Goal: Task Accomplishment & Management: Complete application form

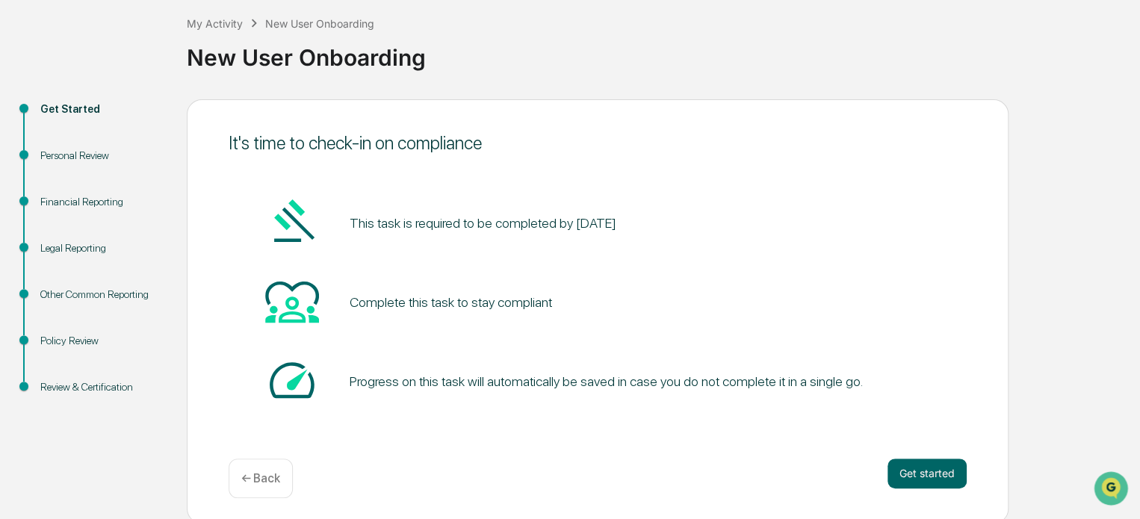
scroll to position [81, 0]
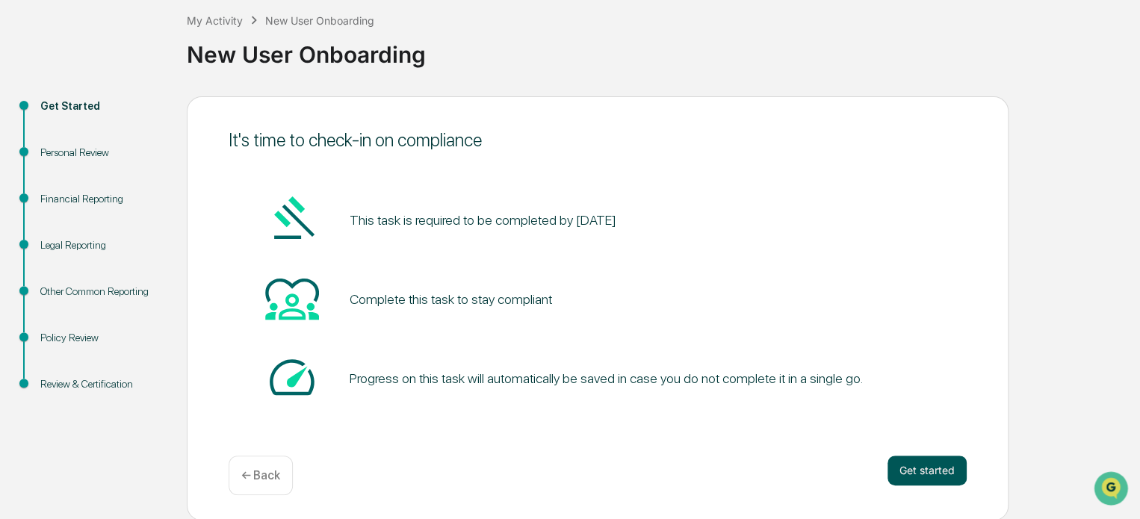
click at [930, 471] on button "Get started" at bounding box center [926, 471] width 79 height 30
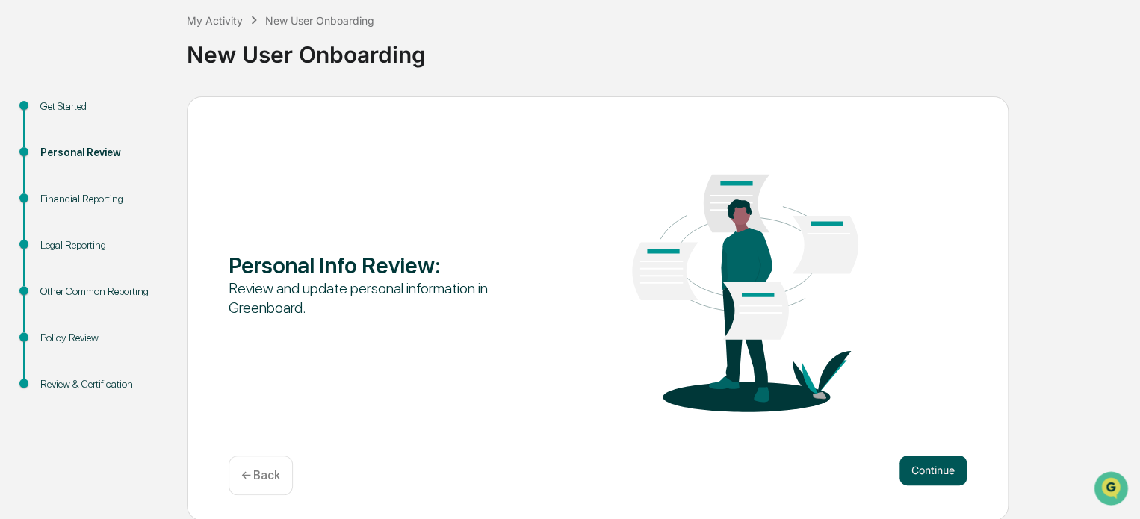
click at [929, 468] on button "Continue" at bounding box center [932, 471] width 67 height 30
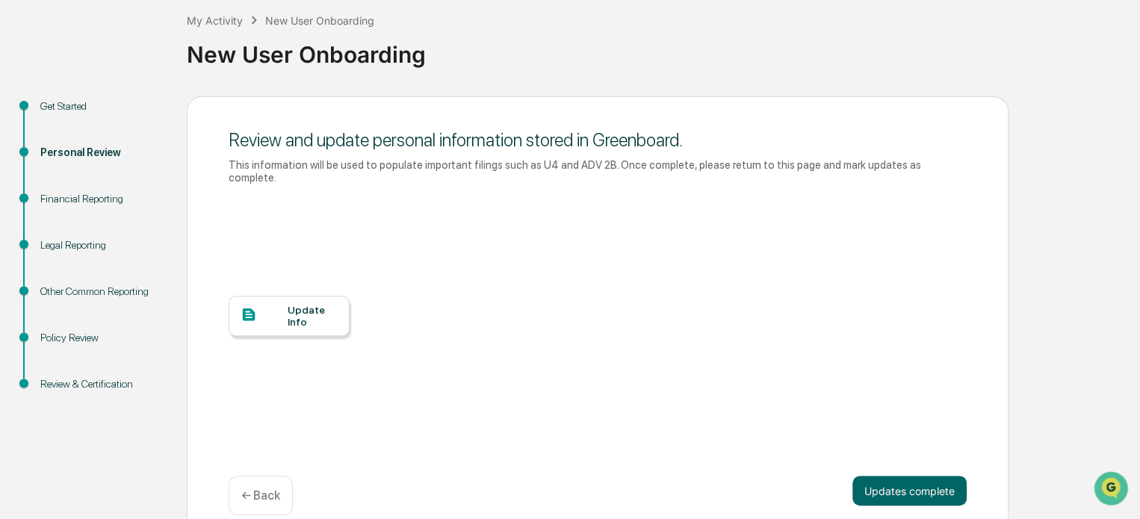
click at [280, 308] on div at bounding box center [263, 315] width 47 height 19
click at [898, 479] on button "Updates complete" at bounding box center [909, 491] width 114 height 30
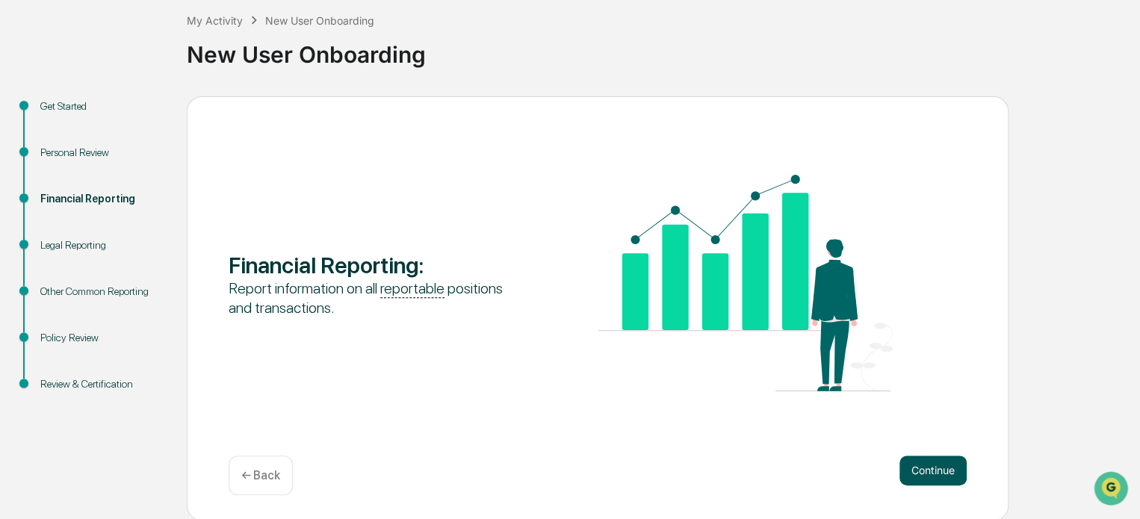
click at [932, 467] on button "Continue" at bounding box center [932, 471] width 67 height 30
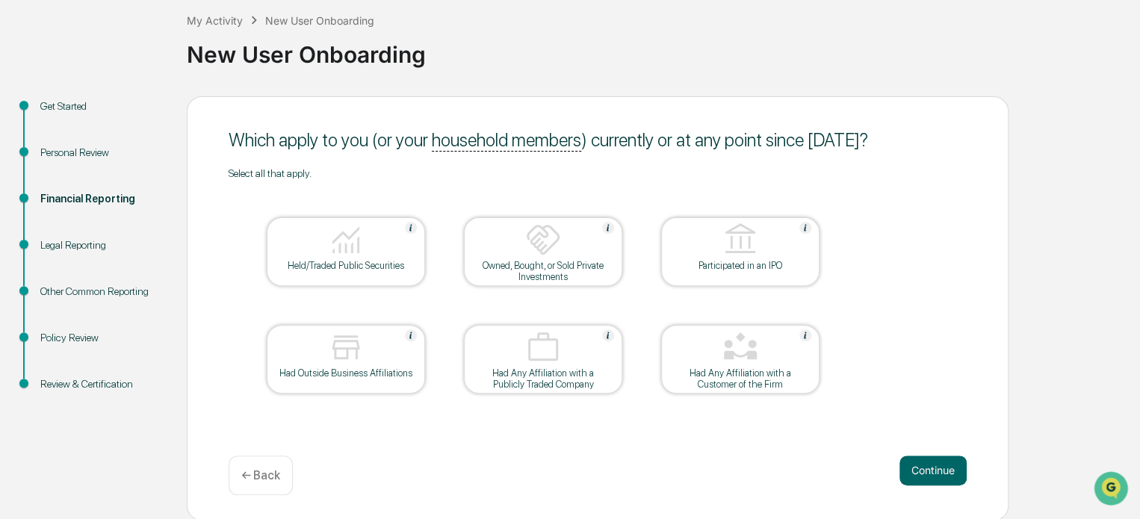
click at [350, 262] on div "Held/Traded Public Securities" at bounding box center [346, 265] width 134 height 11
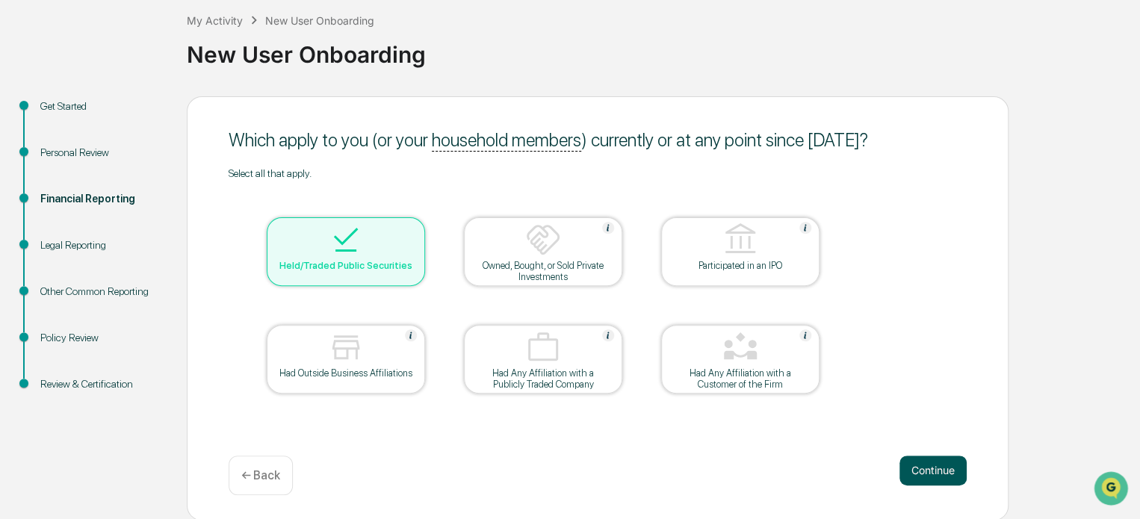
click at [925, 469] on button "Continue" at bounding box center [932, 471] width 67 height 30
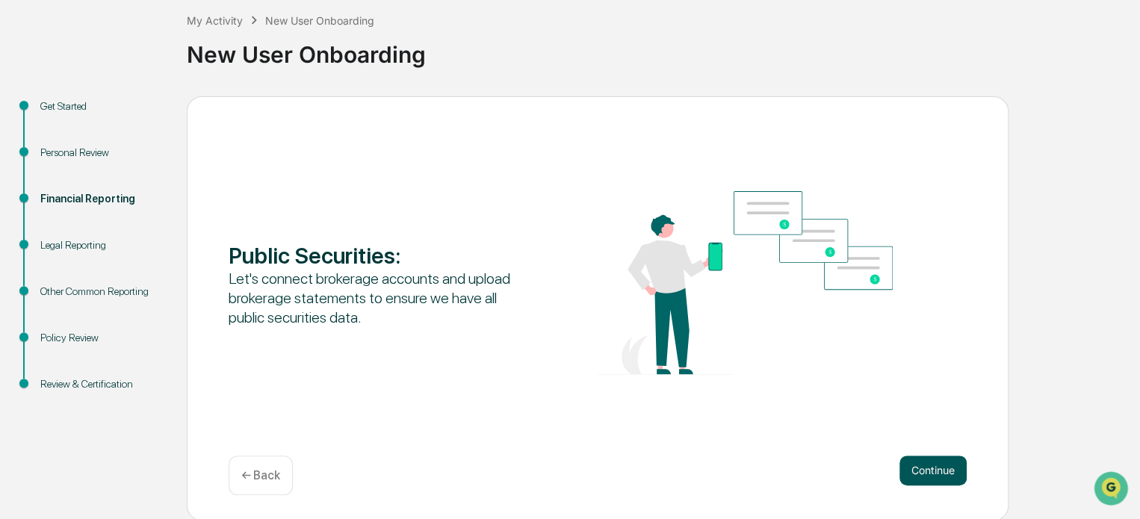
click at [941, 470] on button "Continue" at bounding box center [932, 471] width 67 height 30
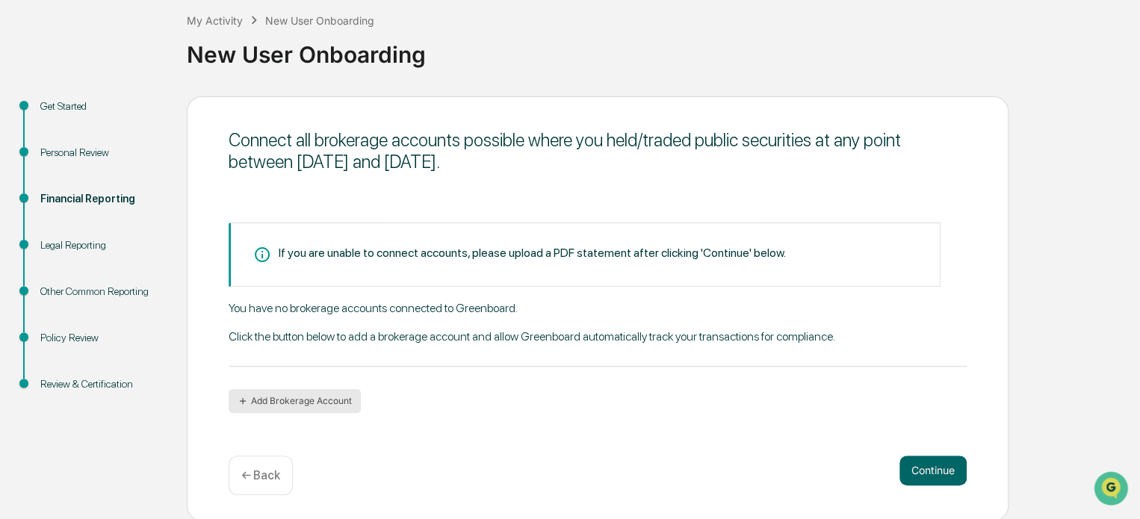
click at [326, 397] on button "Add Brokerage Account" at bounding box center [295, 401] width 132 height 24
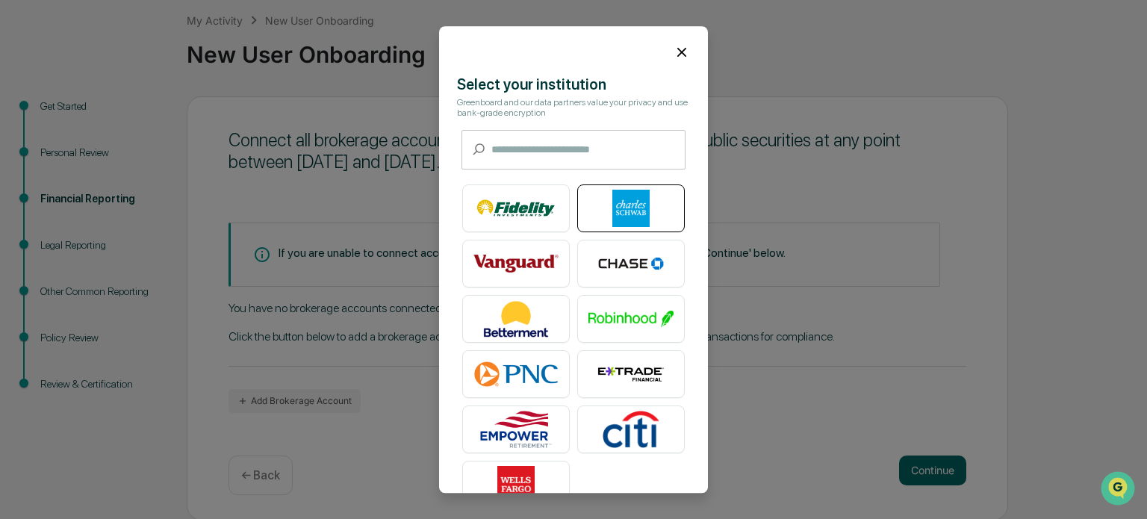
click at [642, 210] on img at bounding box center [630, 208] width 85 height 37
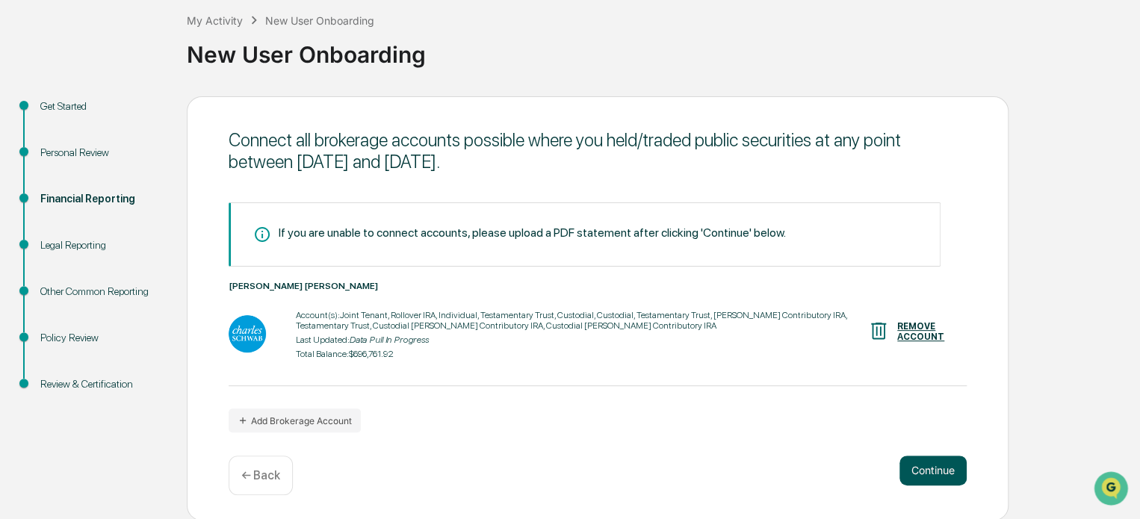
click at [926, 473] on button "Continue" at bounding box center [932, 471] width 67 height 30
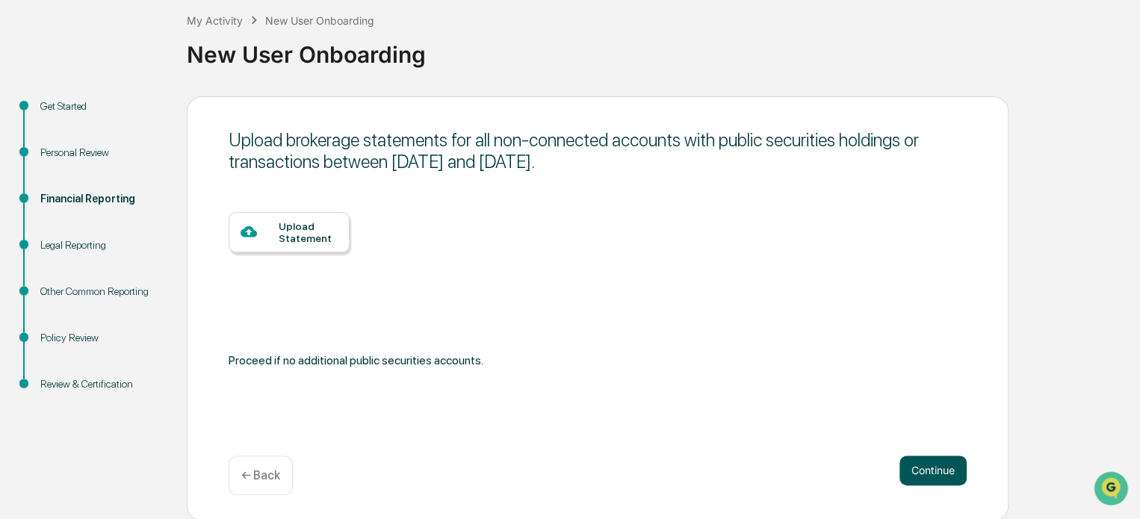
click at [907, 464] on button "Continue" at bounding box center [932, 471] width 67 height 30
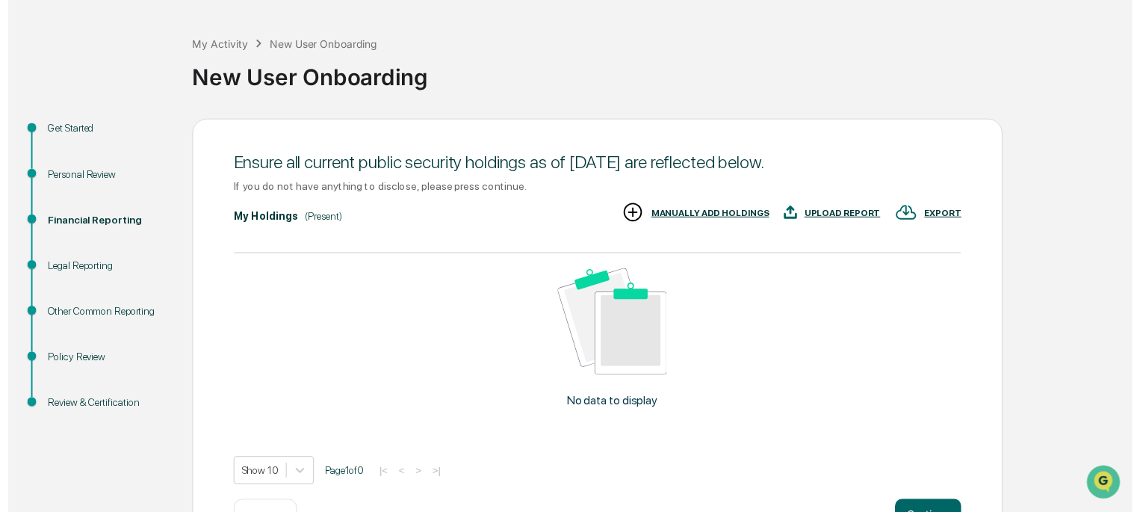
scroll to position [108, 0]
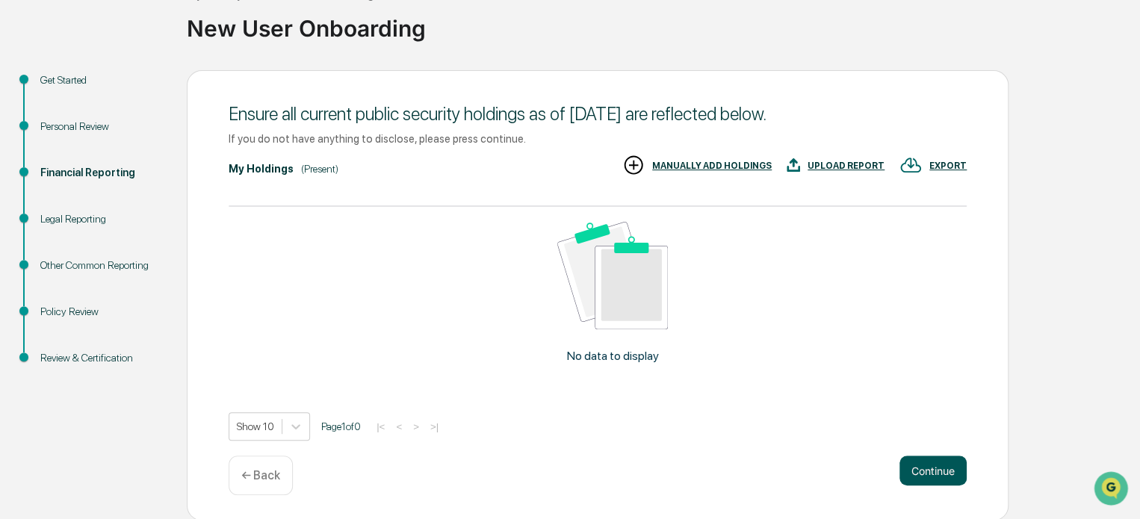
click at [933, 463] on button "Continue" at bounding box center [932, 471] width 67 height 30
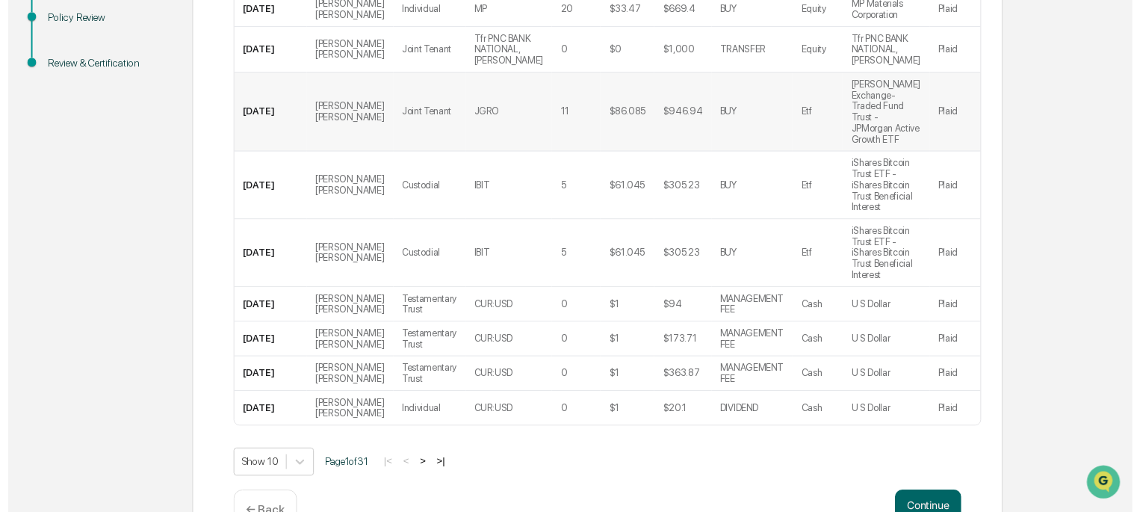
scroll to position [403, 0]
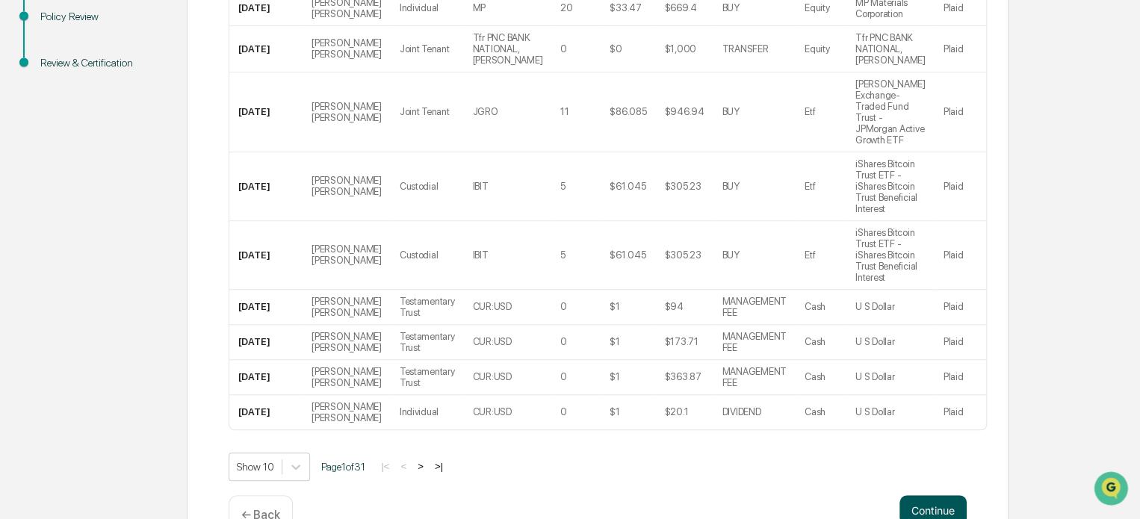
click at [926, 495] on button "Continue" at bounding box center [932, 510] width 67 height 30
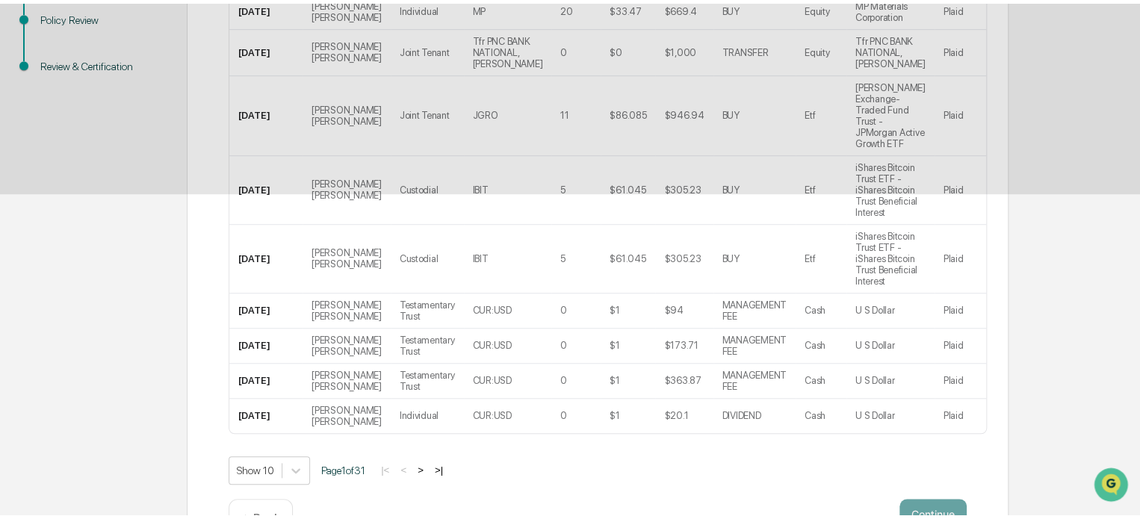
scroll to position [81, 0]
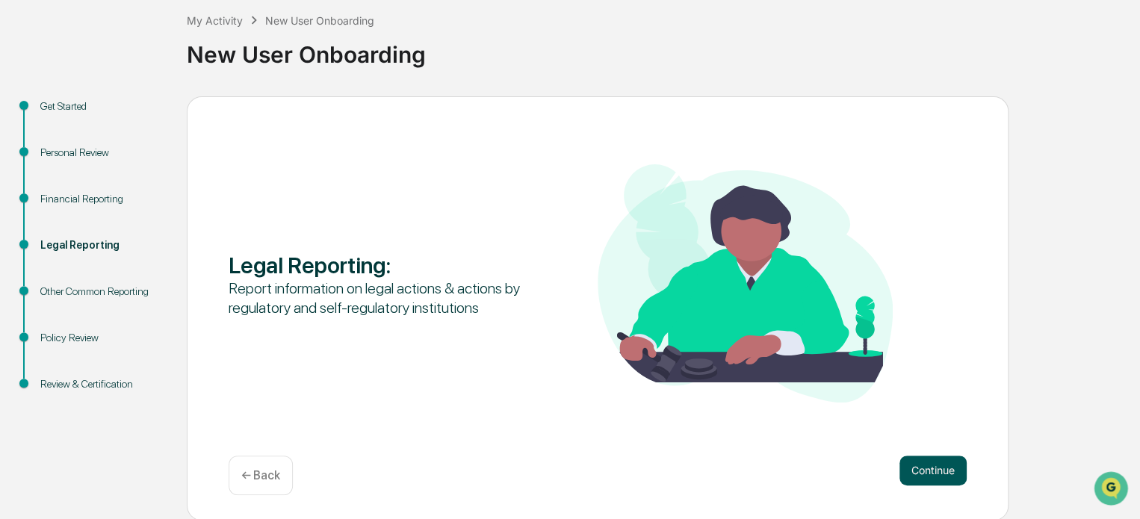
click at [930, 464] on button "Continue" at bounding box center [932, 471] width 67 height 30
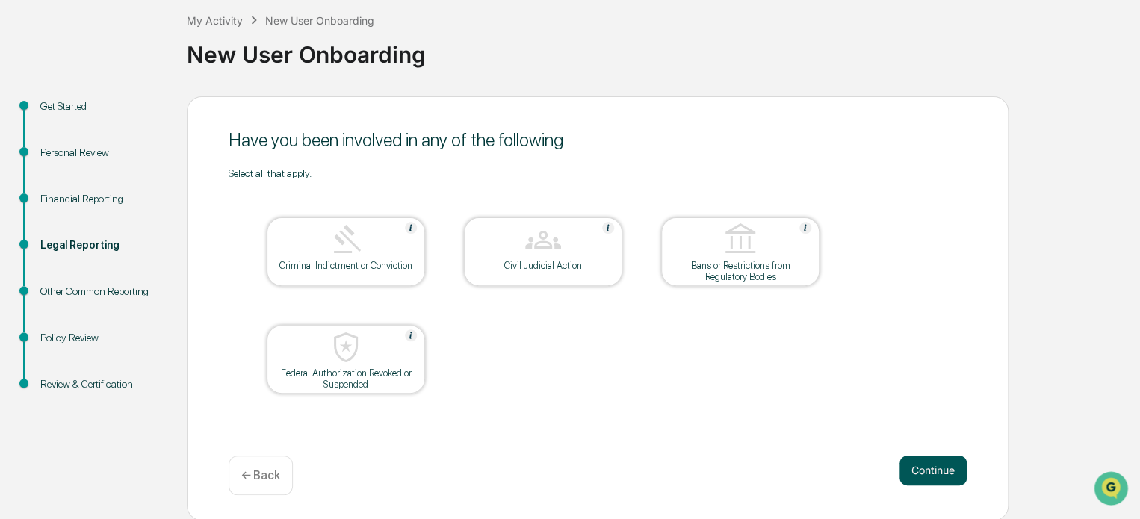
click at [916, 468] on button "Continue" at bounding box center [932, 471] width 67 height 30
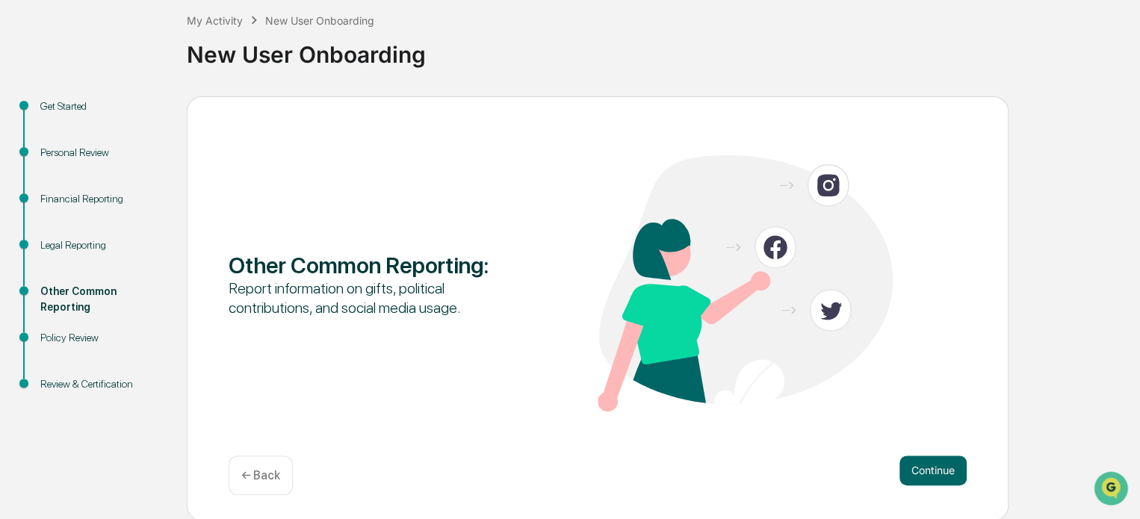
click at [916, 468] on button "Continue" at bounding box center [932, 471] width 67 height 30
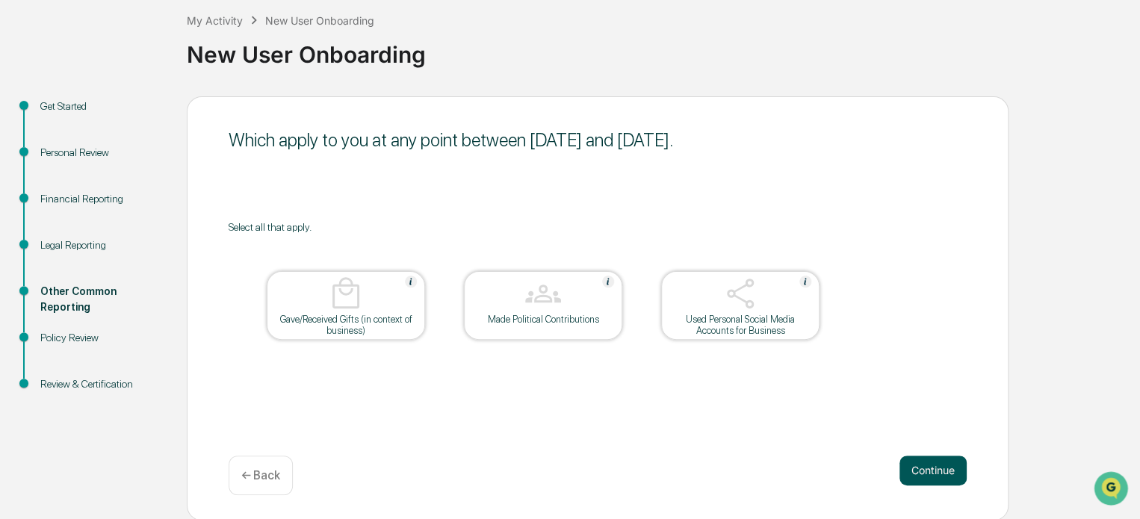
click at [930, 466] on button "Continue" at bounding box center [932, 471] width 67 height 30
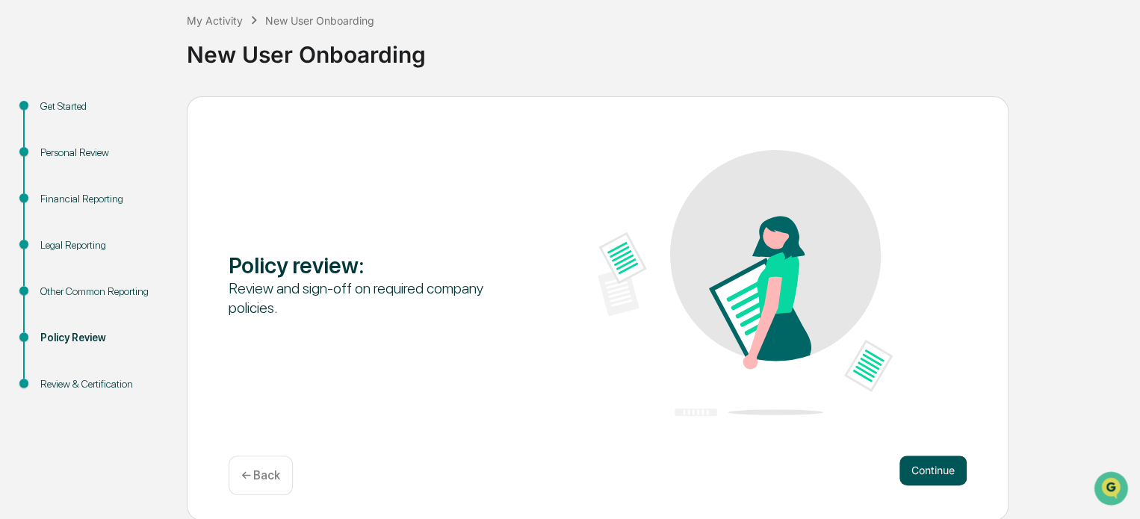
click at [939, 469] on button "Continue" at bounding box center [932, 471] width 67 height 30
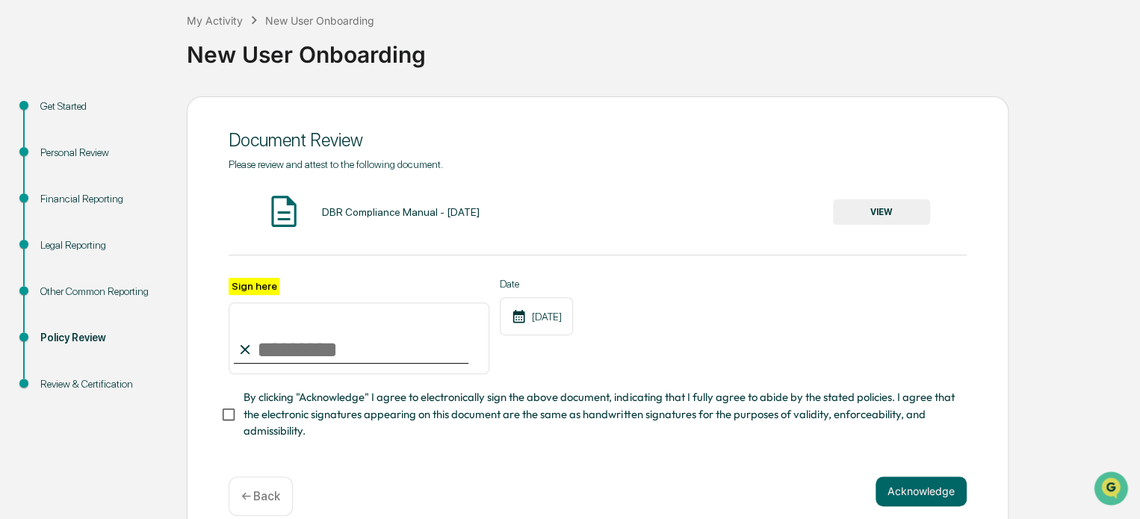
click at [251, 344] on input "Sign here" at bounding box center [359, 338] width 261 height 72
type input "**********"
click at [935, 498] on button "Acknowledge" at bounding box center [920, 491] width 91 height 30
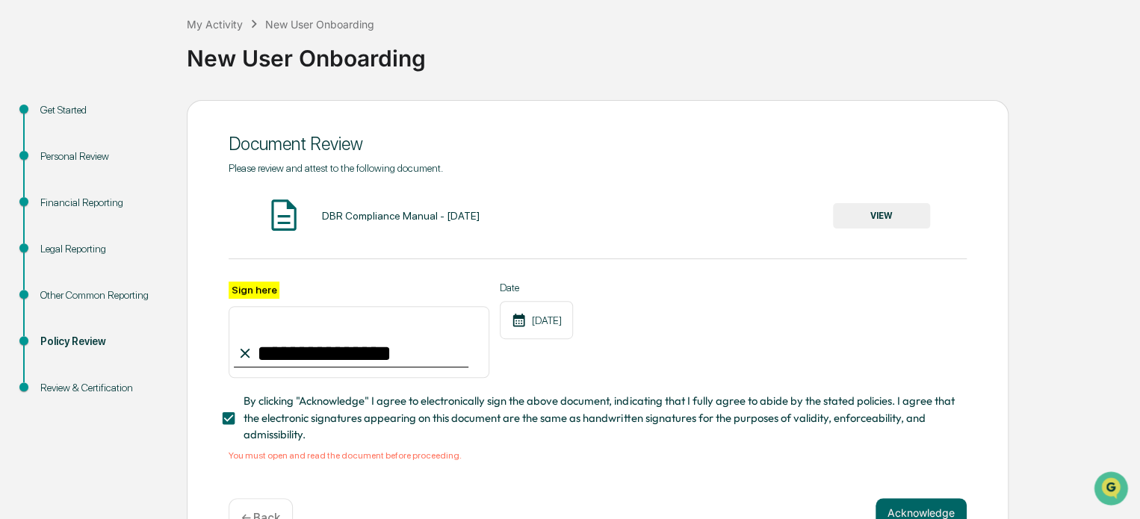
scroll to position [52, 0]
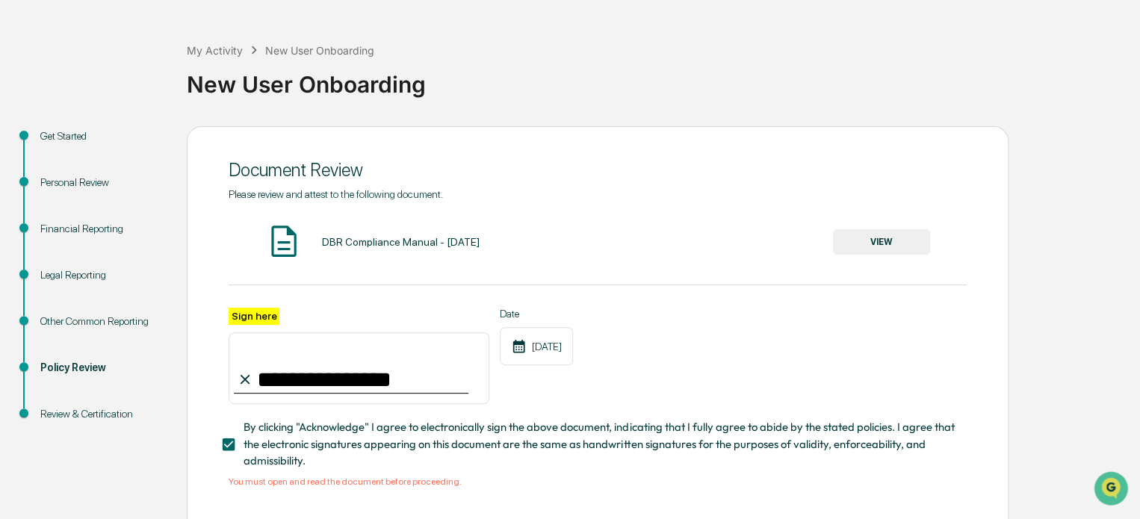
click at [380, 241] on div "DBR Compliance Manual - [DATE]" at bounding box center [400, 242] width 158 height 12
click at [278, 239] on img at bounding box center [283, 241] width 37 height 37
click at [870, 239] on button "VIEW" at bounding box center [881, 241] width 97 height 25
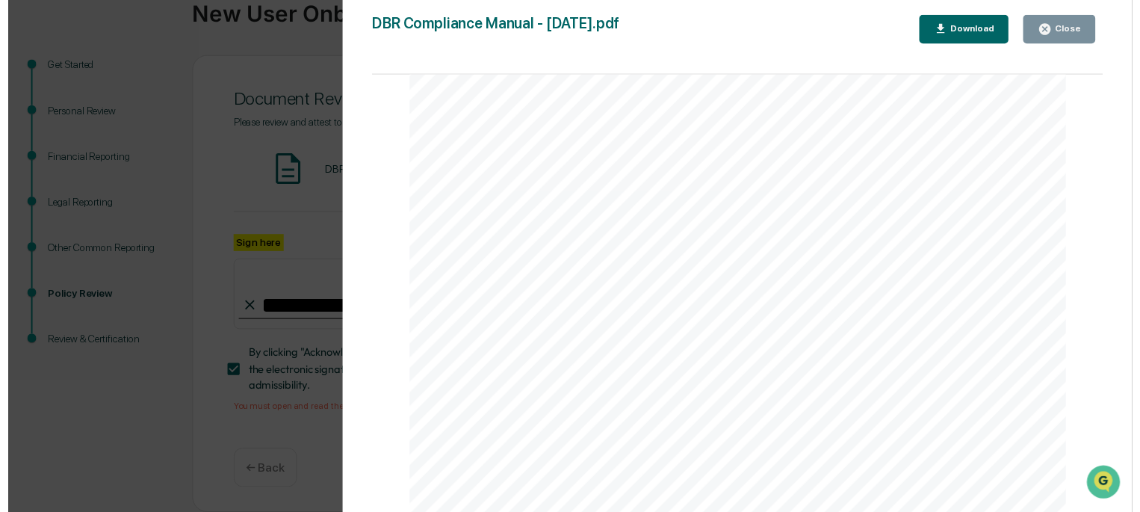
scroll to position [126, 0]
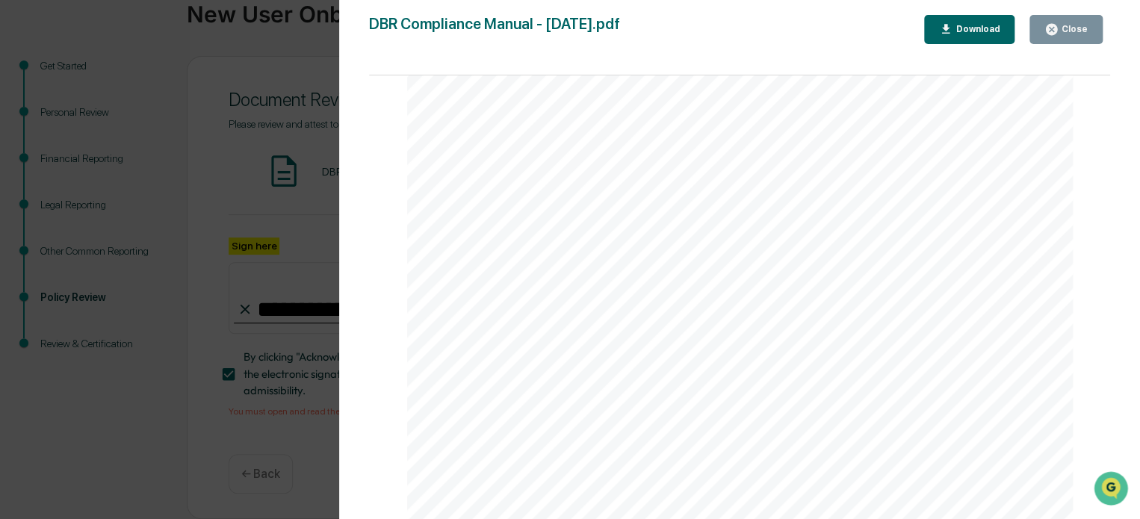
click at [314, 114] on div "Version History [DATE] 04:26 PM [PERSON_NAME] DBR Compliance Manual - [DATE].pd…" at bounding box center [570, 259] width 1140 height 519
click at [1098, 31] on button "Close" at bounding box center [1065, 29] width 73 height 29
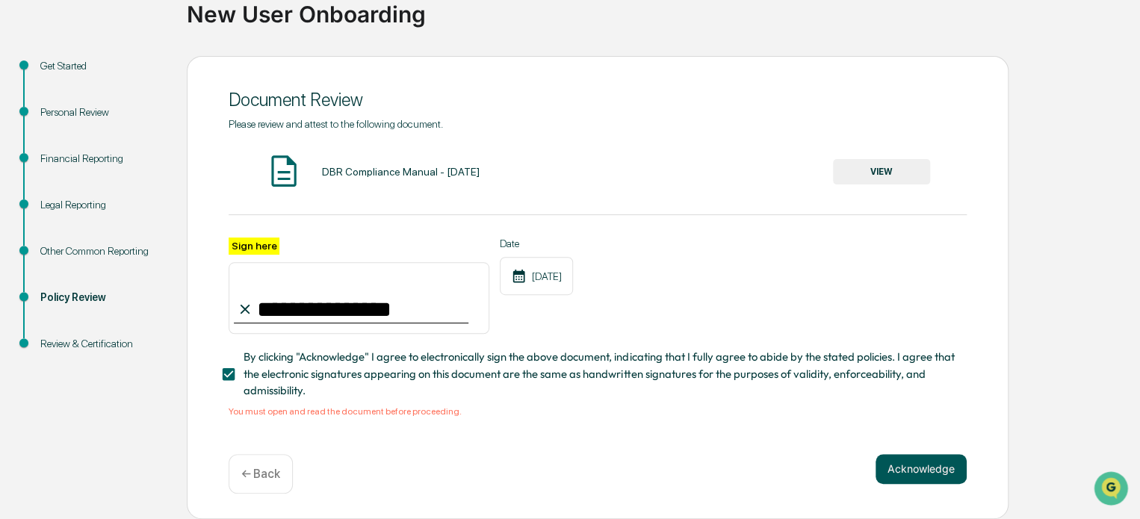
click at [899, 476] on button "Acknowledge" at bounding box center [920, 469] width 91 height 30
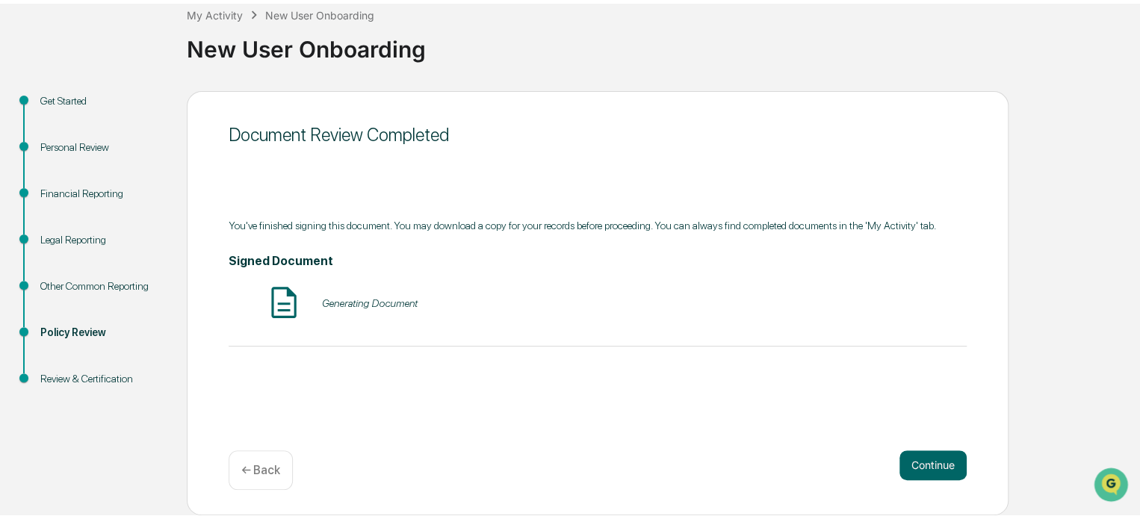
scroll to position [81, 0]
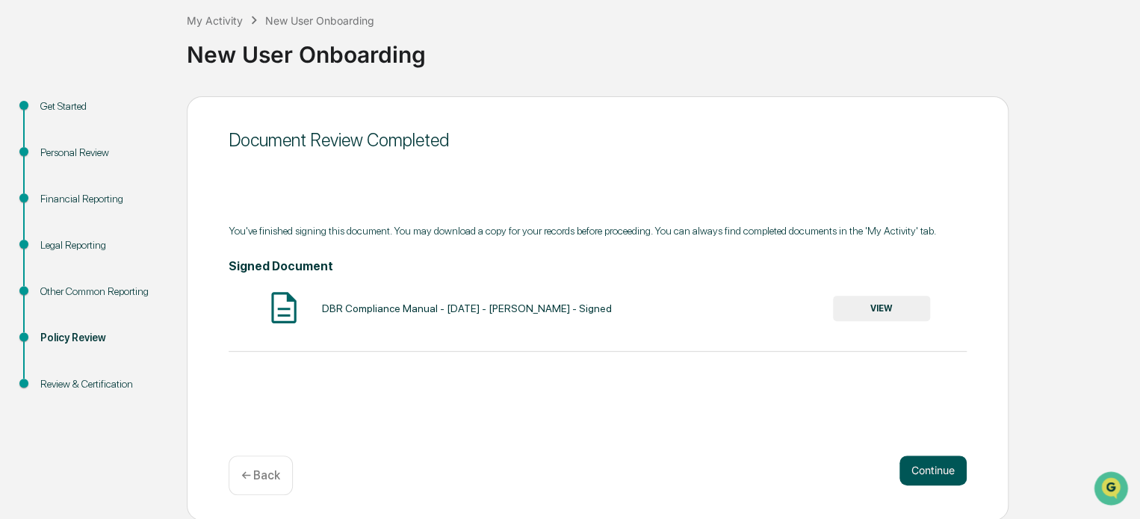
click at [934, 471] on button "Continue" at bounding box center [932, 471] width 67 height 30
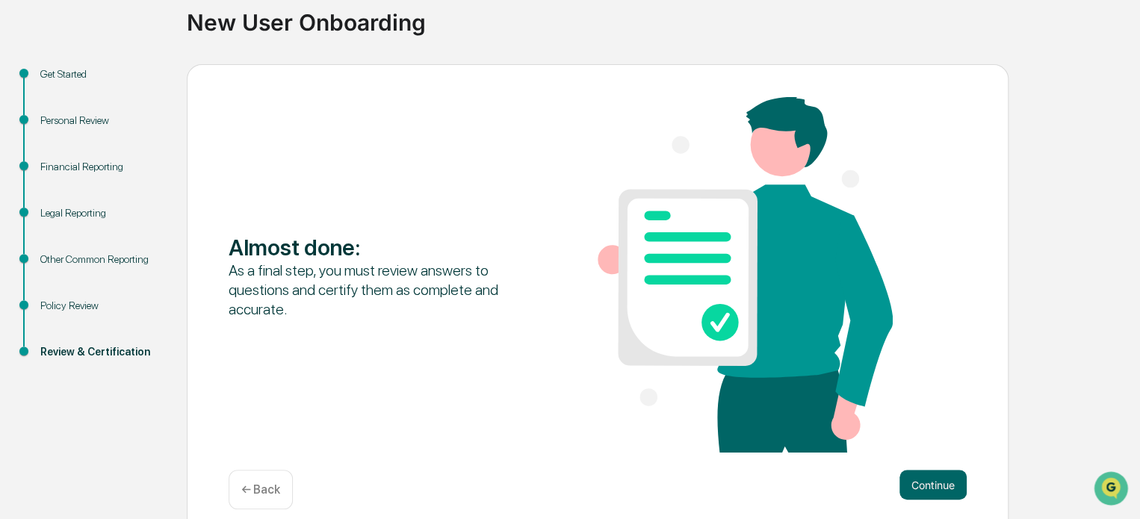
scroll to position [128, 0]
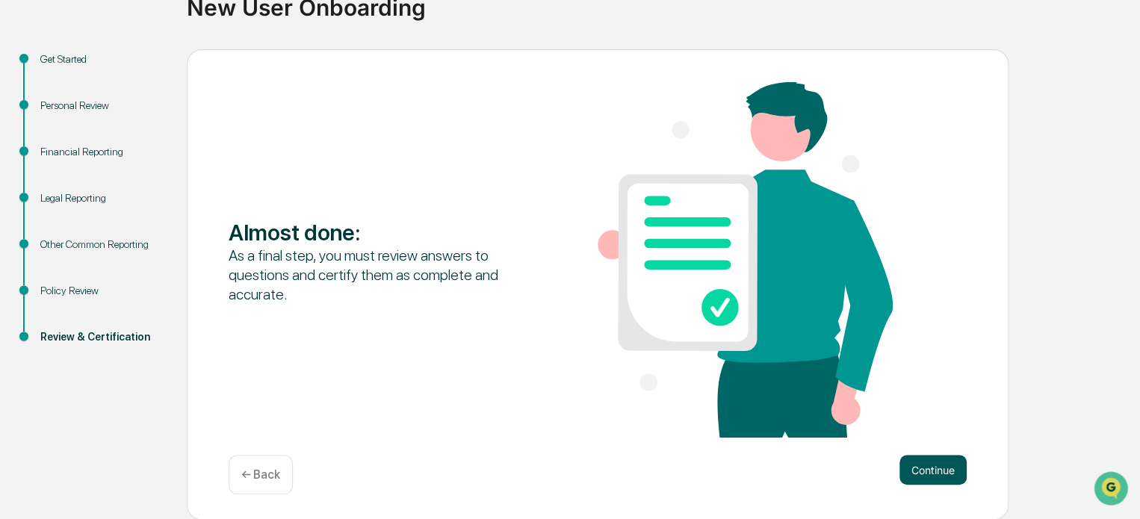
click at [933, 476] on button "Continue" at bounding box center [932, 470] width 67 height 30
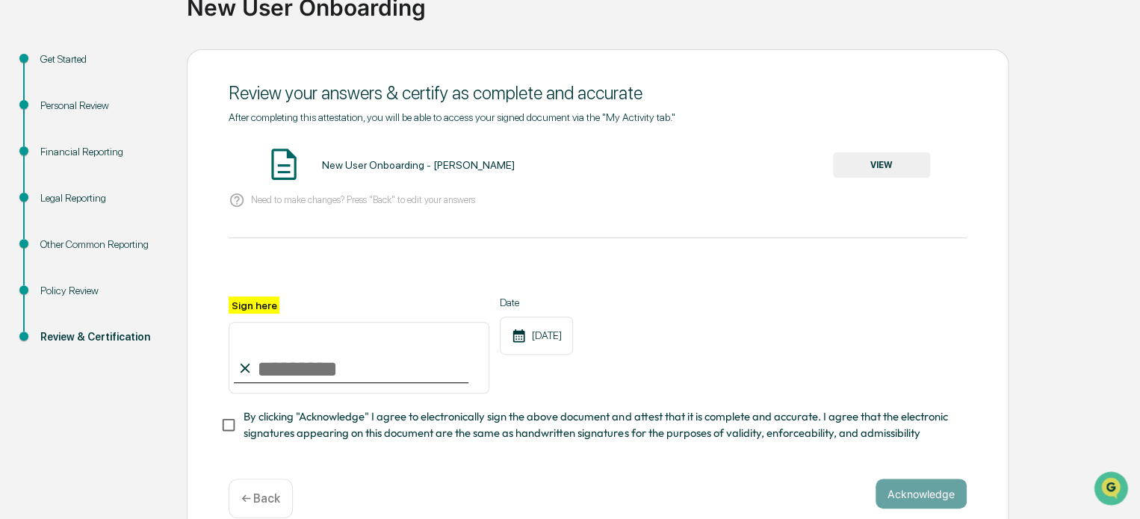
click at [875, 164] on button "VIEW" at bounding box center [881, 164] width 97 height 25
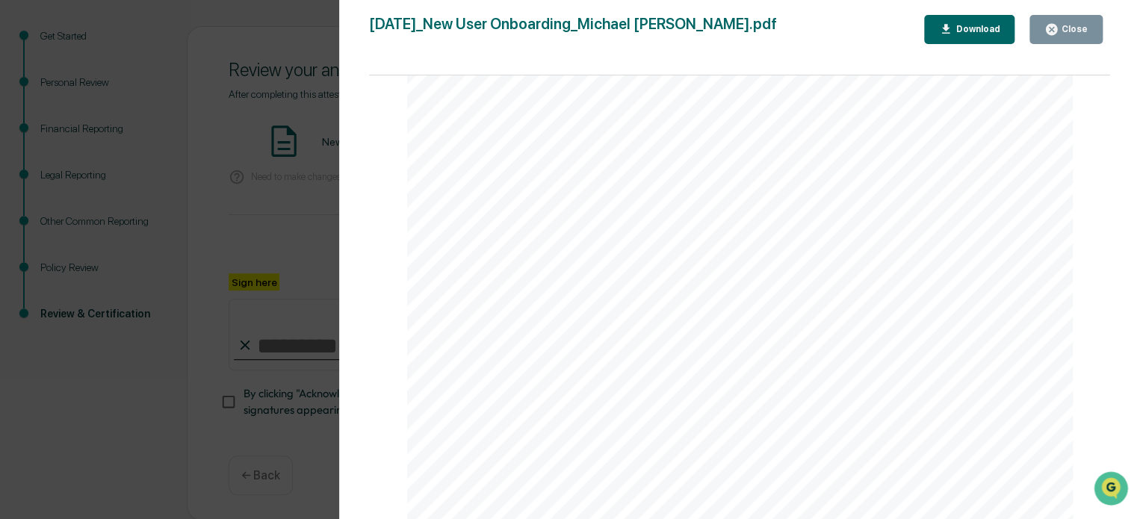
scroll to position [158, 0]
click at [1063, 29] on div "Close" at bounding box center [1072, 29] width 29 height 10
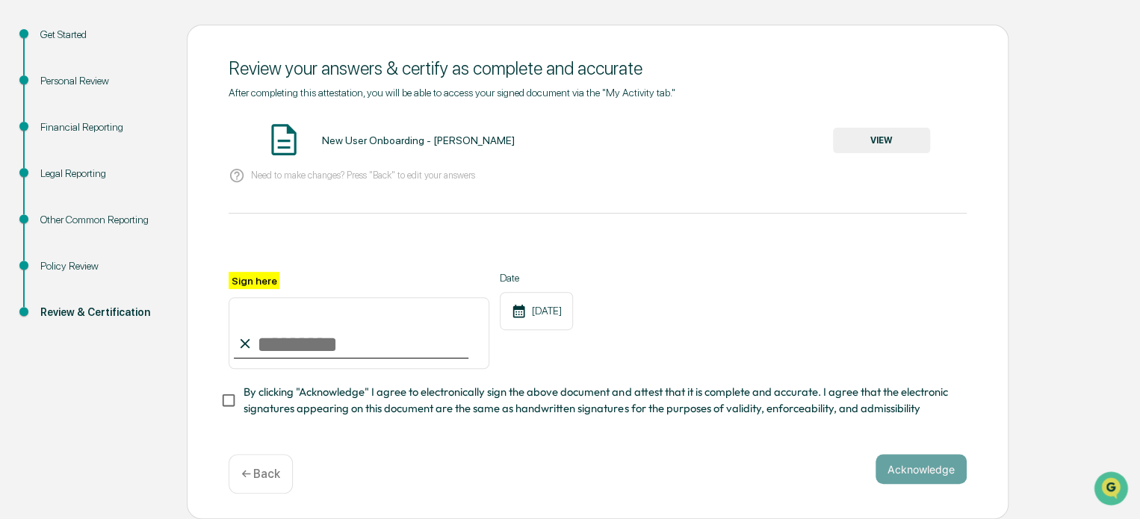
click at [81, 122] on div "Financial Reporting" at bounding box center [101, 127] width 122 height 16
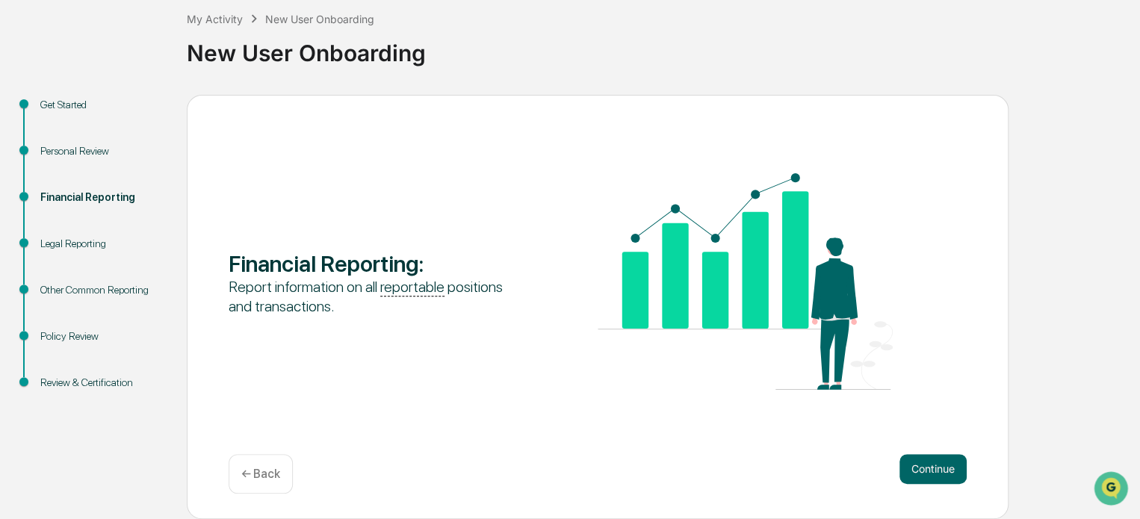
scroll to position [81, 0]
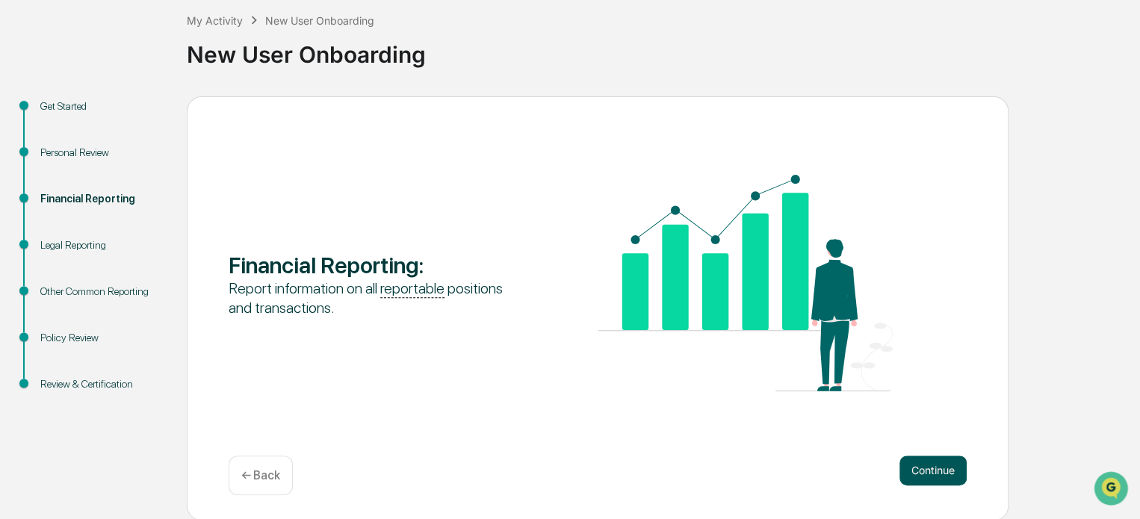
click at [930, 461] on button "Continue" at bounding box center [932, 471] width 67 height 30
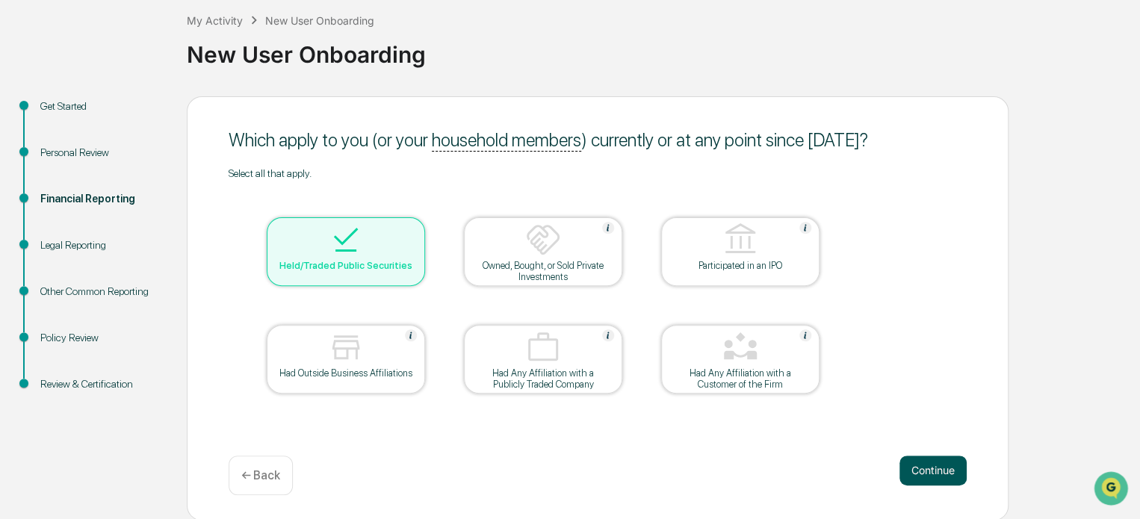
click at [950, 476] on button "Continue" at bounding box center [932, 471] width 67 height 30
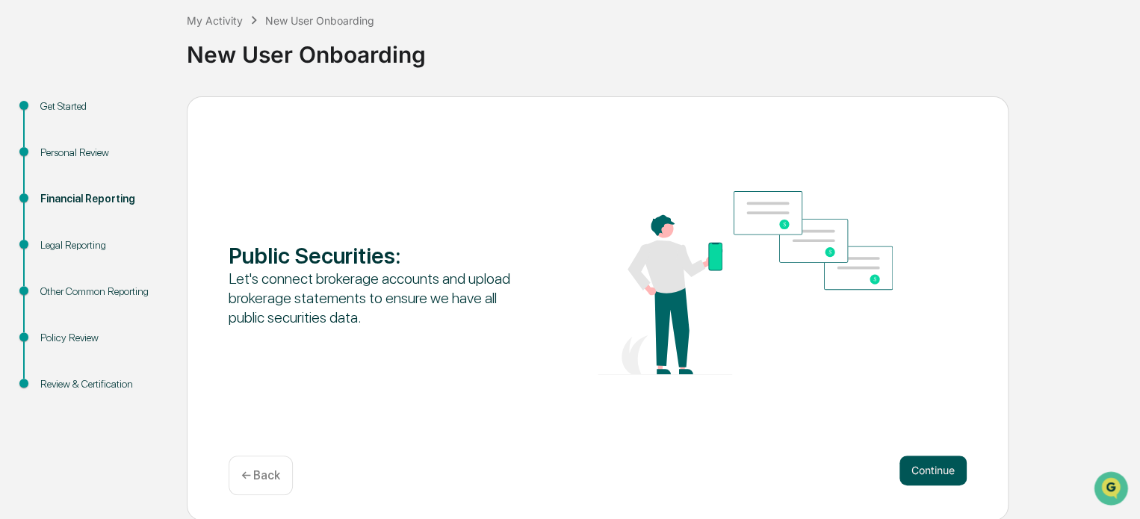
click at [949, 473] on button "Continue" at bounding box center [932, 471] width 67 height 30
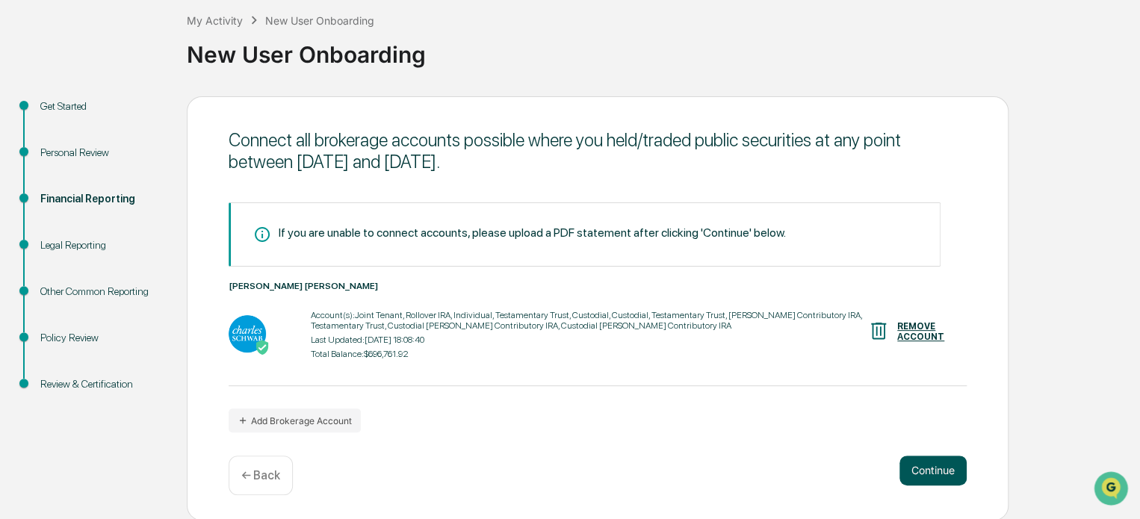
click at [928, 472] on button "Continue" at bounding box center [932, 471] width 67 height 30
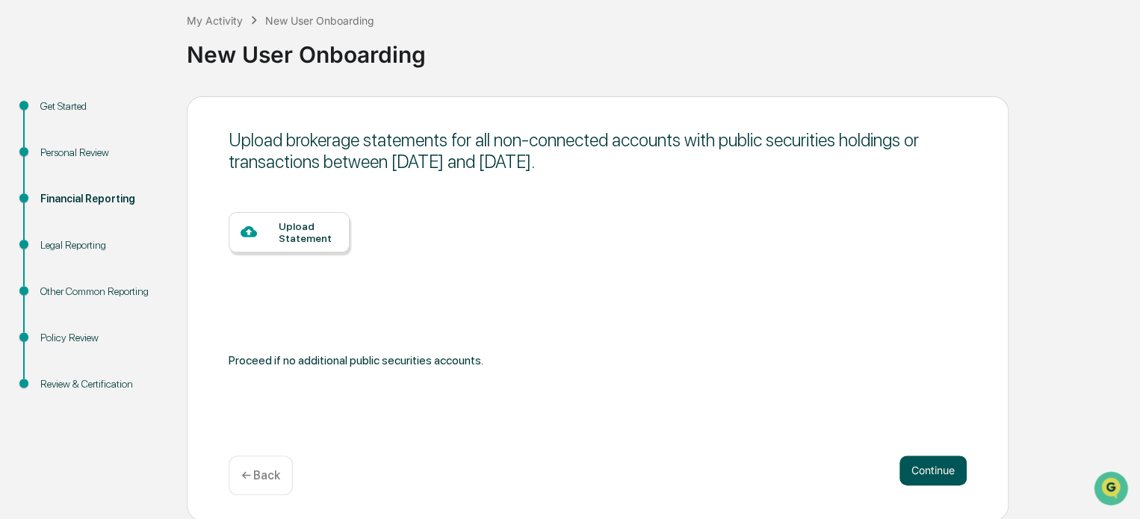
click at [932, 456] on button "Continue" at bounding box center [932, 471] width 67 height 30
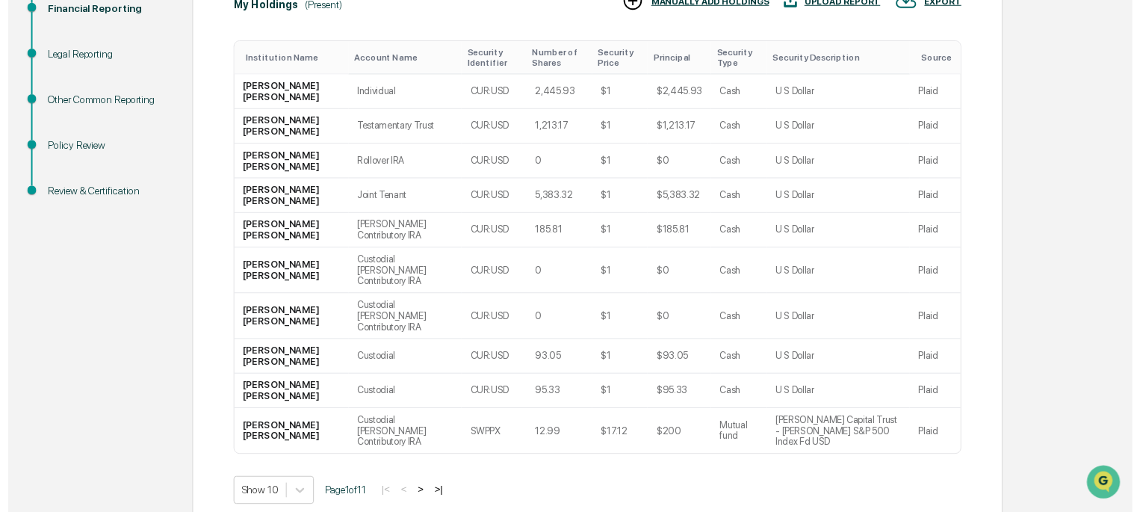
scroll to position [311, 0]
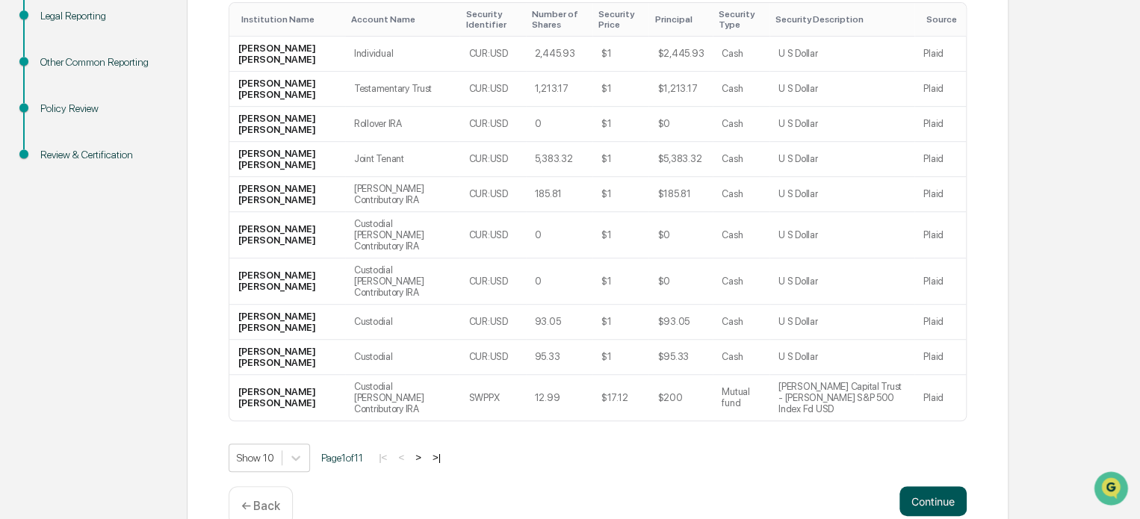
click at [941, 486] on button "Continue" at bounding box center [932, 501] width 67 height 30
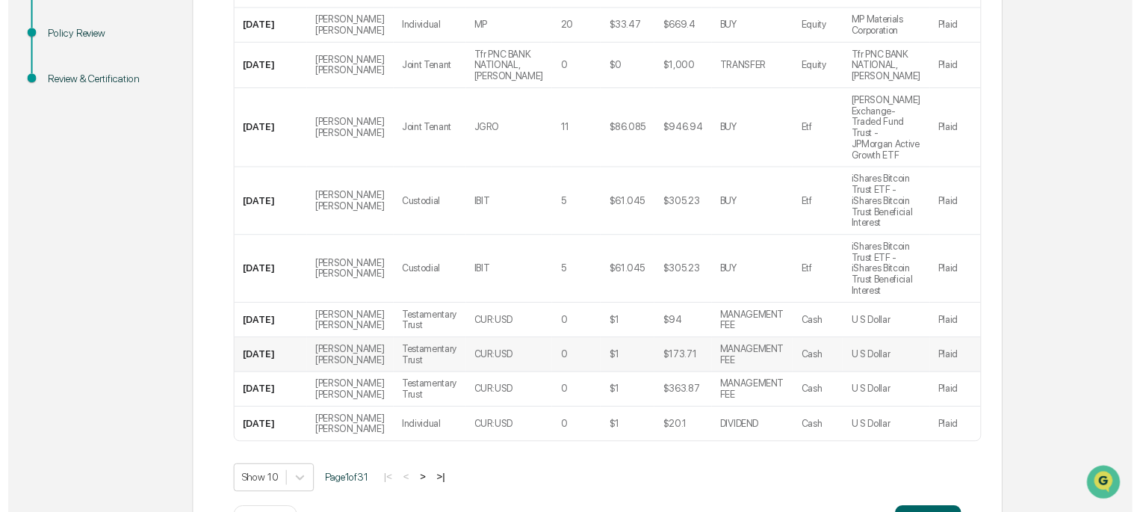
scroll to position [403, 0]
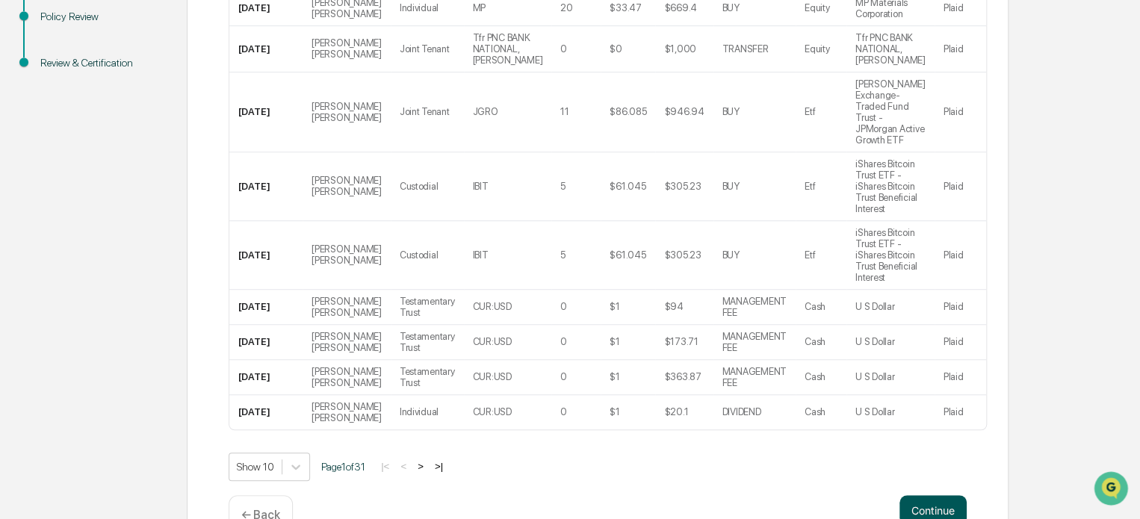
click at [950, 495] on button "Continue" at bounding box center [932, 510] width 67 height 30
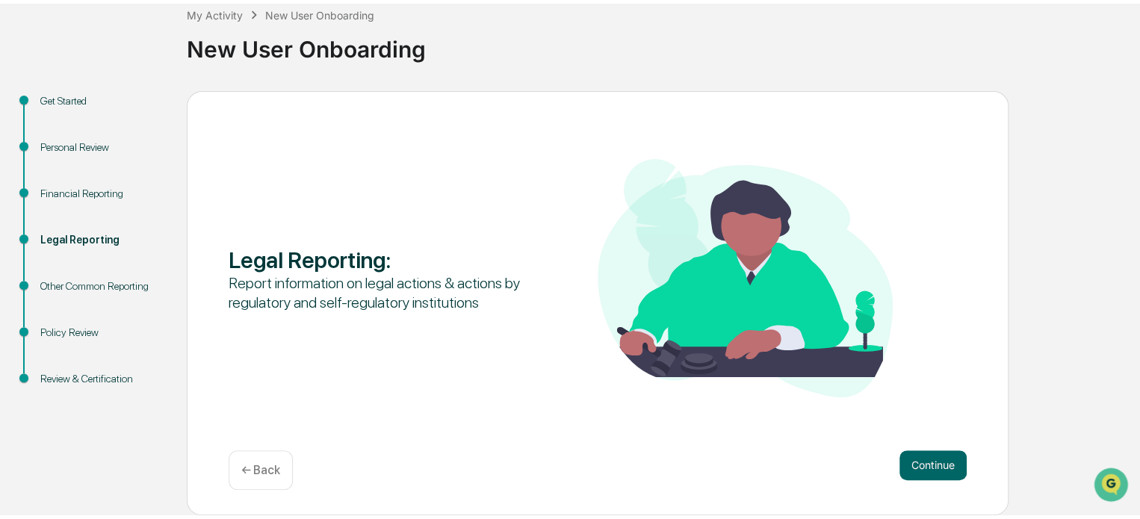
scroll to position [81, 0]
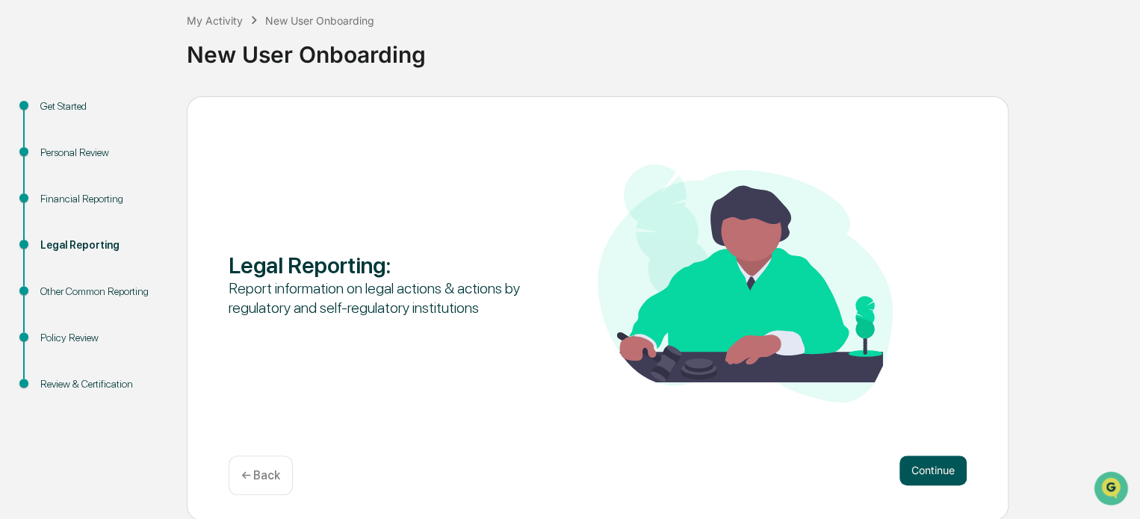
click at [919, 464] on button "Continue" at bounding box center [932, 471] width 67 height 30
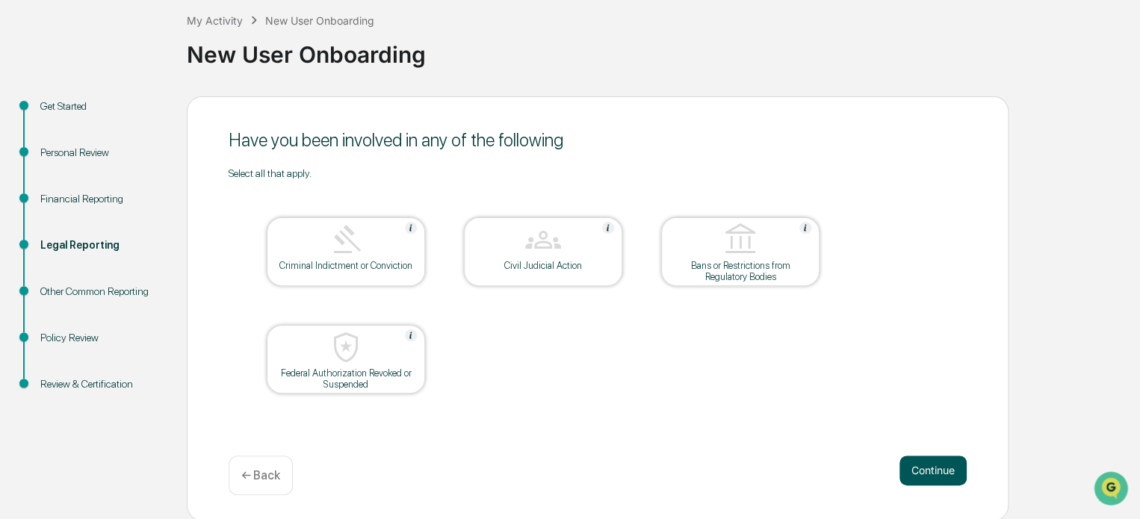
click at [922, 469] on button "Continue" at bounding box center [932, 471] width 67 height 30
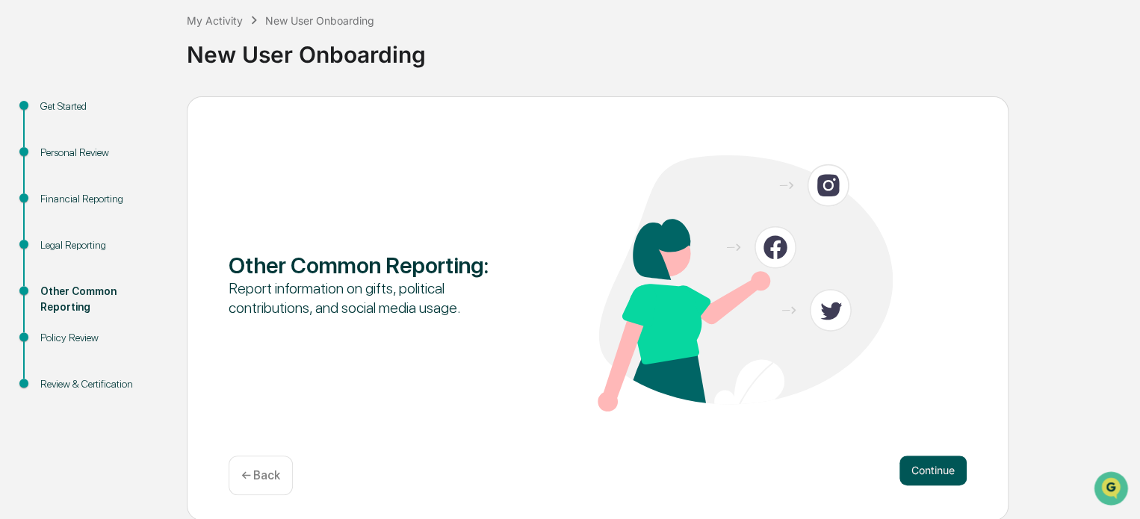
click at [924, 468] on button "Continue" at bounding box center [932, 471] width 67 height 30
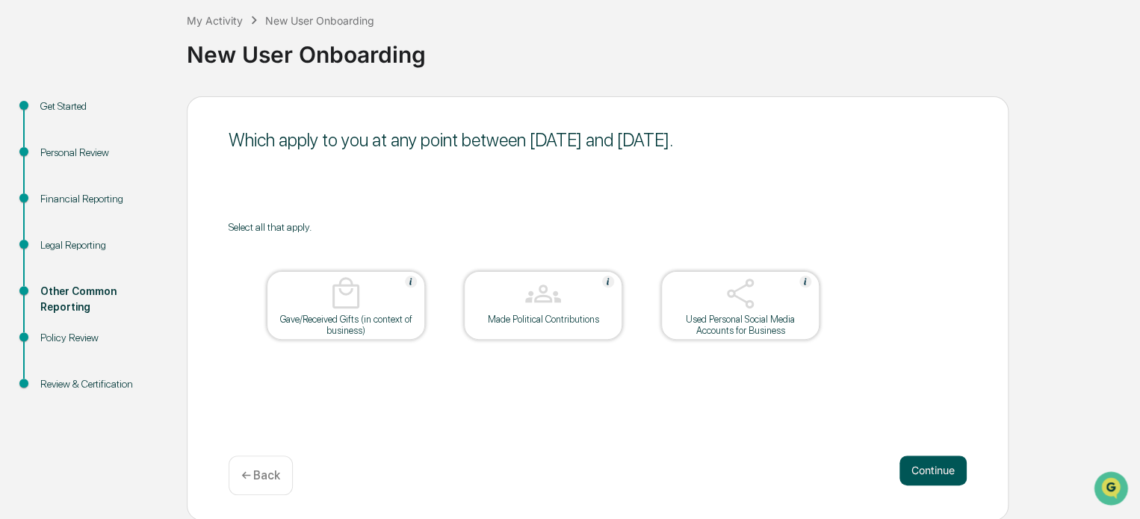
click at [927, 468] on button "Continue" at bounding box center [932, 471] width 67 height 30
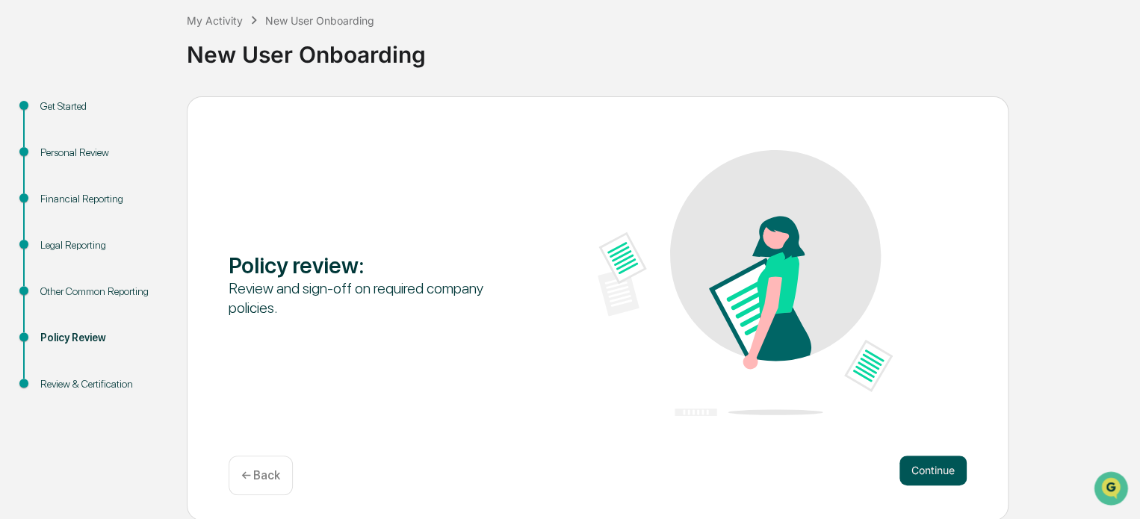
click at [929, 466] on button "Continue" at bounding box center [932, 471] width 67 height 30
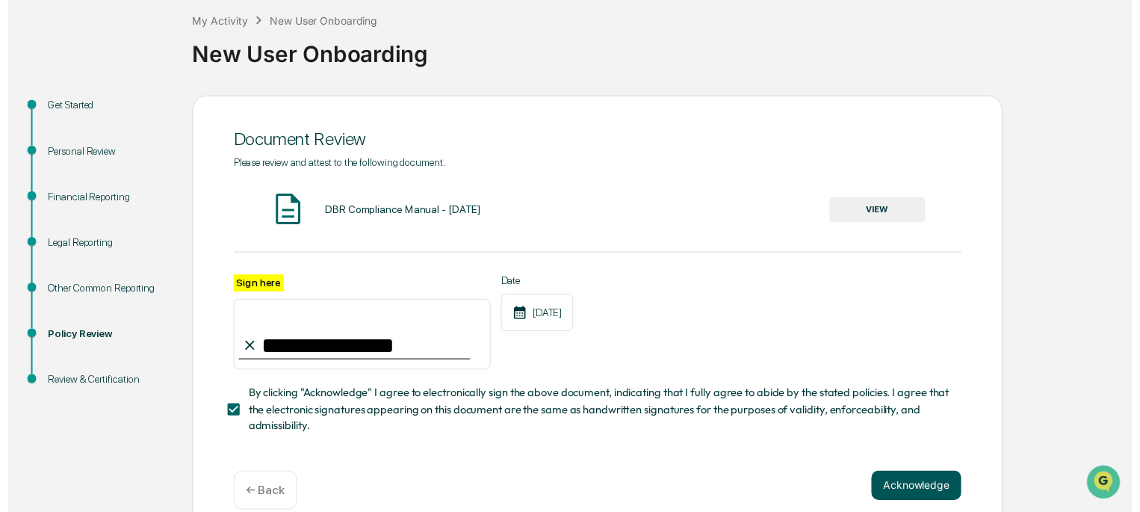
scroll to position [108, 0]
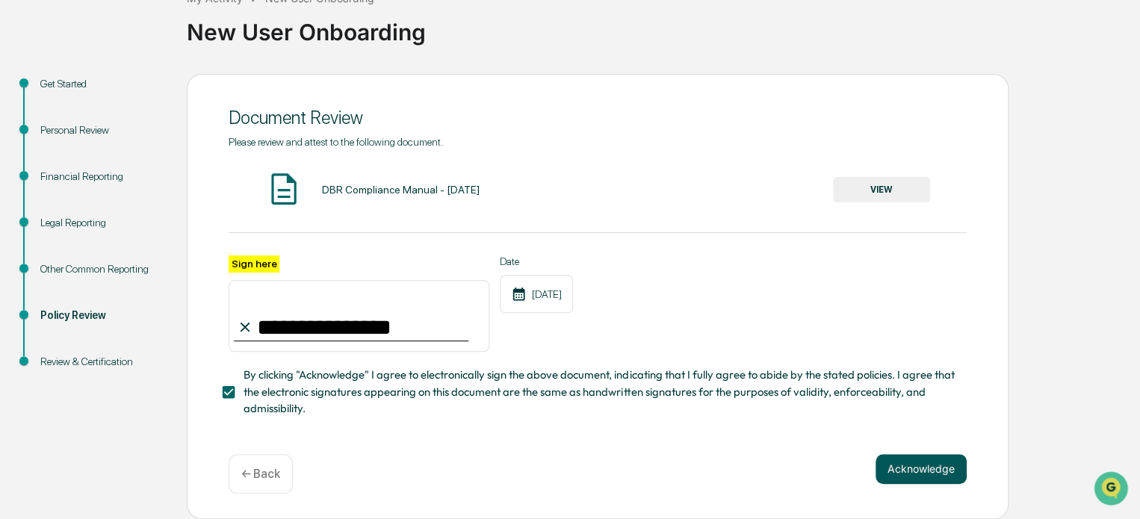
click at [932, 468] on button "Acknowledge" at bounding box center [920, 469] width 91 height 30
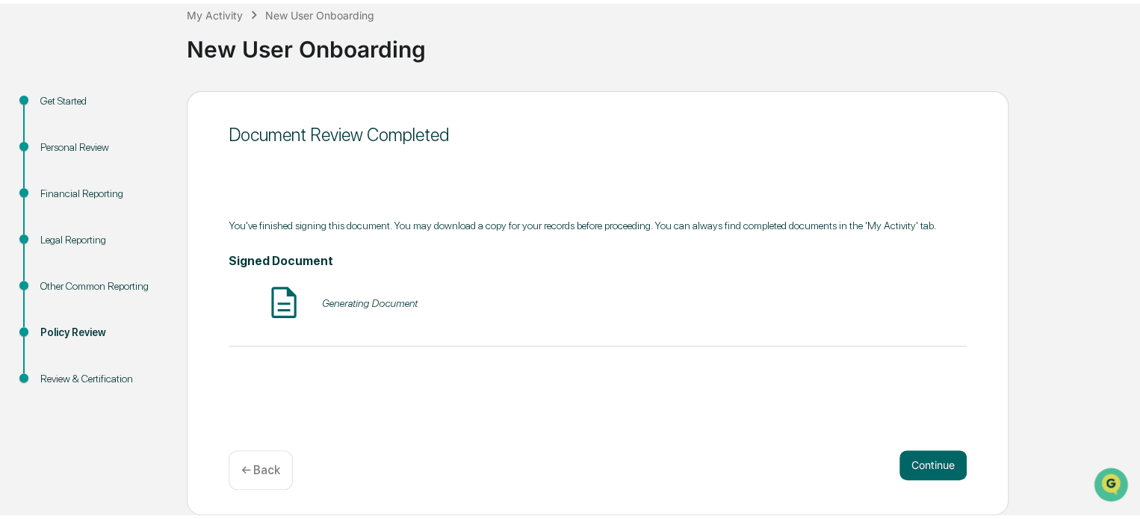
scroll to position [81, 0]
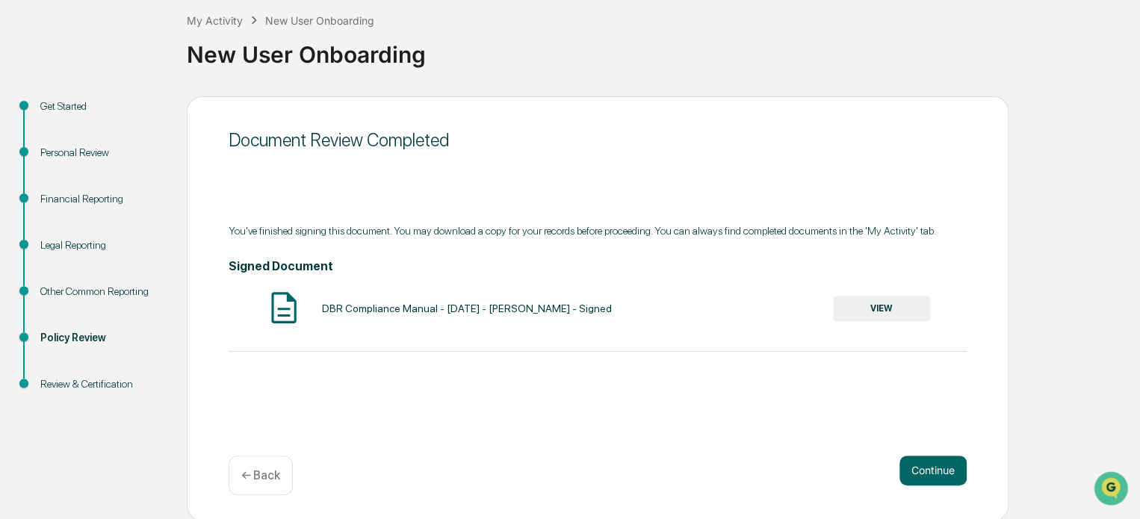
click at [879, 311] on button "VIEW" at bounding box center [881, 308] width 97 height 25
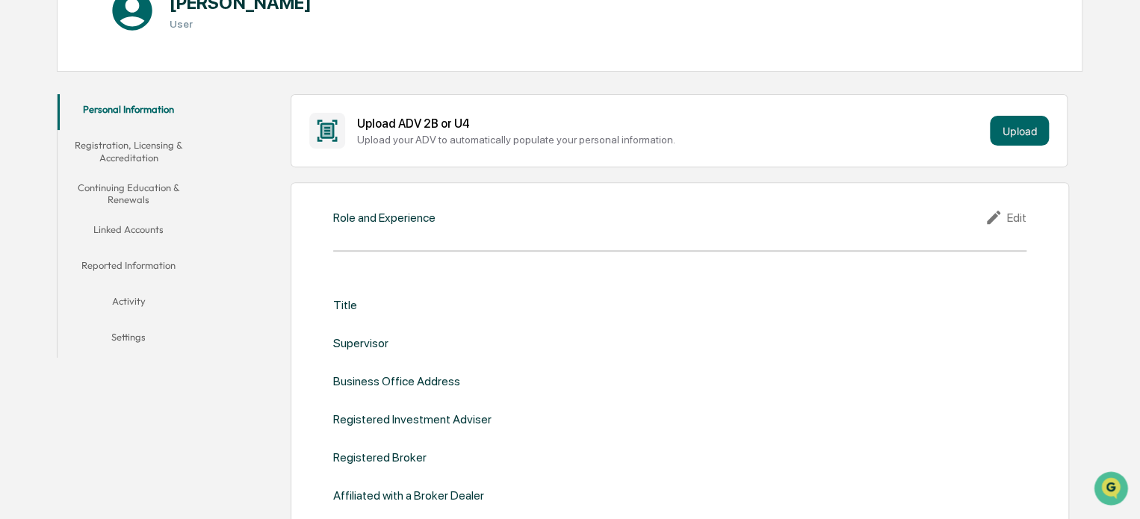
scroll to position [224, 0]
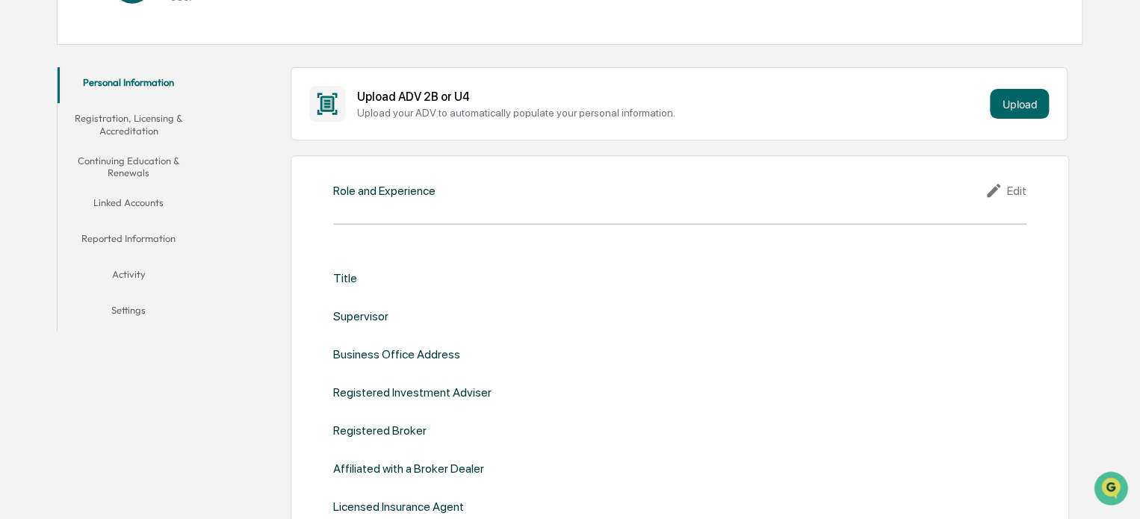
click at [1010, 186] on div "Edit" at bounding box center [1005, 190] width 42 height 18
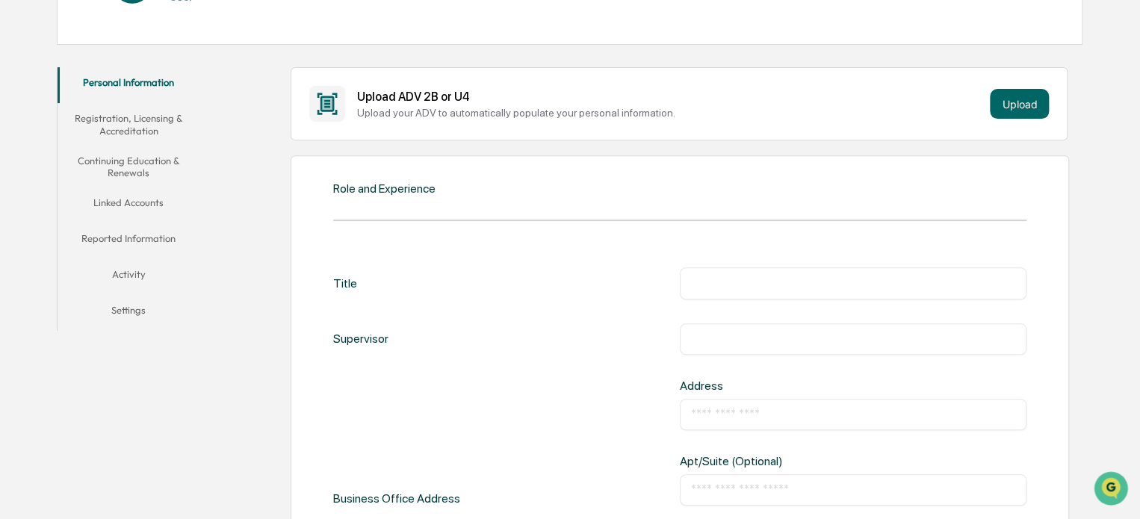
click at [712, 282] on input "text" at bounding box center [853, 283] width 324 height 15
type input "**********"
click at [736, 326] on div "​" at bounding box center [853, 338] width 346 height 31
click at [730, 349] on div "​" at bounding box center [853, 338] width 346 height 31
click at [711, 333] on input "text" at bounding box center [853, 339] width 324 height 15
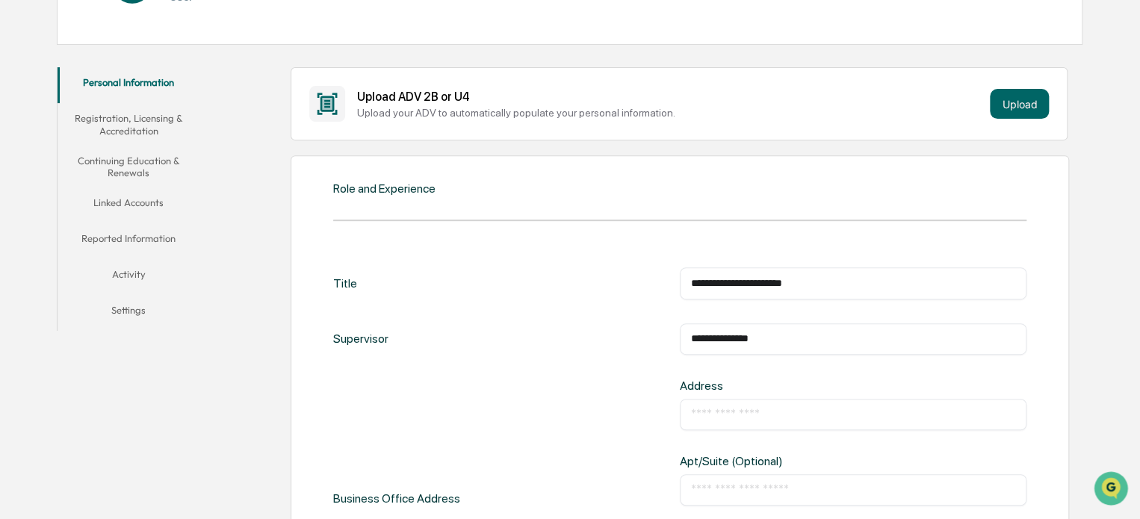
type input "**********"
click at [712, 417] on input "text" at bounding box center [853, 414] width 324 height 15
type input "**********"
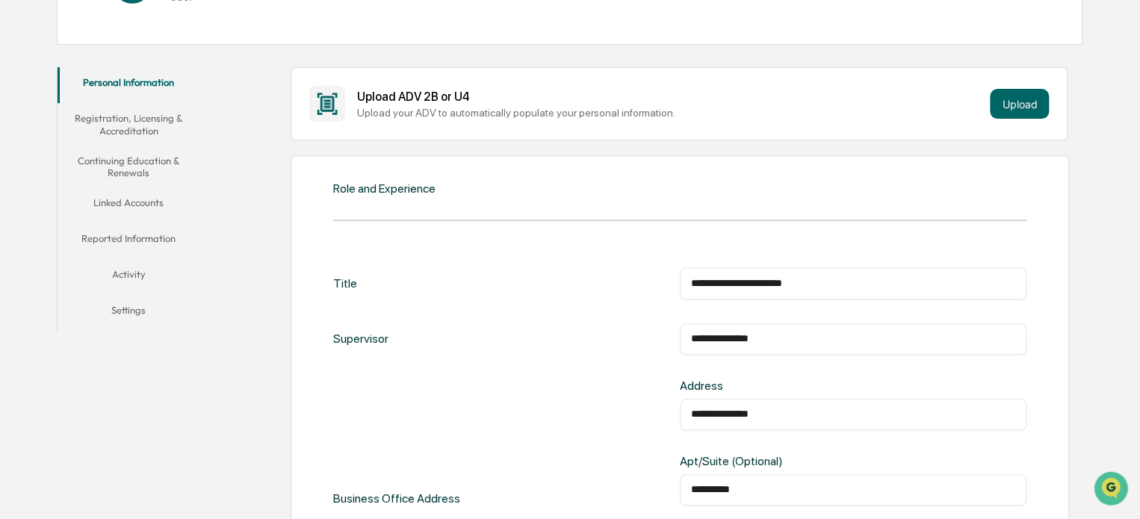
type input "**********"
type input "*****"
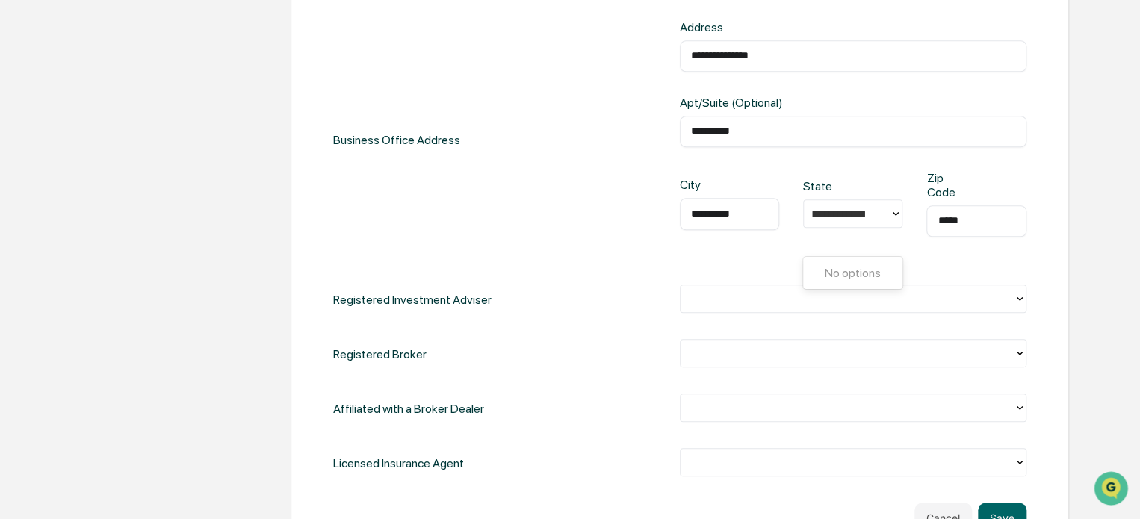
scroll to position [597, 0]
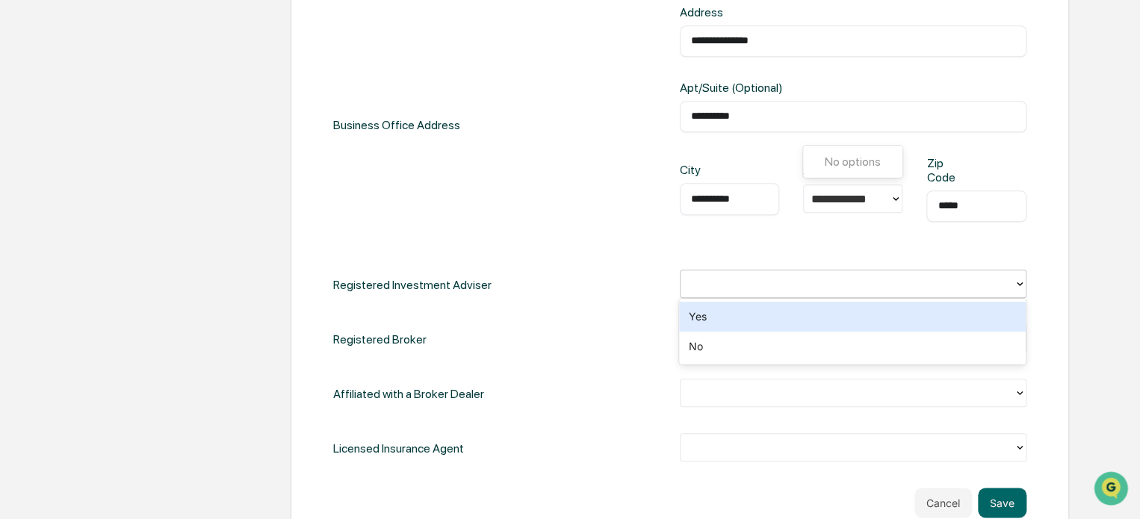
click at [749, 290] on div at bounding box center [847, 284] width 318 height 17
click at [732, 322] on div "Yes" at bounding box center [852, 317] width 346 height 30
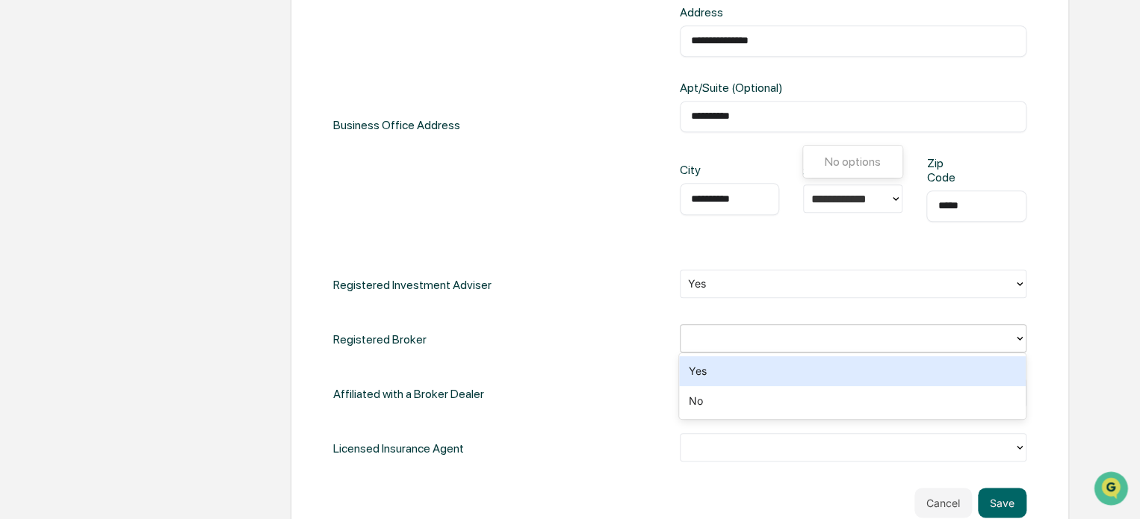
click at [744, 346] on div at bounding box center [846, 338] width 333 height 23
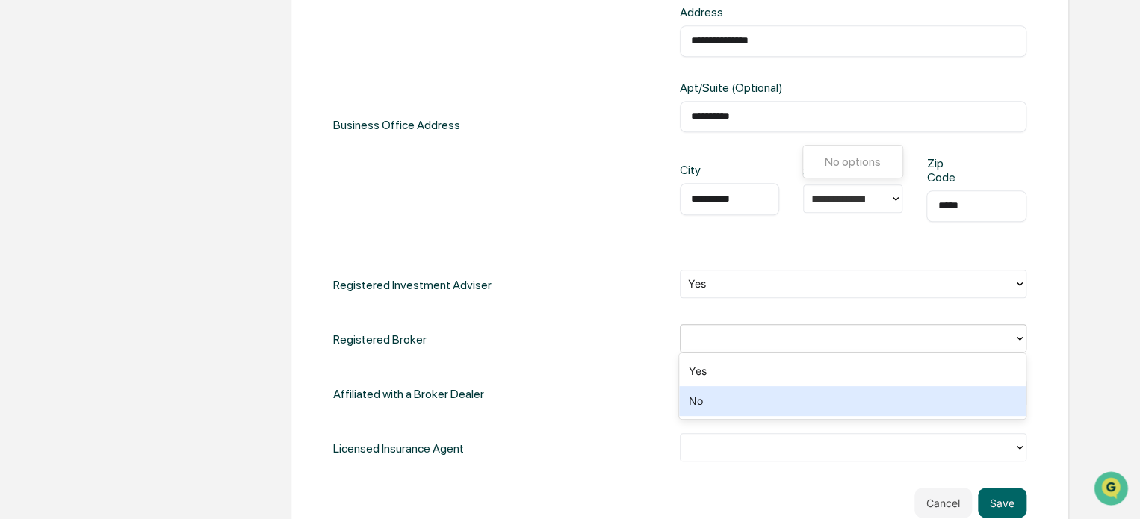
click at [735, 395] on div "No" at bounding box center [852, 401] width 346 height 30
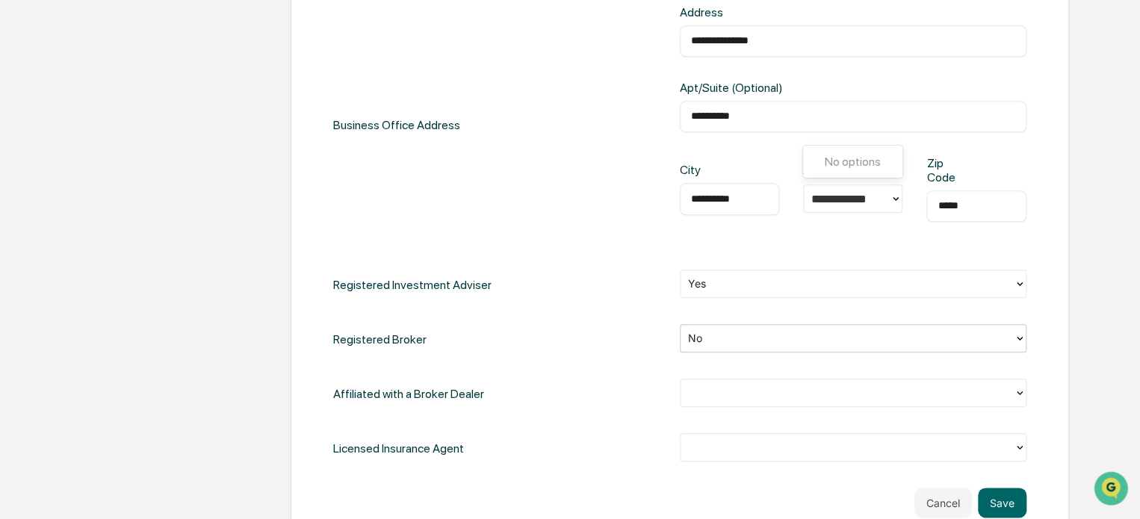
click at [723, 394] on div at bounding box center [847, 393] width 318 height 17
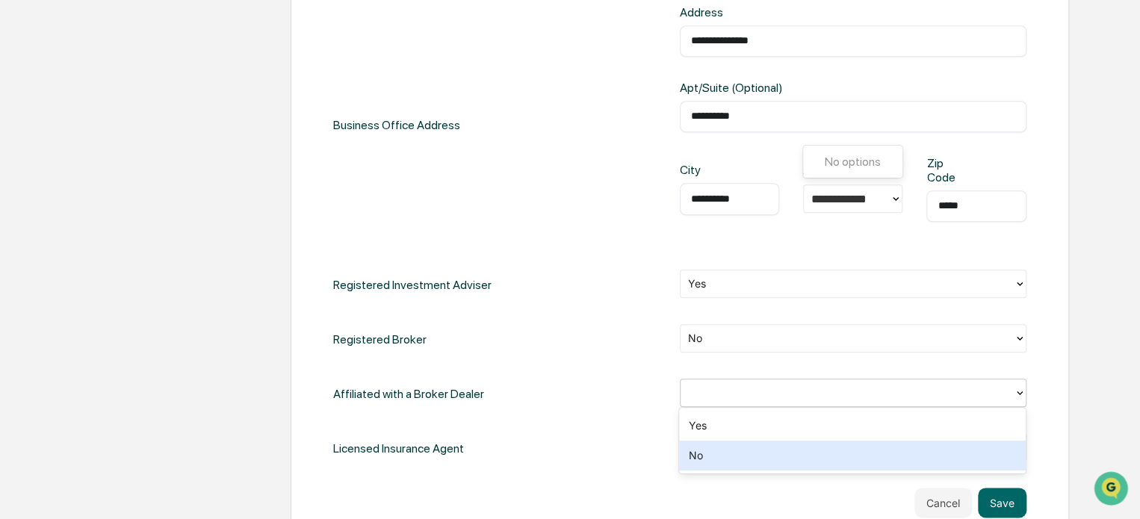
click at [724, 447] on div "No" at bounding box center [852, 456] width 346 height 30
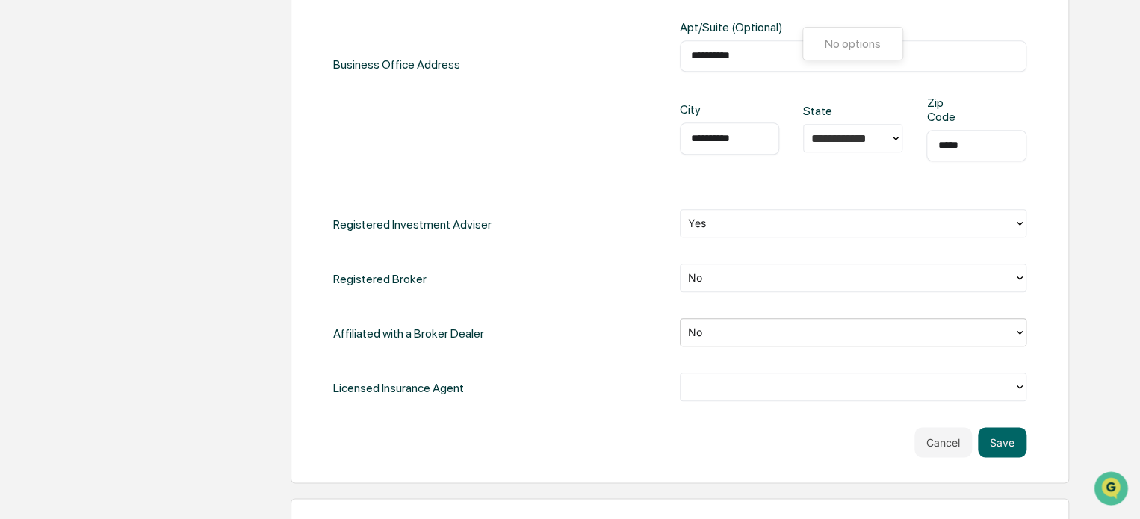
scroll to position [747, 0]
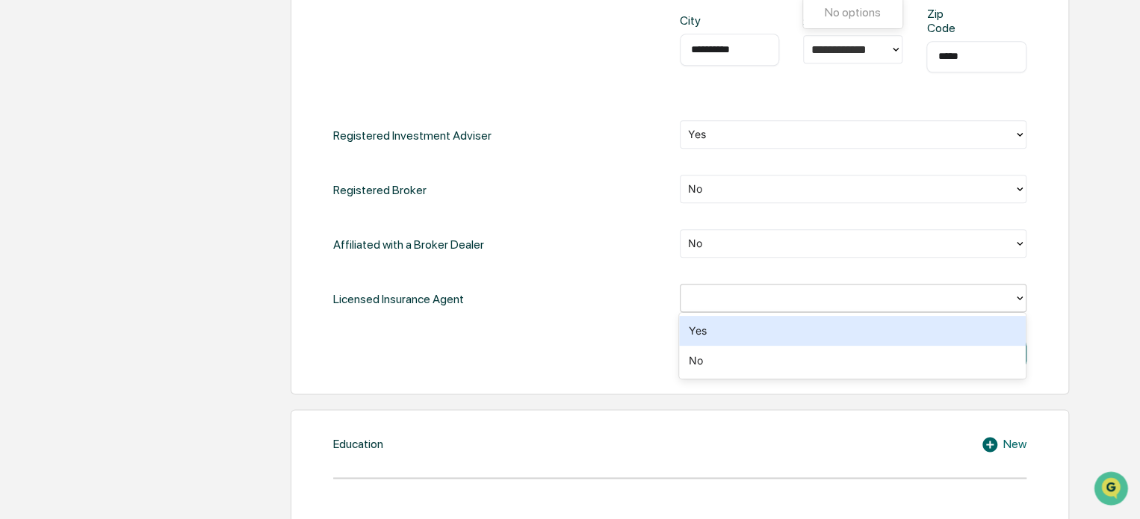
click at [756, 295] on div at bounding box center [847, 298] width 318 height 17
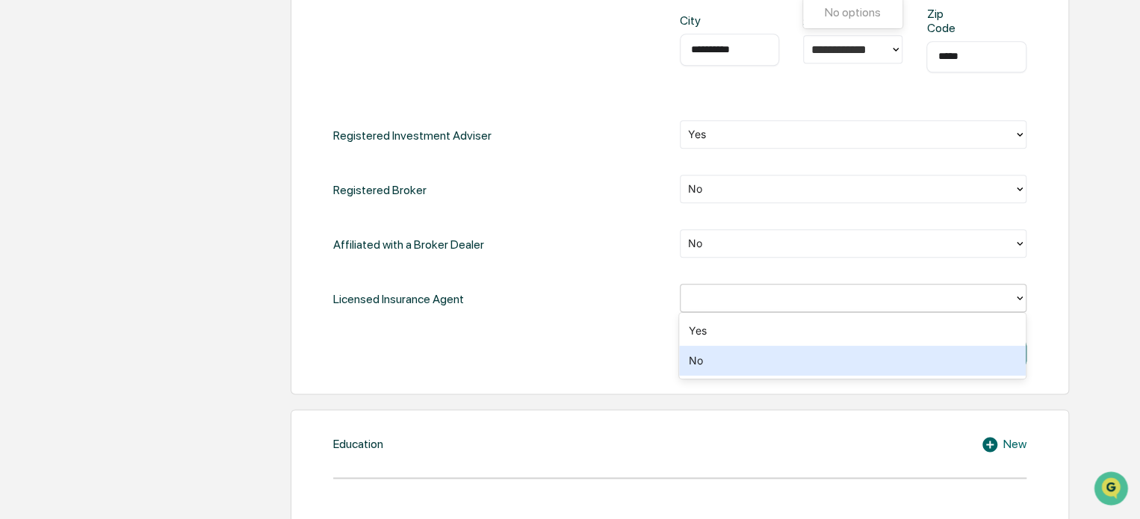
click at [726, 361] on div "No" at bounding box center [852, 361] width 346 height 30
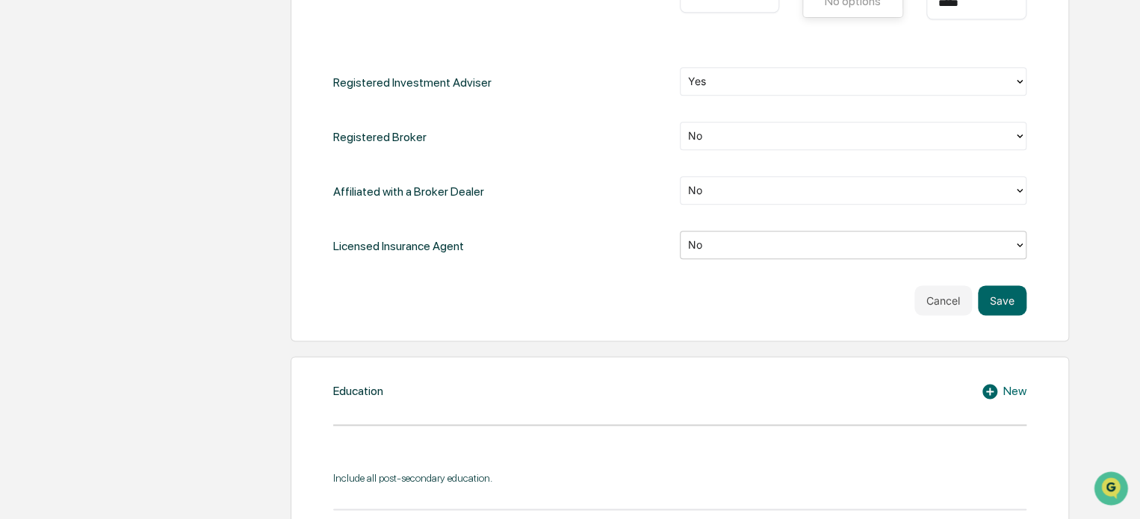
scroll to position [896, 0]
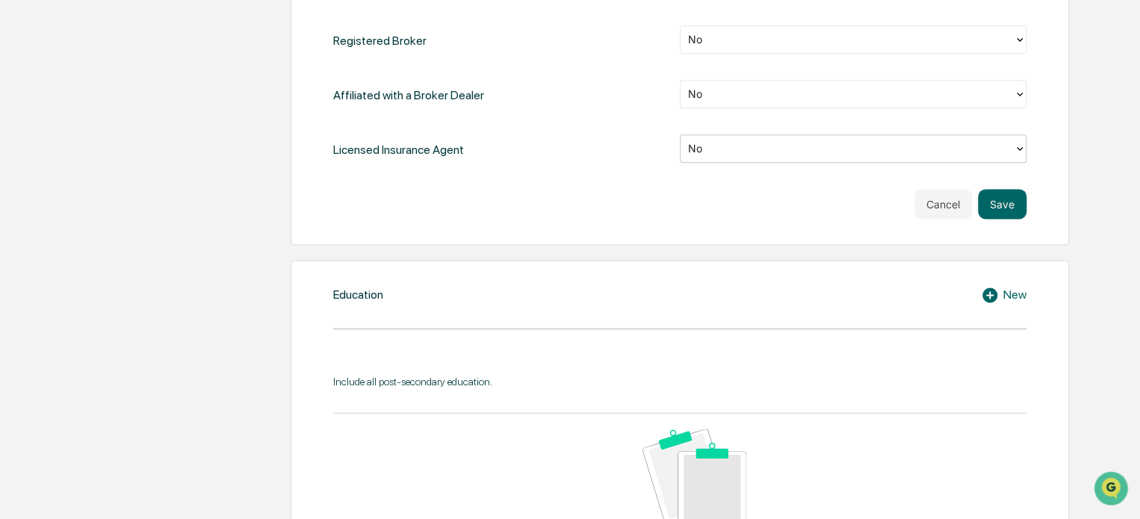
click at [986, 295] on icon at bounding box center [989, 295] width 15 height 15
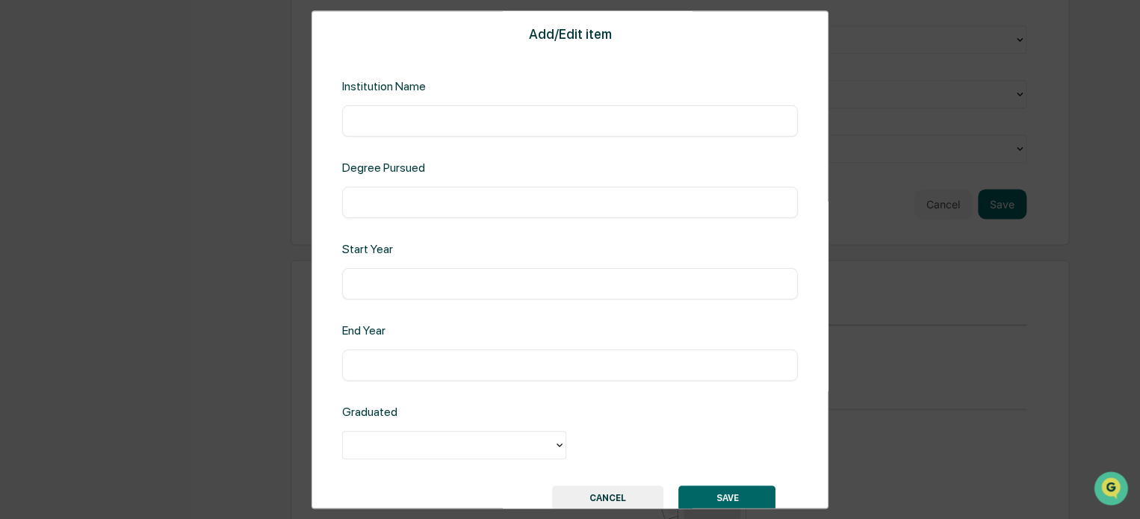
click at [405, 123] on input "text" at bounding box center [569, 121] width 433 height 15
type input "**********"
click at [379, 199] on input "text" at bounding box center [569, 202] width 433 height 15
type input "****"
click at [373, 286] on input "text" at bounding box center [569, 283] width 433 height 15
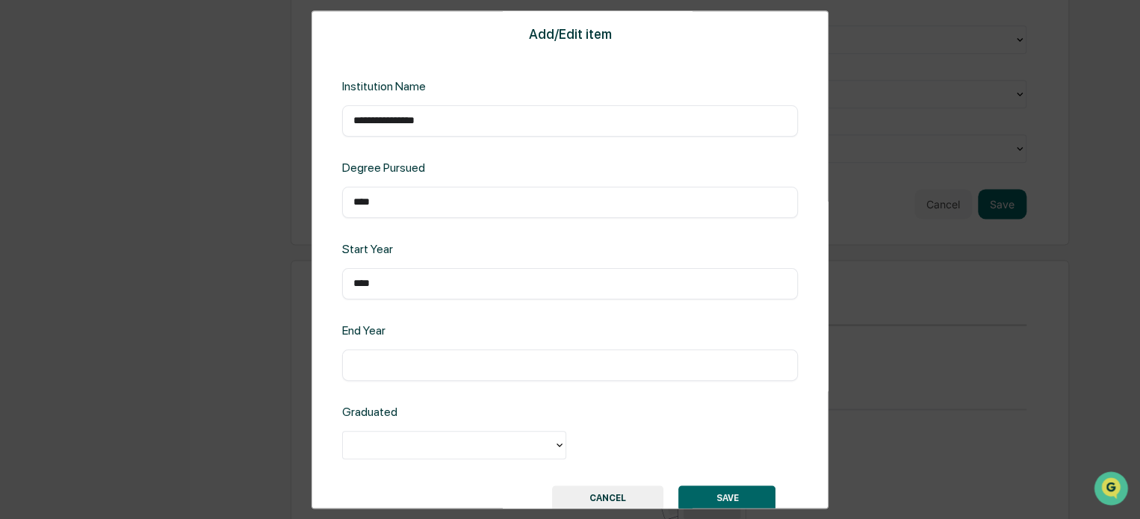
type input "****"
click at [410, 358] on input "text" at bounding box center [569, 365] width 433 height 15
type input "****"
click at [404, 438] on div at bounding box center [448, 445] width 196 height 17
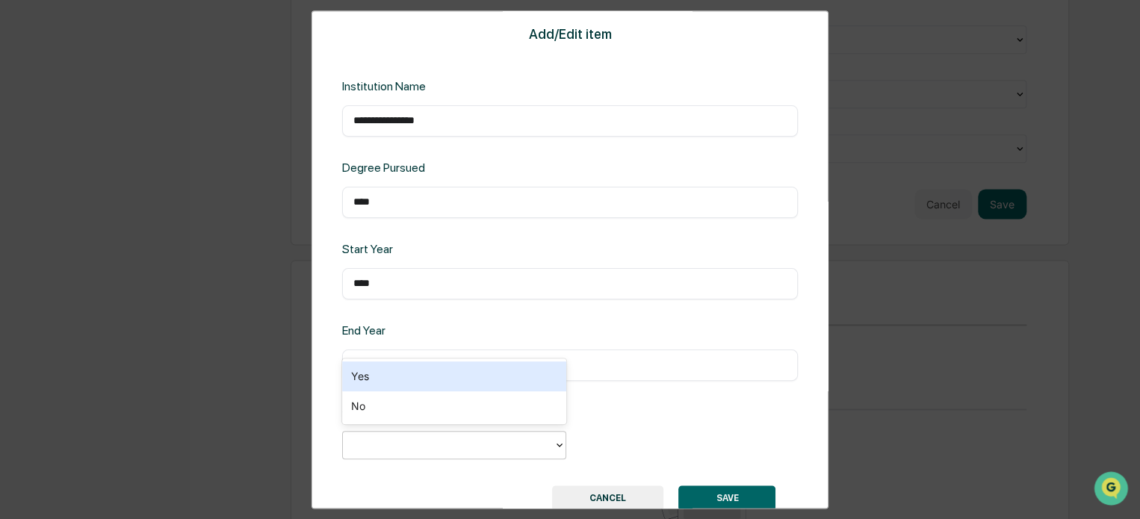
click at [481, 385] on div "Yes" at bounding box center [454, 376] width 224 height 30
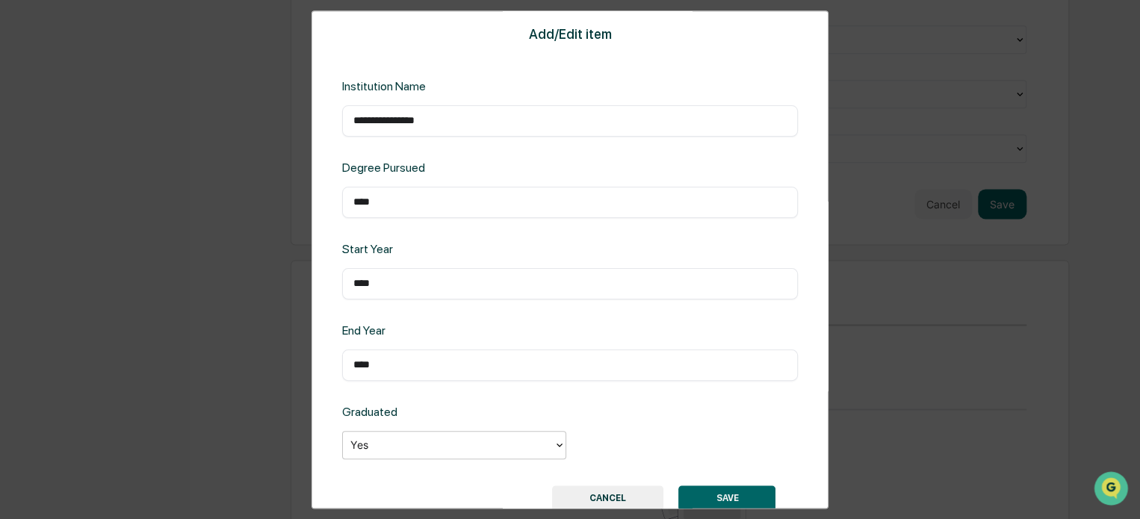
click at [733, 497] on button "SAVE" at bounding box center [726, 497] width 97 height 25
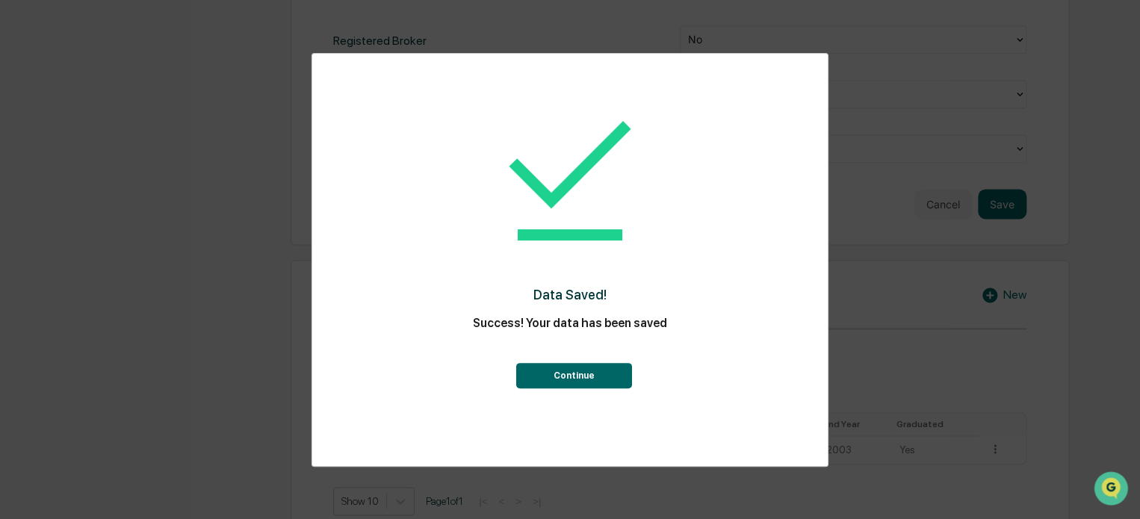
click at [590, 369] on button "Continue" at bounding box center [573, 375] width 116 height 25
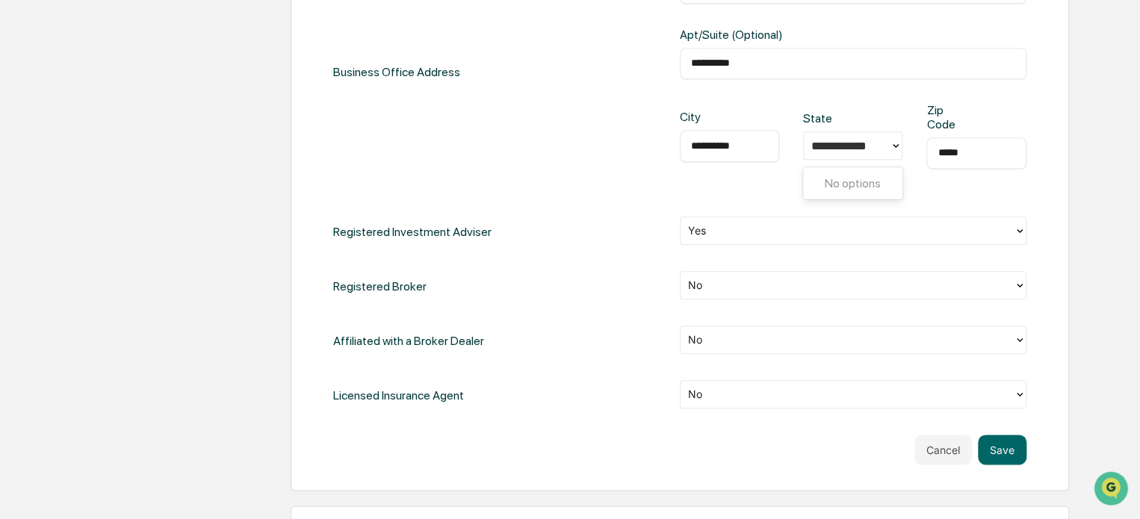
scroll to position [672, 0]
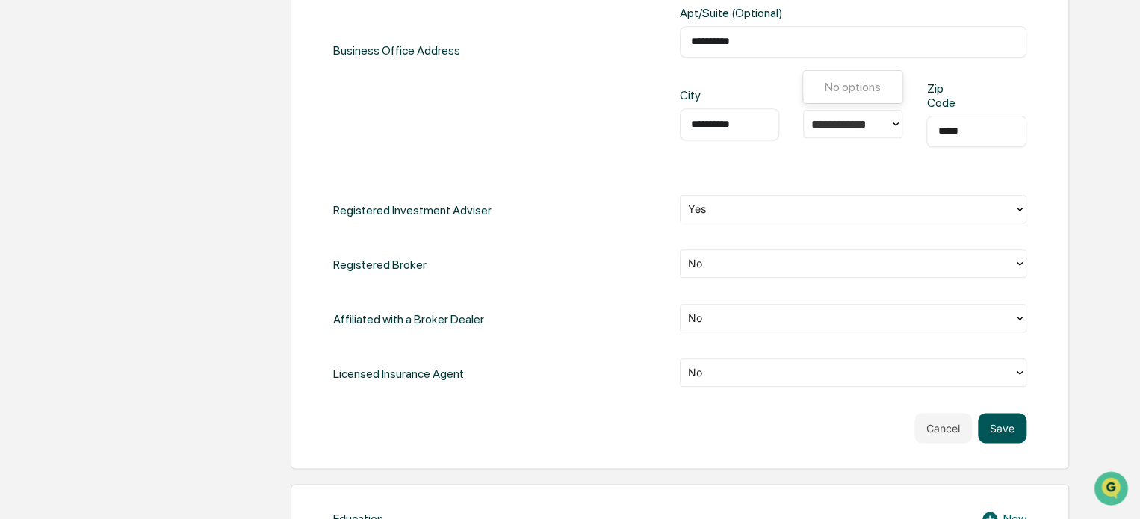
click at [1022, 421] on button "Save" at bounding box center [1002, 428] width 49 height 30
click at [1001, 429] on button "Save" at bounding box center [1002, 428] width 49 height 30
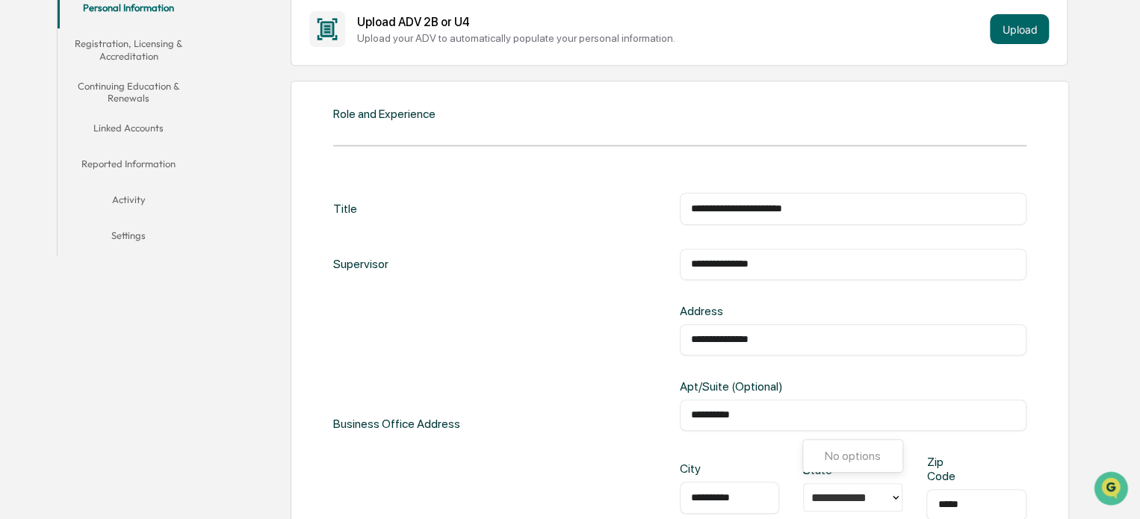
scroll to position [448, 0]
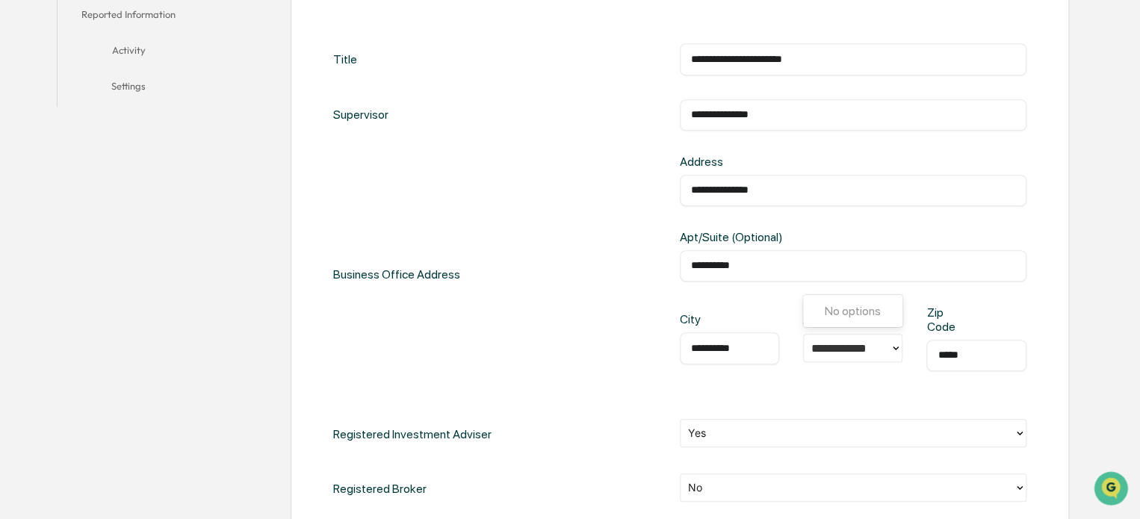
click at [860, 343] on input "**********" at bounding box center [845, 348] width 68 height 14
click at [887, 348] on div at bounding box center [847, 348] width 86 height 23
type input "*"
click at [821, 444] on div "PA" at bounding box center [852, 441] width 99 height 30
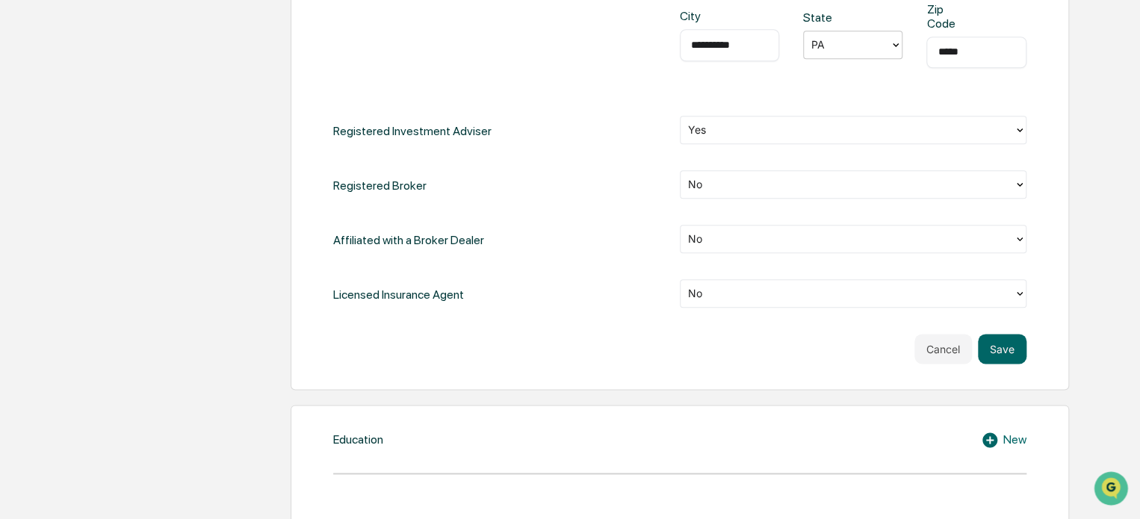
scroll to position [821, 0]
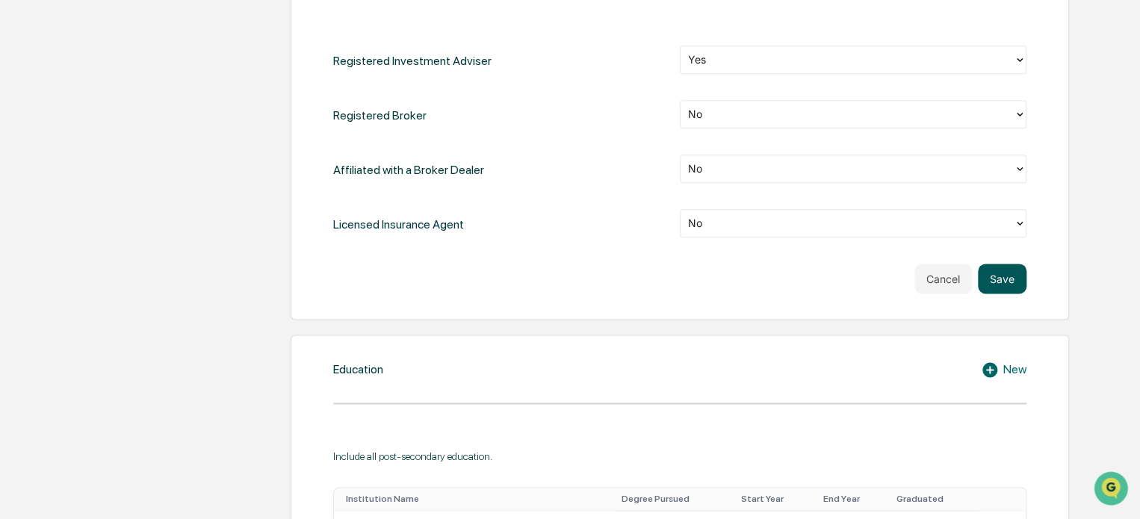
click at [1005, 286] on button "Save" at bounding box center [1002, 279] width 49 height 30
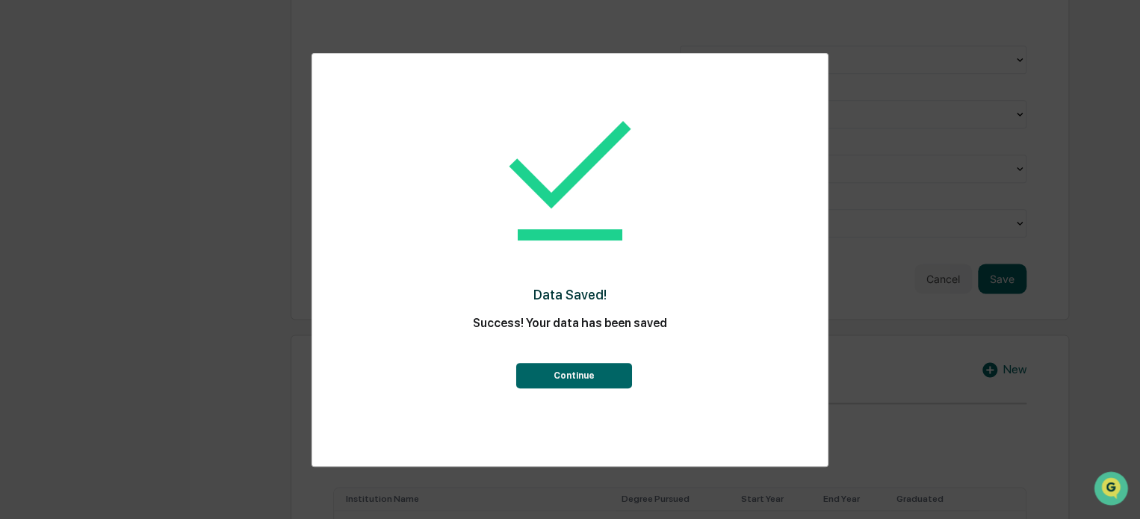
click at [579, 378] on button "Continue" at bounding box center [573, 375] width 116 height 25
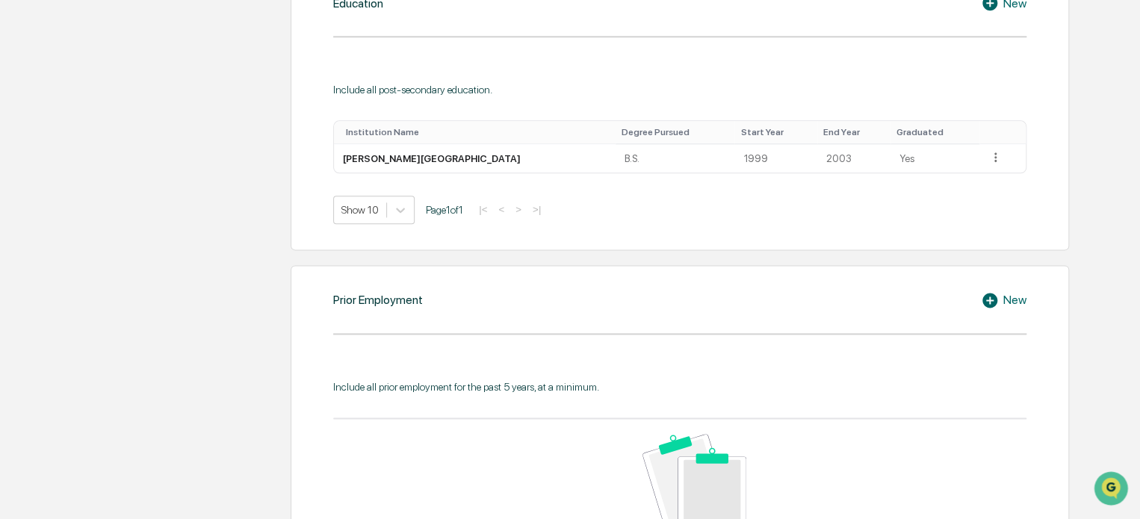
scroll to position [866, 0]
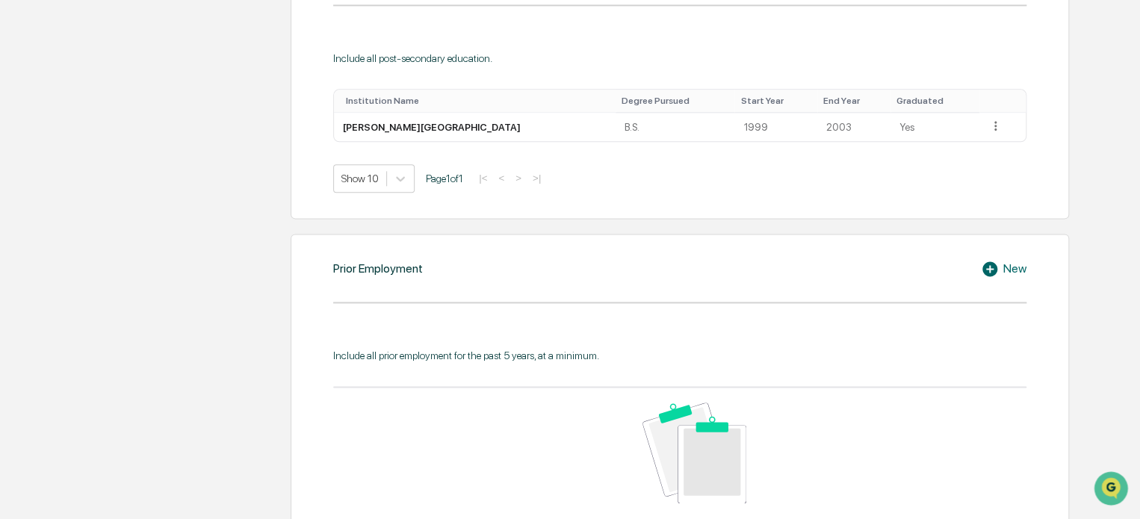
click at [1000, 273] on icon at bounding box center [991, 269] width 22 height 18
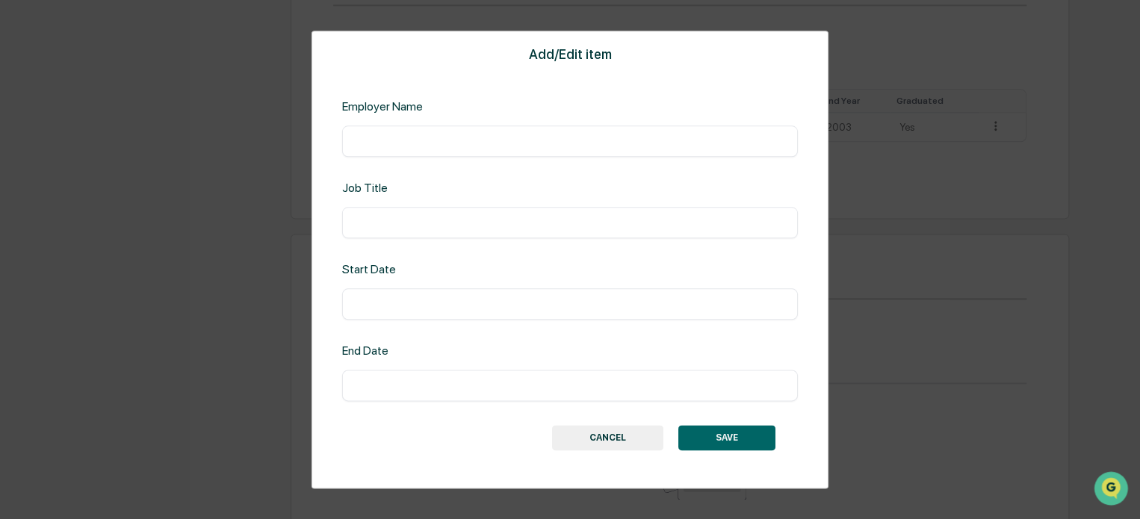
click at [418, 137] on input "text" at bounding box center [569, 141] width 433 height 15
type input "**********"
click at [377, 228] on input "text" at bounding box center [569, 222] width 433 height 15
type input "**********"
click at [375, 305] on input "text" at bounding box center [569, 303] width 433 height 15
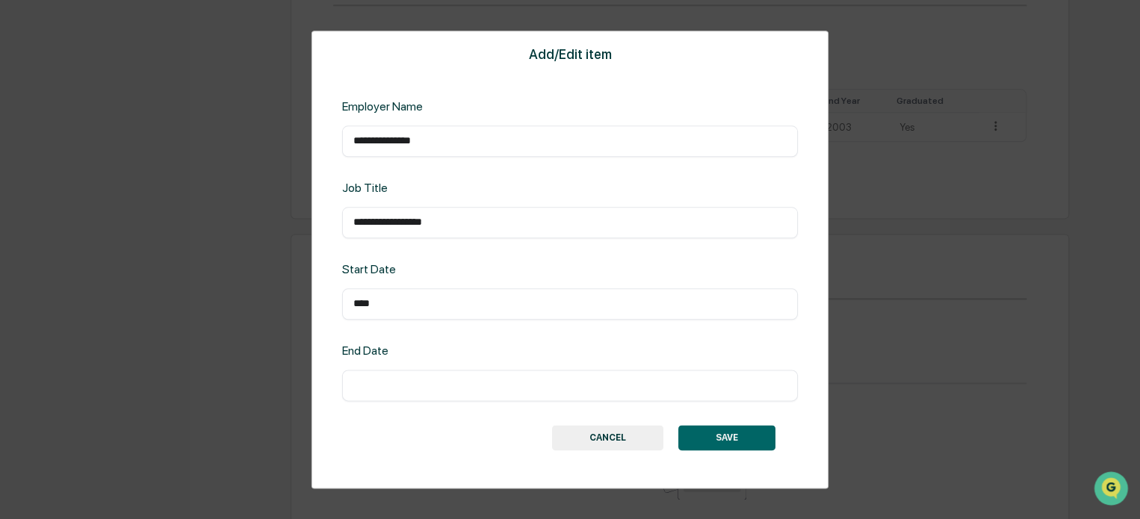
type input "****"
click at [382, 387] on input "text" at bounding box center [569, 385] width 433 height 15
type input "****"
click at [738, 433] on button "SAVE" at bounding box center [726, 437] width 97 height 25
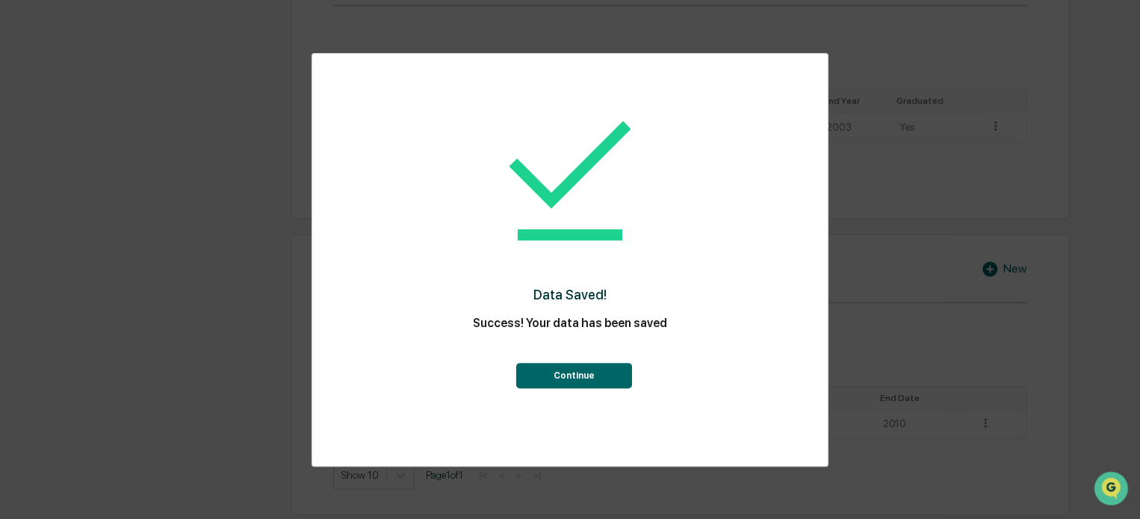
click at [594, 377] on button "Continue" at bounding box center [573, 375] width 116 height 25
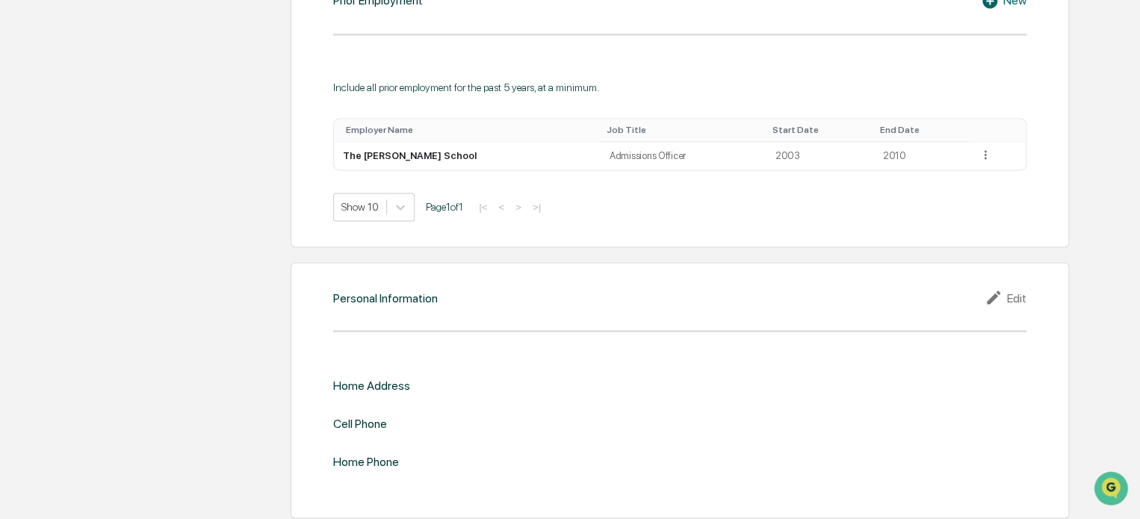
scroll to position [1141, 0]
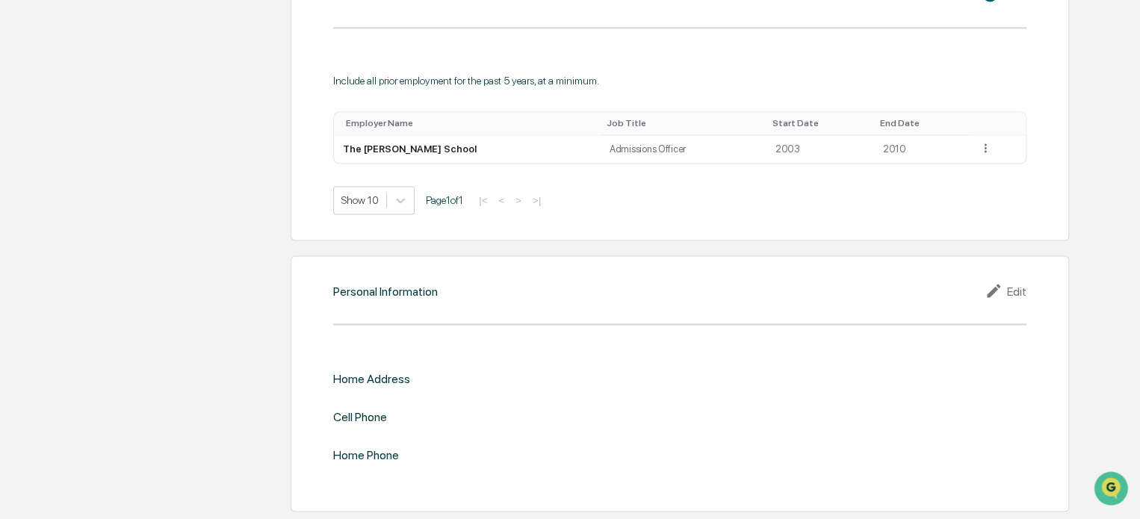
click at [1007, 287] on div "Edit" at bounding box center [1005, 291] width 42 height 18
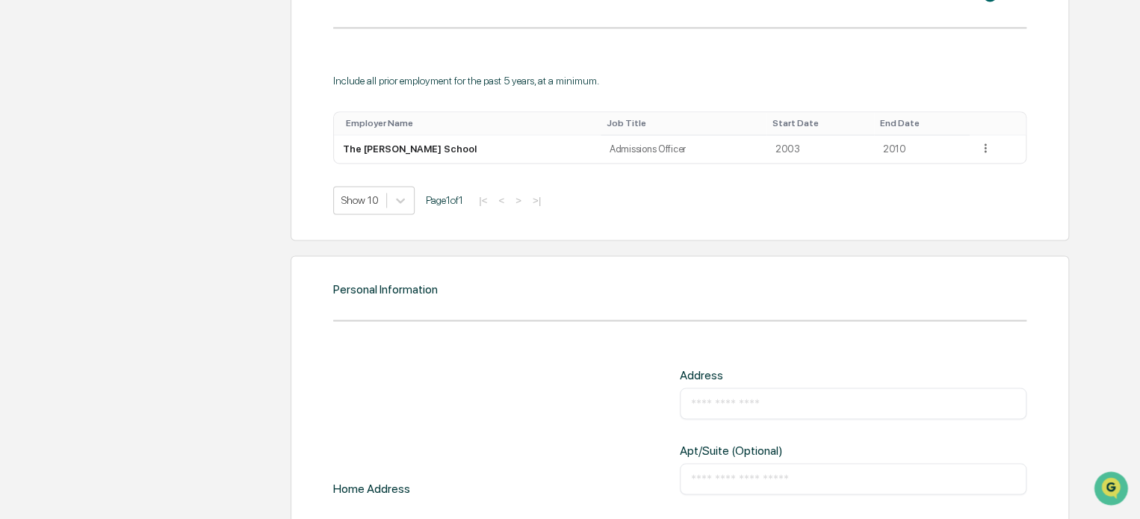
click at [708, 403] on input "text" at bounding box center [853, 403] width 324 height 15
type input "**********"
type input "**"
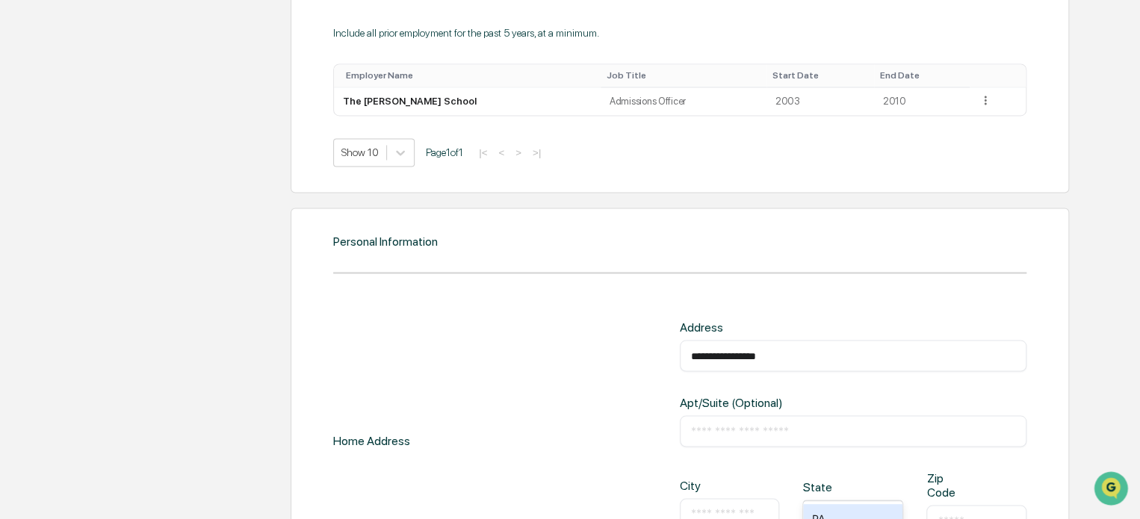
scroll to position [1290, 0]
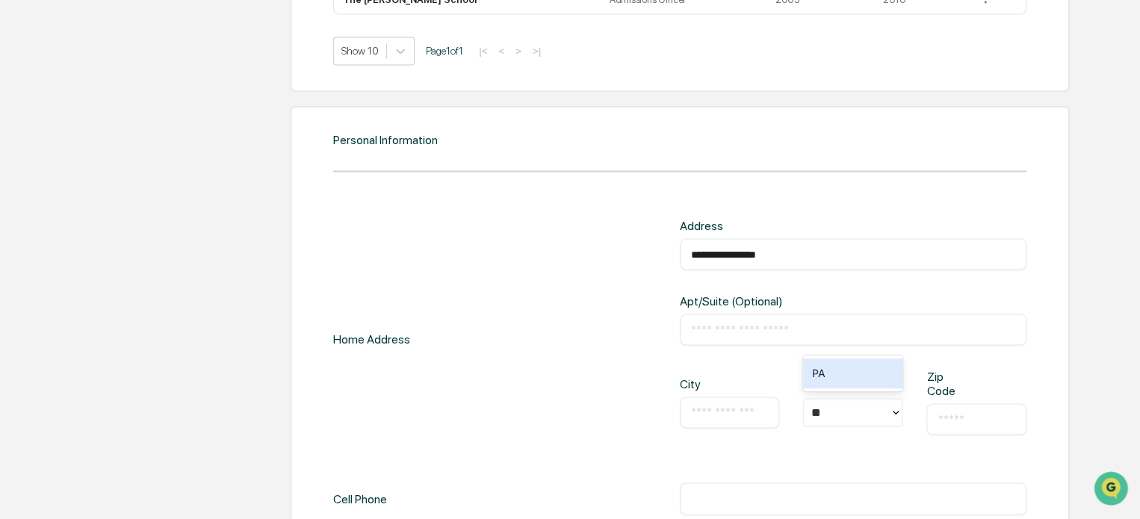
click at [726, 417] on input "text" at bounding box center [729, 412] width 77 height 15
type input "**********"
click at [830, 368] on div "PA" at bounding box center [852, 373] width 99 height 30
click at [971, 424] on input "text" at bounding box center [975, 418] width 77 height 15
type input "*****"
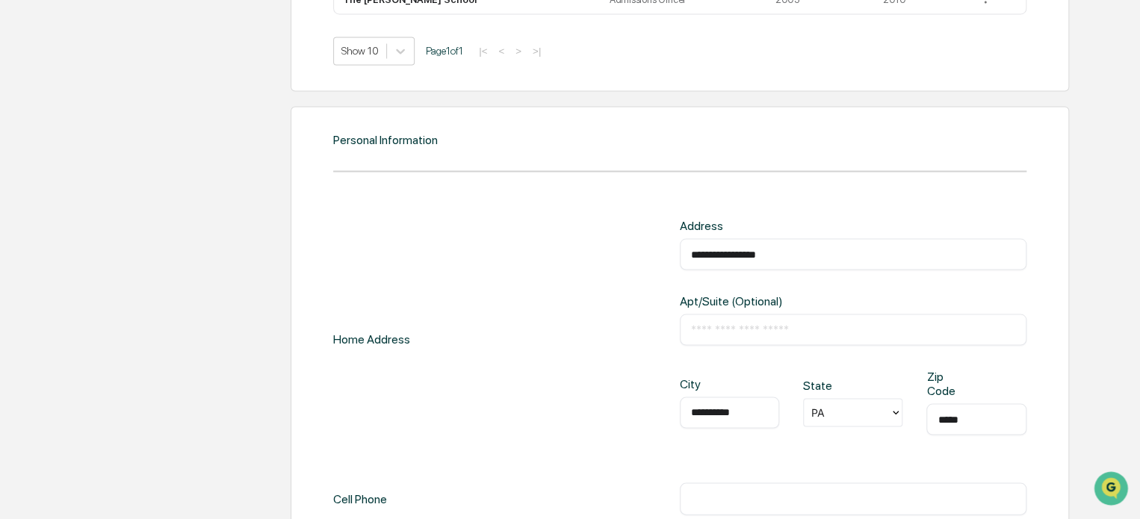
click at [476, 389] on div "**********" at bounding box center [679, 338] width 693 height 240
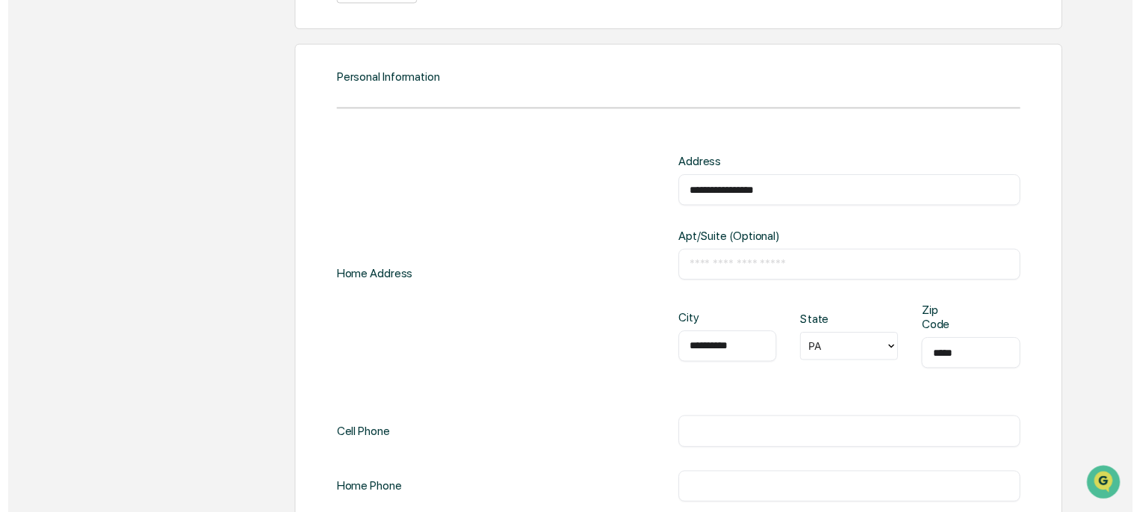
scroll to position [1426, 0]
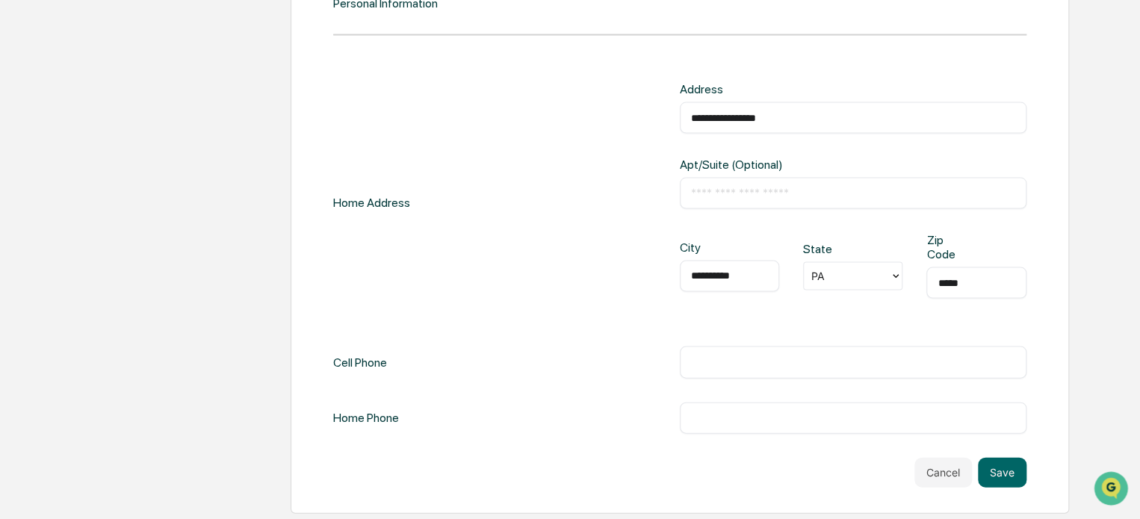
click at [726, 367] on input "text" at bounding box center [853, 362] width 324 height 15
type input "**********"
click at [833, 467] on div "Cancel Save" at bounding box center [679, 473] width 693 height 30
click at [1010, 469] on button "Save" at bounding box center [1002, 473] width 49 height 30
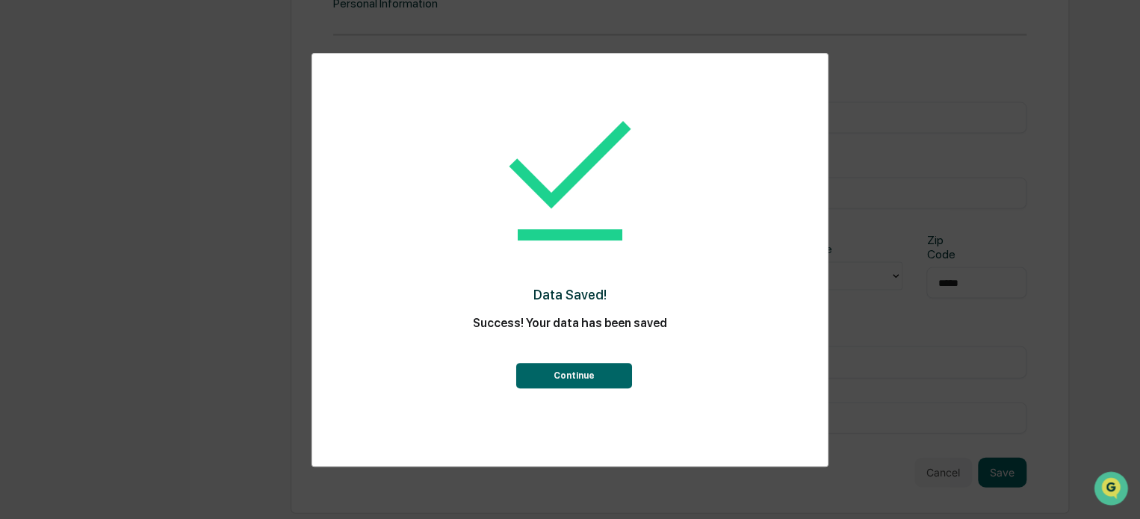
click at [600, 375] on button "Continue" at bounding box center [573, 375] width 116 height 25
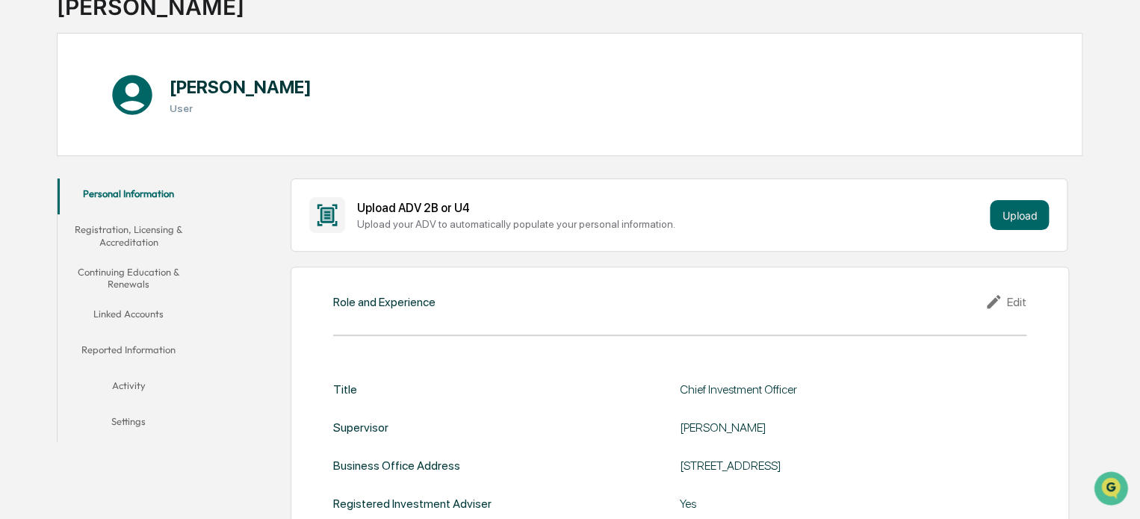
scroll to position [0, 0]
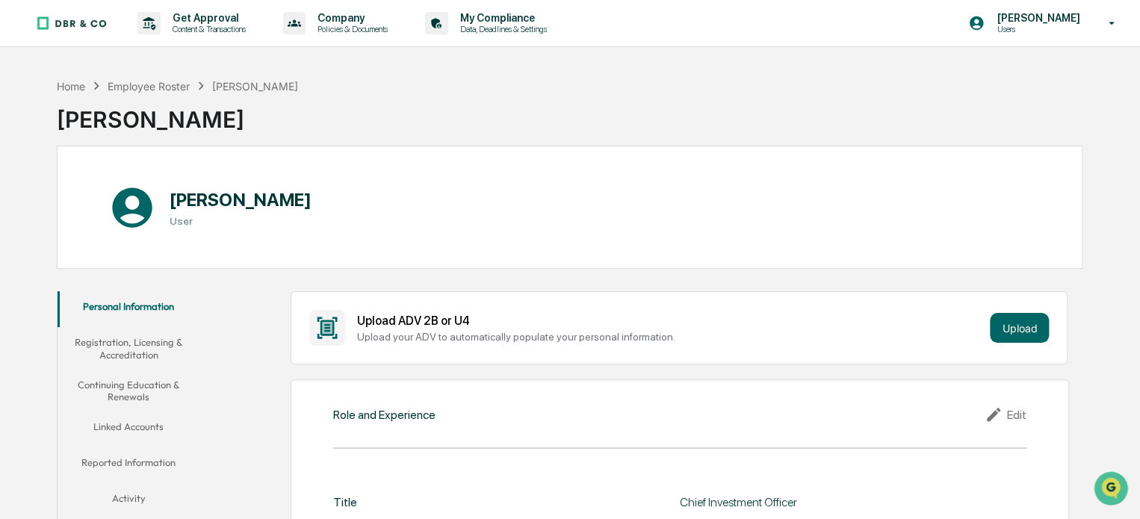
click at [119, 340] on button "Registration, Licensing & Accreditation" at bounding box center [129, 348] width 143 height 43
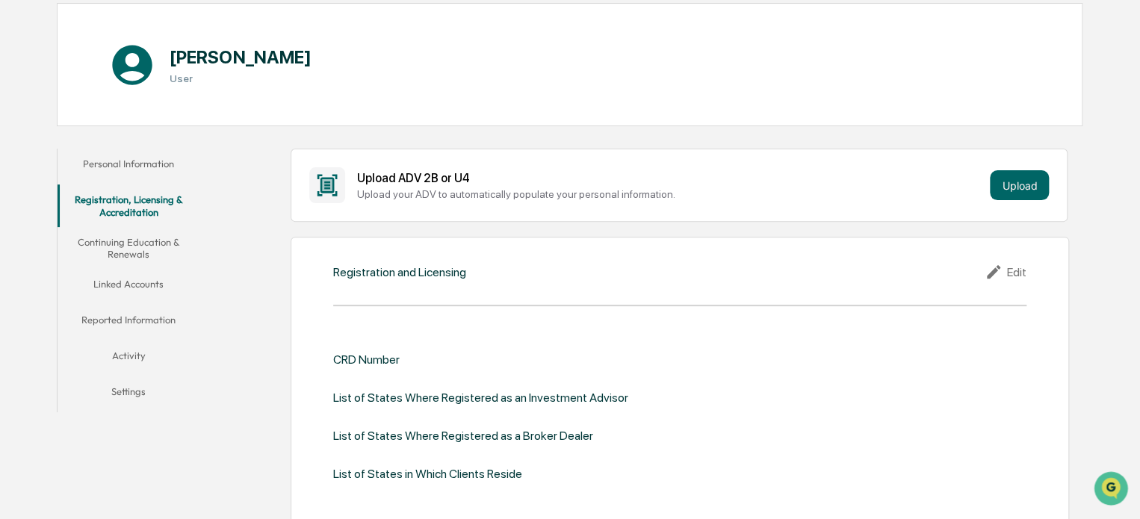
scroll to position [149, 0]
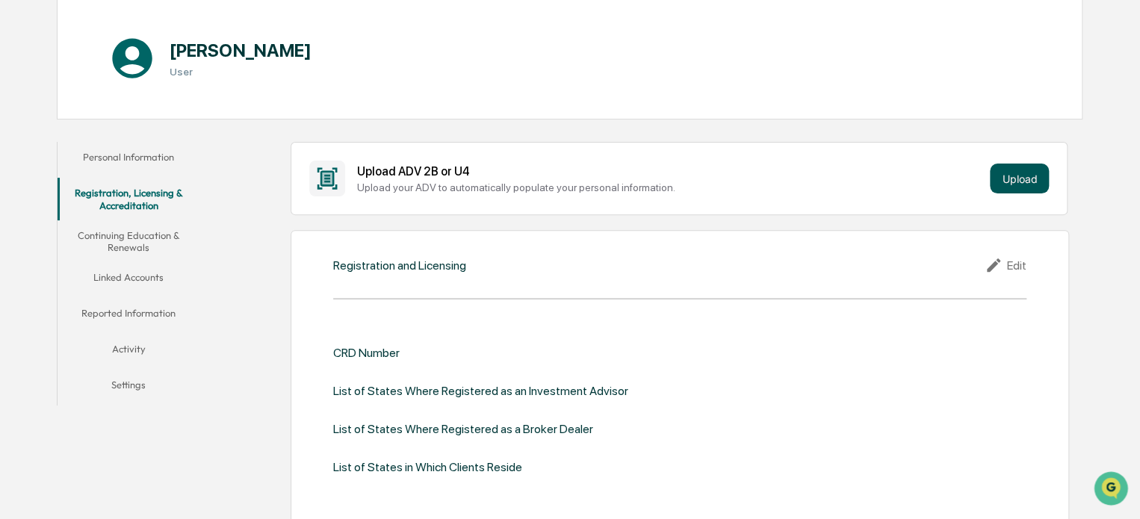
click at [1021, 175] on button "Upload" at bounding box center [1018, 179] width 59 height 30
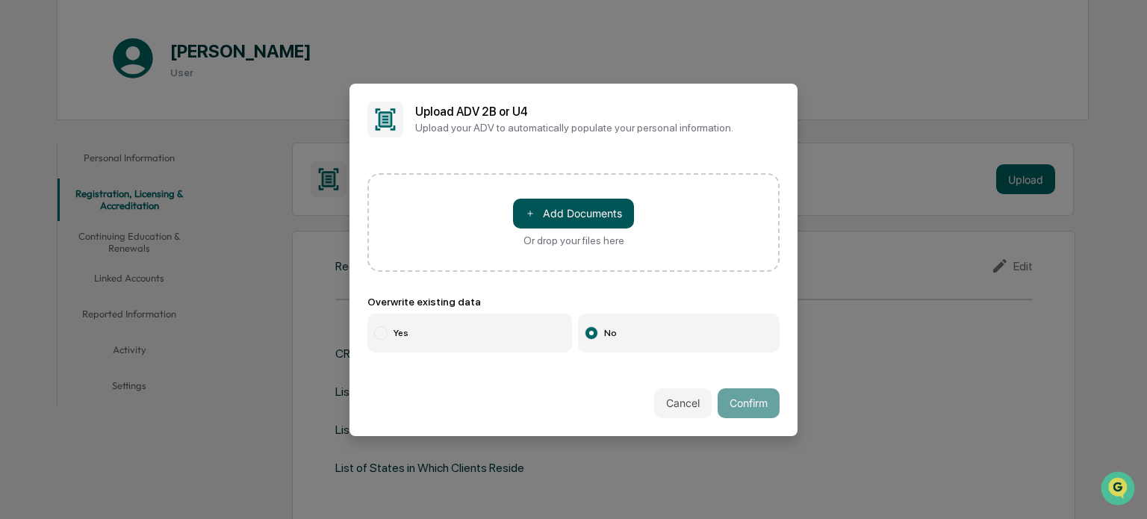
click at [579, 211] on button "＋ Add Documents" at bounding box center [573, 214] width 121 height 30
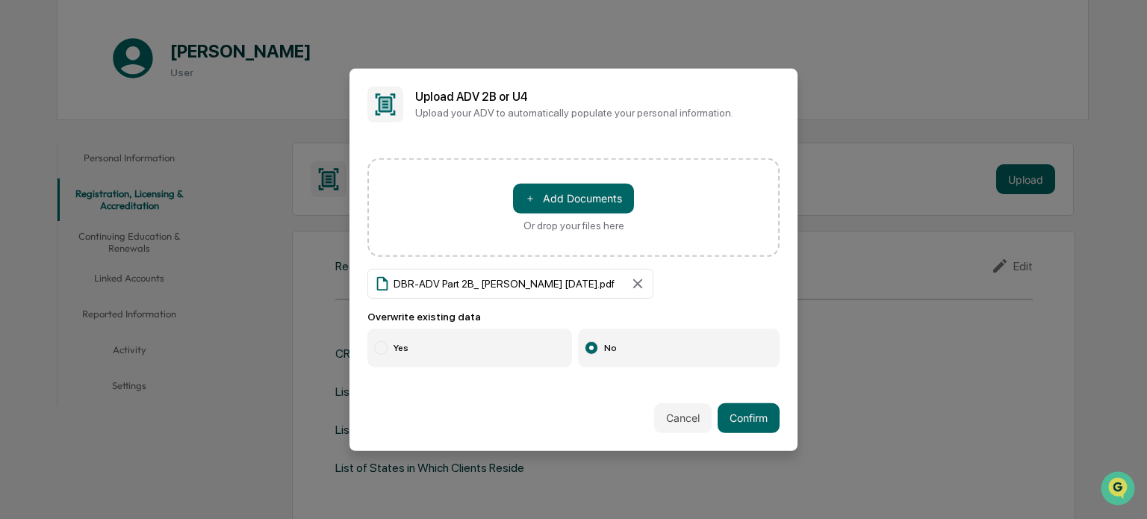
click at [462, 340] on label "Yes" at bounding box center [469, 348] width 205 height 39
click at [744, 412] on button "Confirm" at bounding box center [749, 418] width 62 height 30
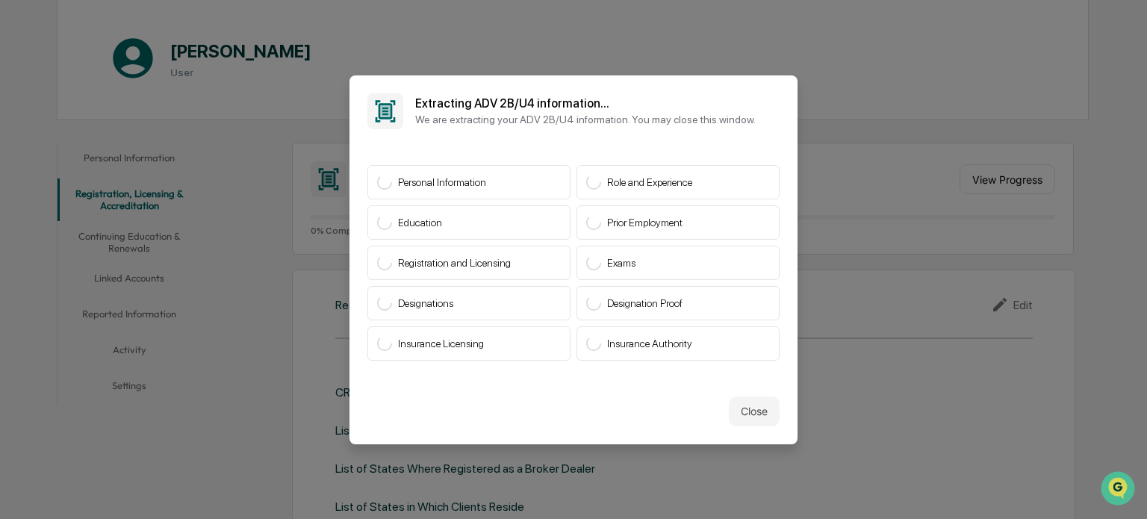
click at [379, 179] on icon at bounding box center [384, 182] width 16 height 16
click at [745, 410] on button "Close" at bounding box center [754, 412] width 51 height 30
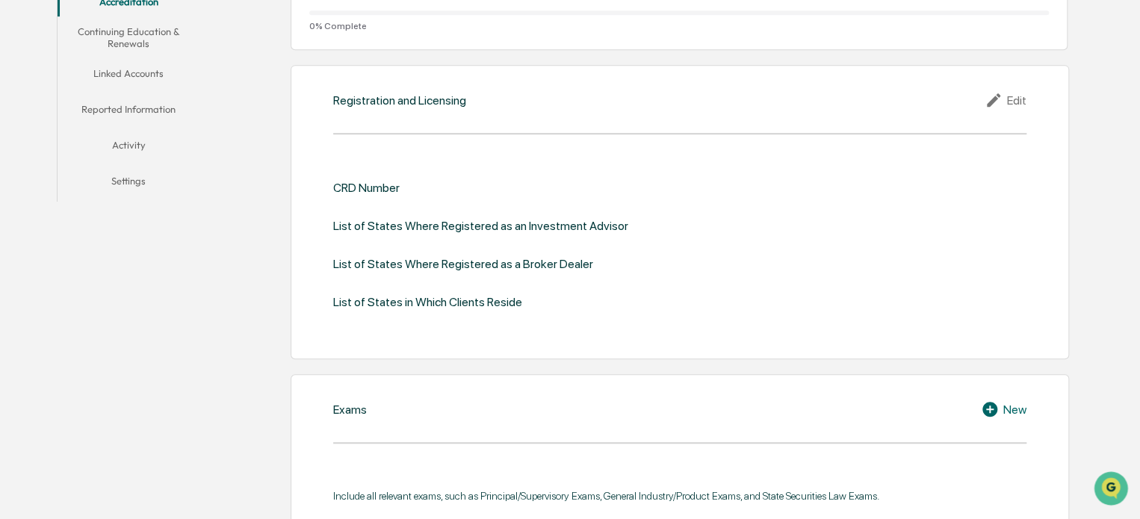
scroll to position [373, 0]
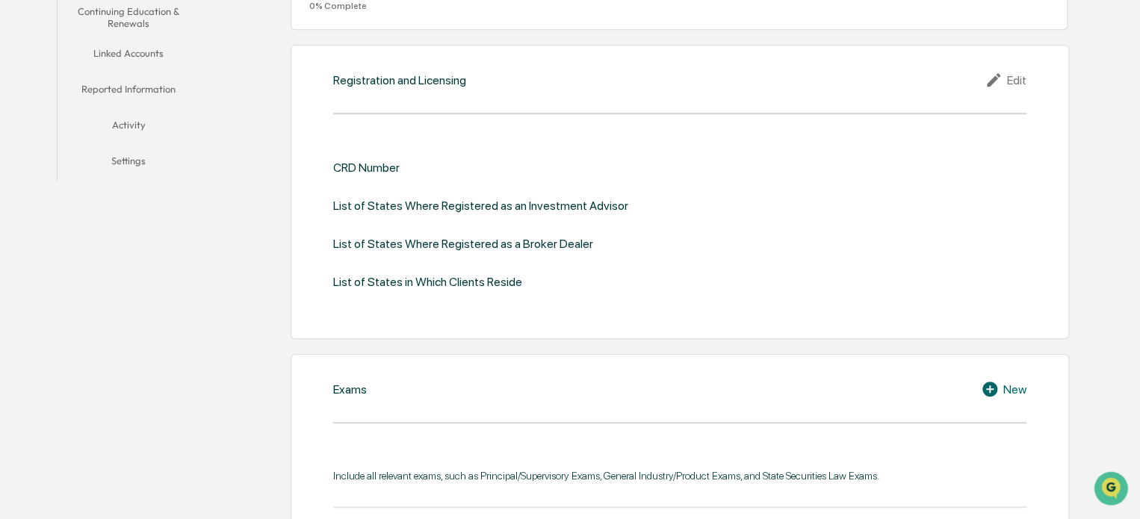
click at [122, 89] on button "Reported Information" at bounding box center [129, 92] width 143 height 36
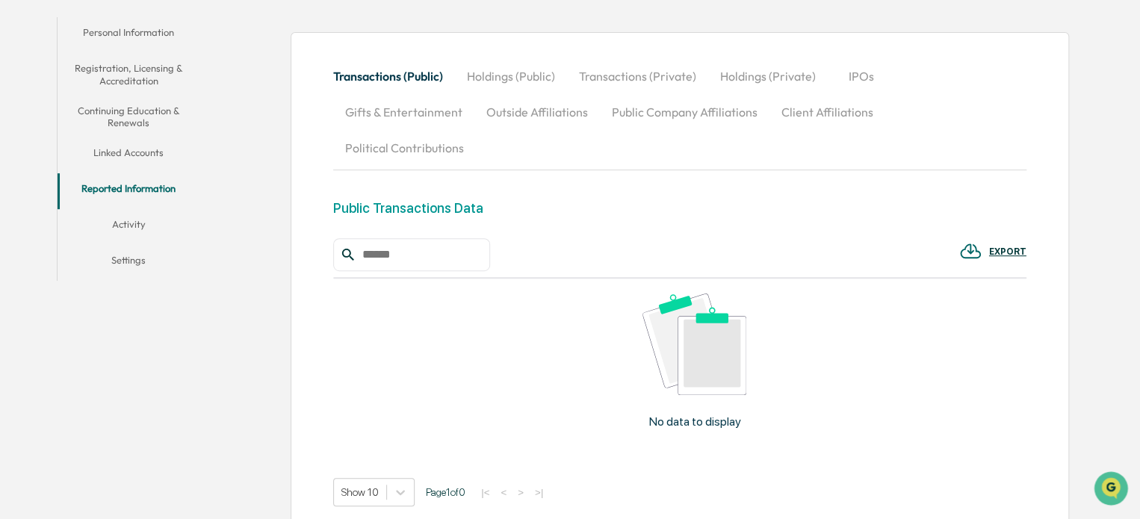
scroll to position [252, 0]
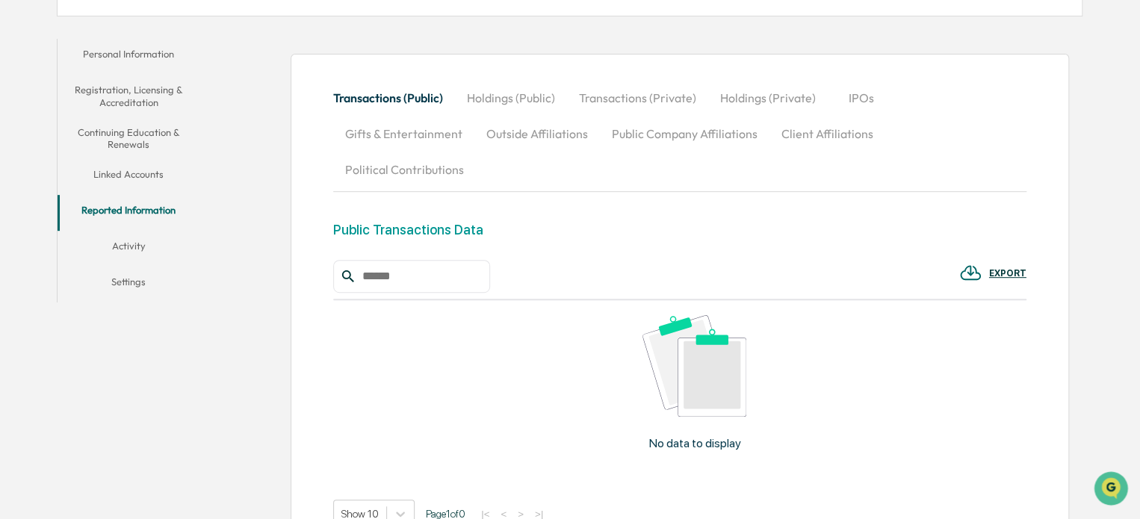
click at [146, 50] on button "Personal Information" at bounding box center [129, 57] width 143 height 36
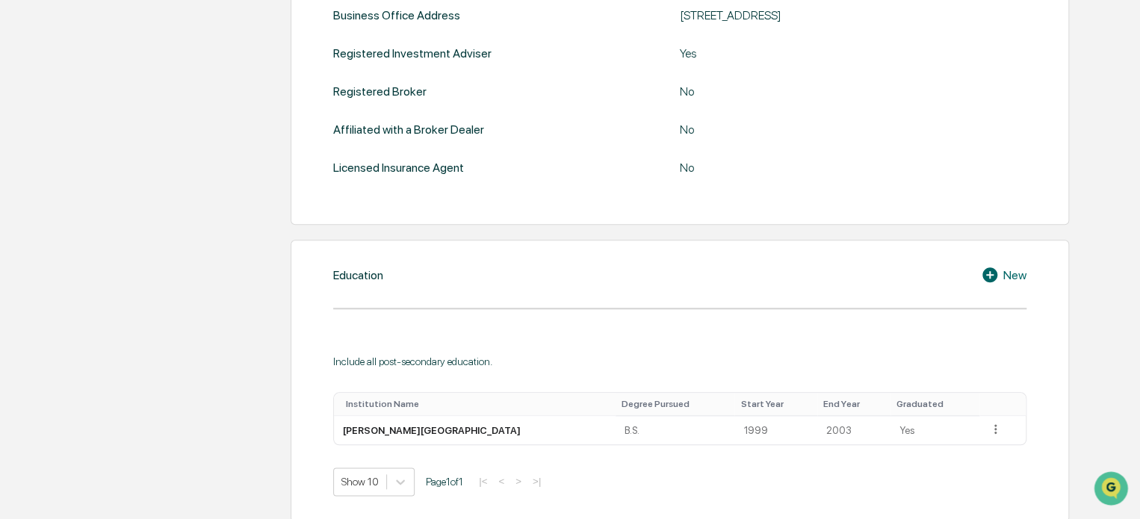
scroll to position [229, 0]
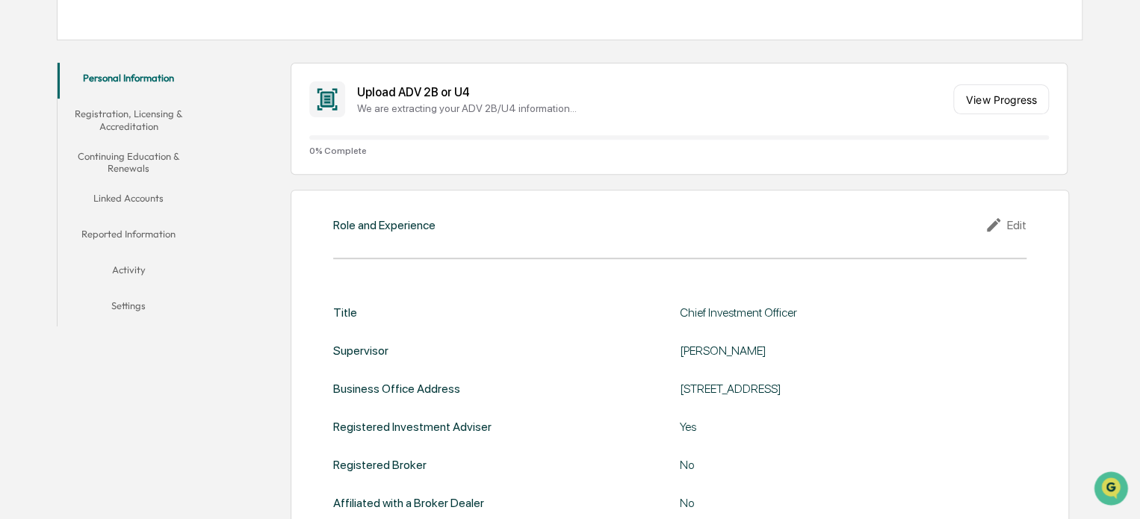
click at [119, 119] on button "Registration, Licensing & Accreditation" at bounding box center [129, 120] width 143 height 43
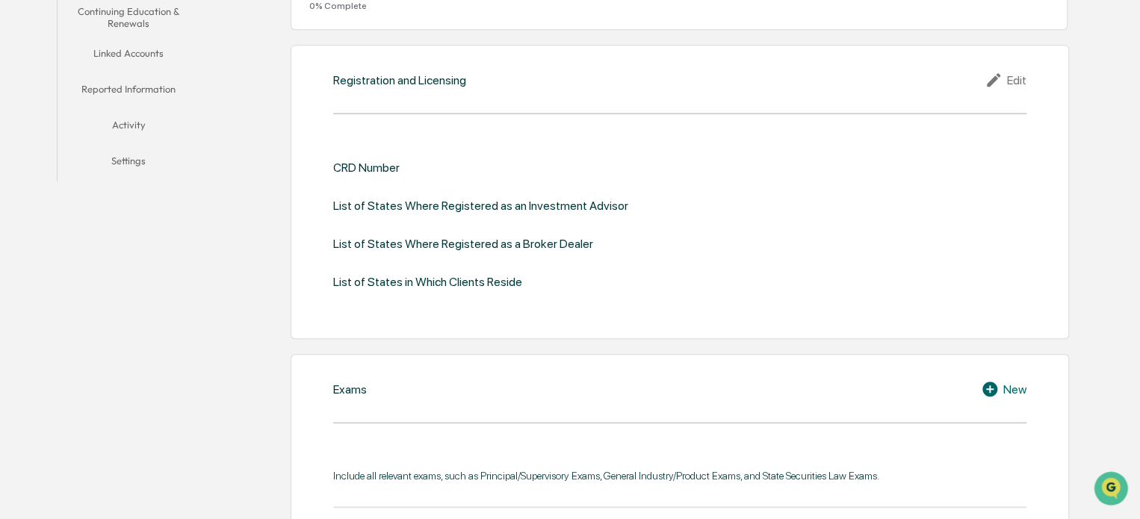
click at [125, 167] on button "Settings" at bounding box center [129, 164] width 143 height 36
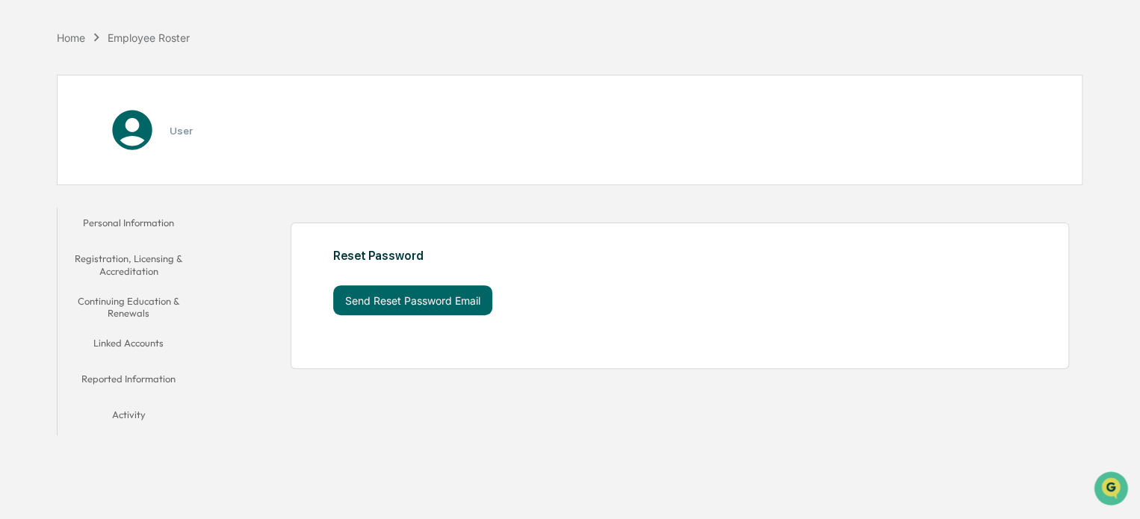
scroll to position [71, 0]
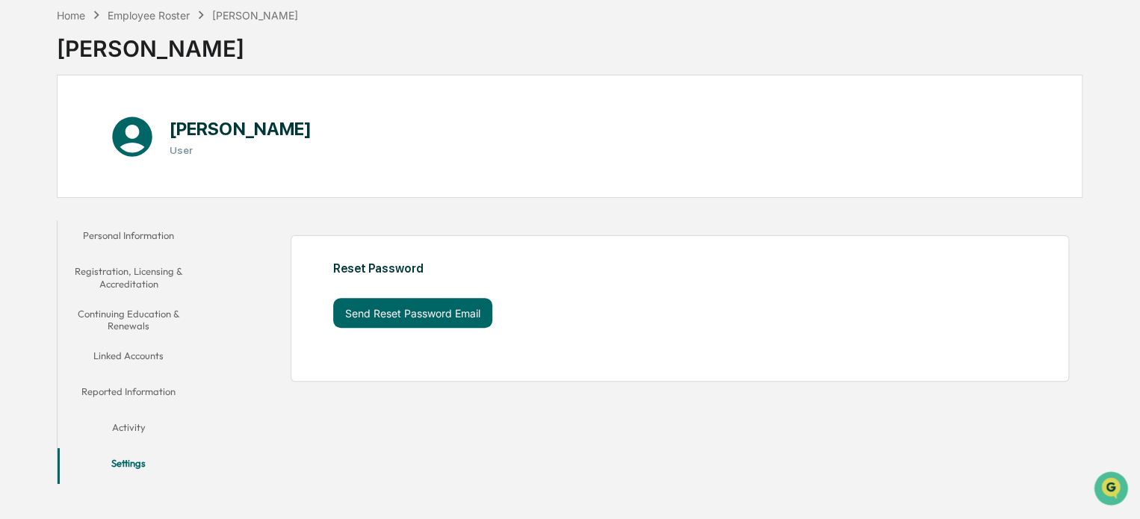
click at [111, 232] on button "Personal Information" at bounding box center [129, 238] width 143 height 36
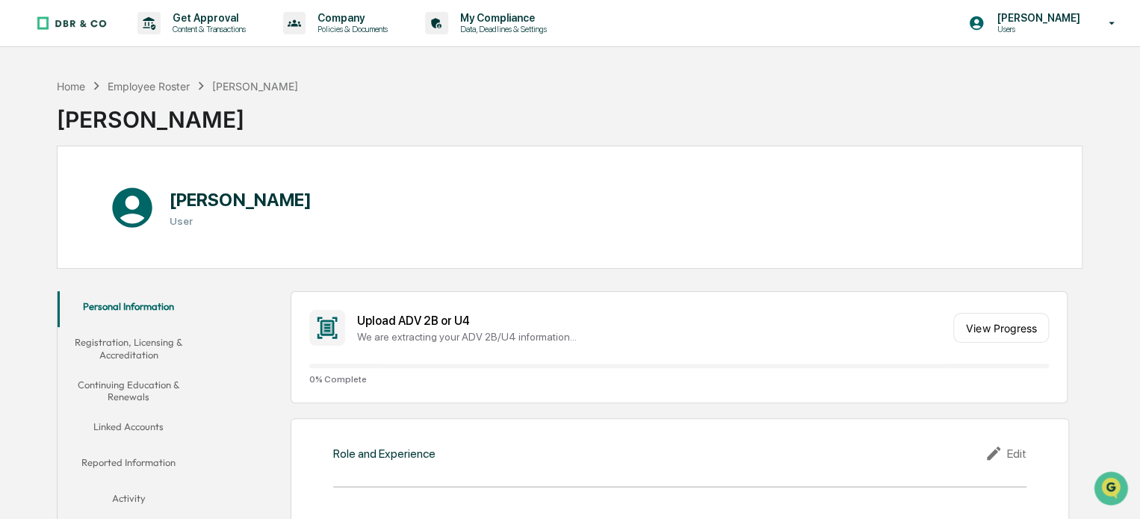
click at [132, 351] on button "Registration, Licensing & Accreditation" at bounding box center [129, 348] width 143 height 43
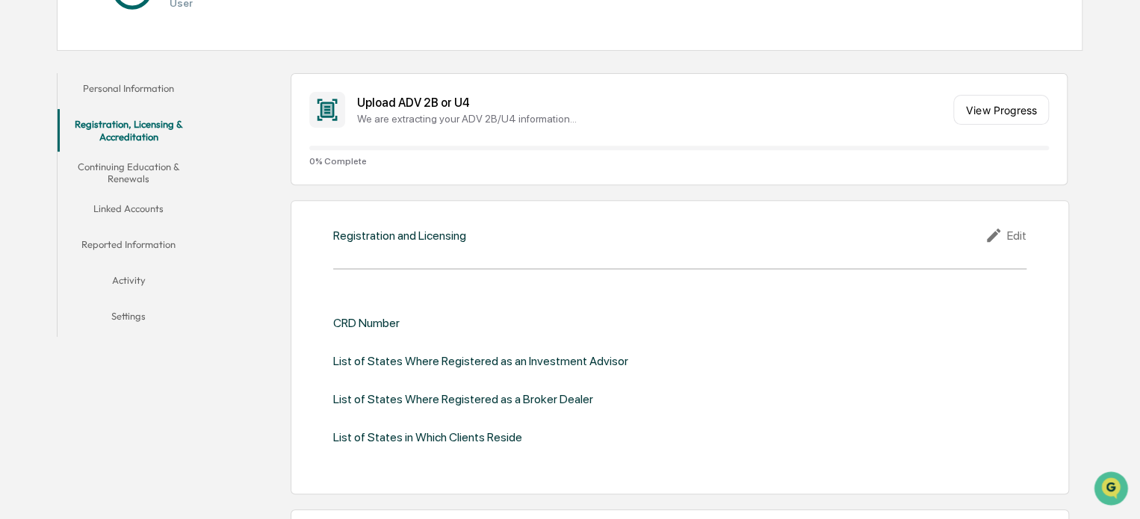
scroll to position [224, 0]
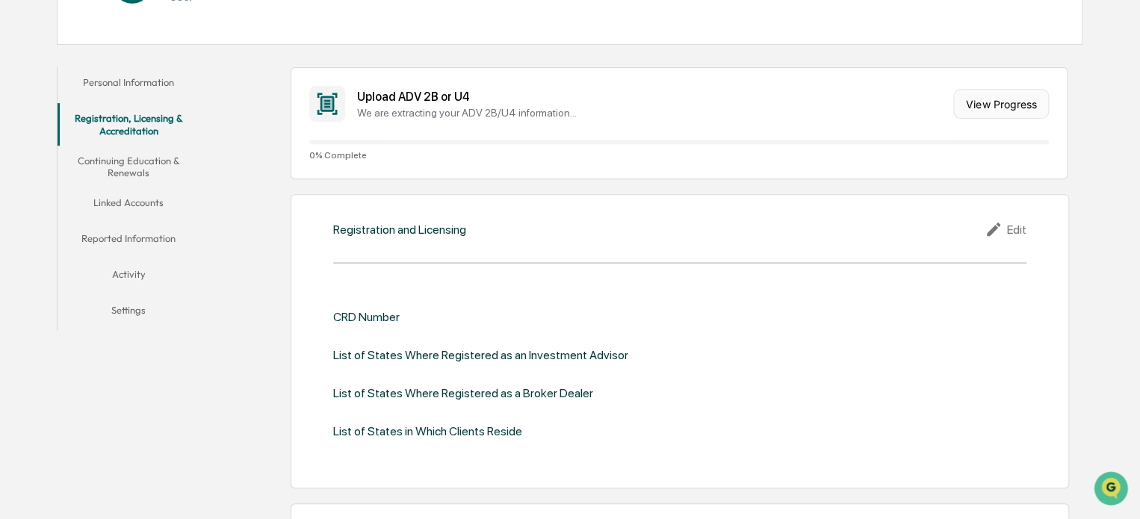
click at [996, 111] on button "View Progress" at bounding box center [1001, 104] width 96 height 30
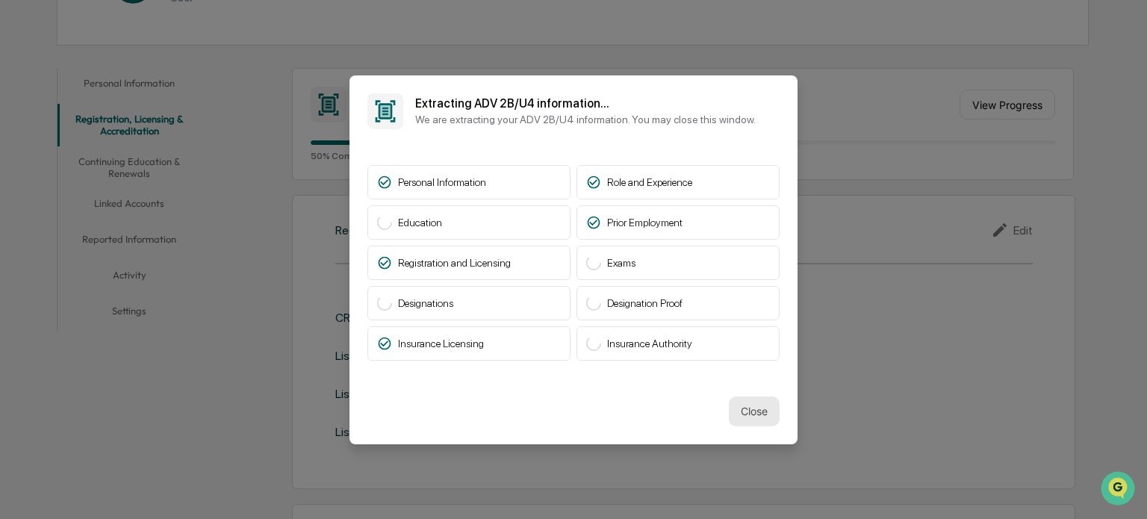
click at [756, 414] on button "Close" at bounding box center [754, 412] width 51 height 30
